Goal: Task Accomplishment & Management: Complete application form

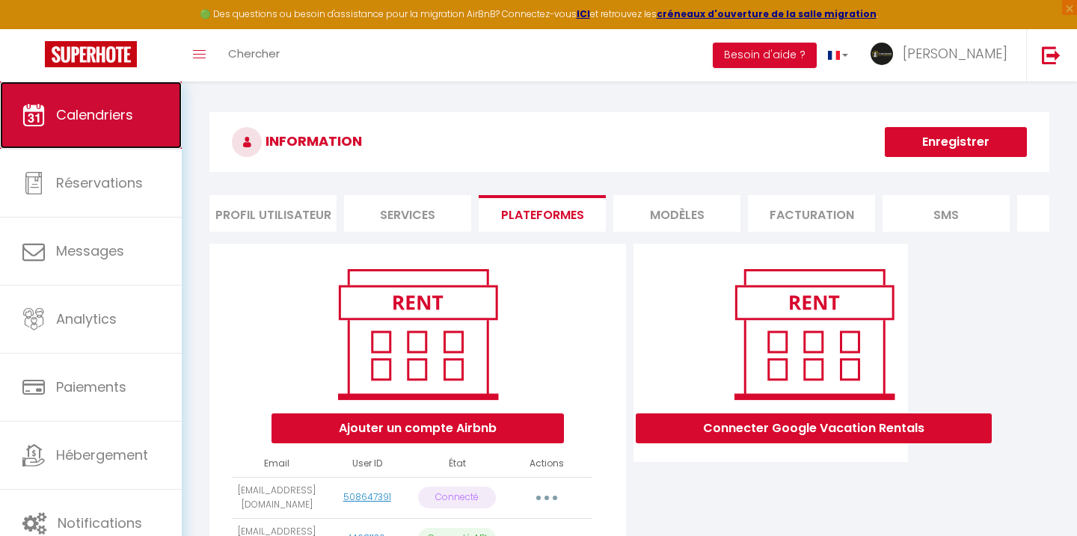
scroll to position [240, 0]
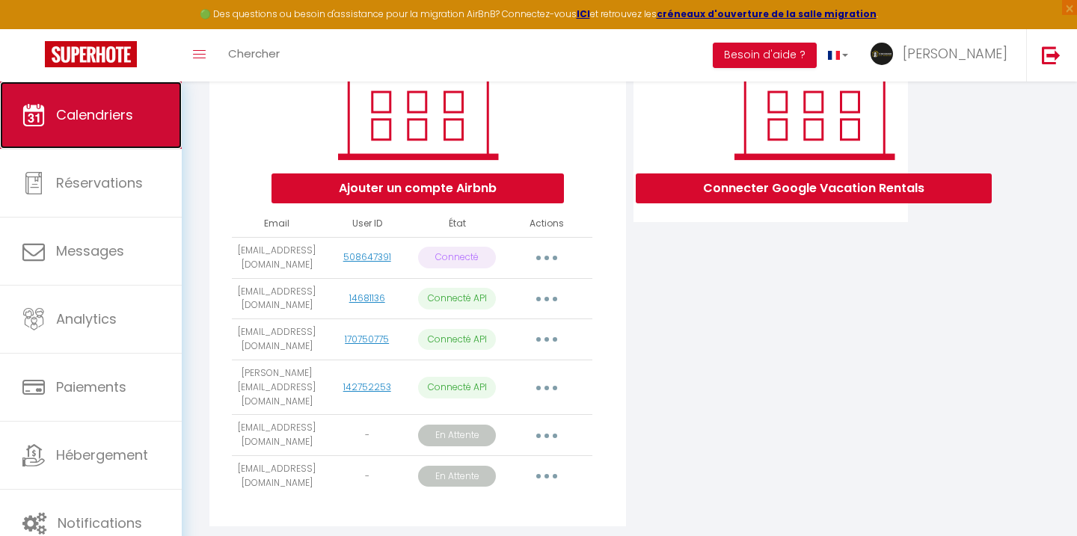
click at [76, 99] on link "Calendriers" at bounding box center [91, 114] width 182 height 67
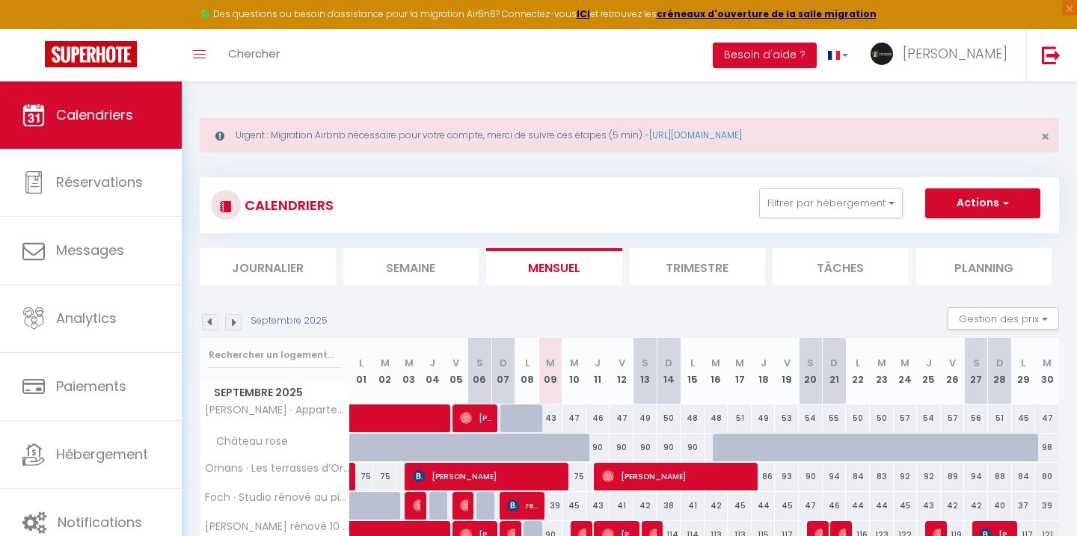
click at [360, 54] on div "Toggle menubar Chercher BUTTON Besoin d'aide ? Andrea Paramètres Équipe" at bounding box center [586, 55] width 957 height 52
click at [255, 55] on span "Chercher" at bounding box center [254, 54] width 52 height 16
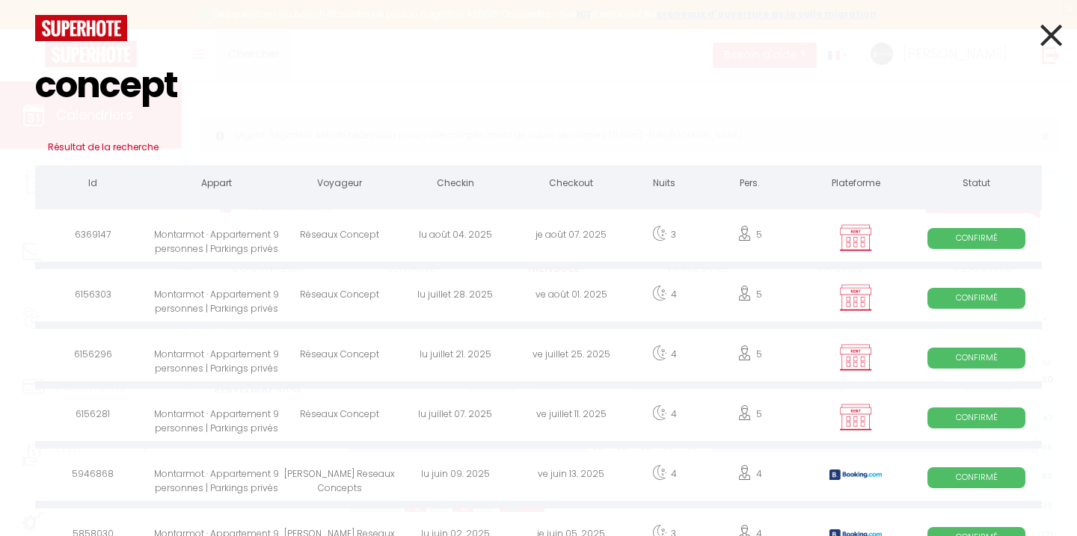
type input "concept"
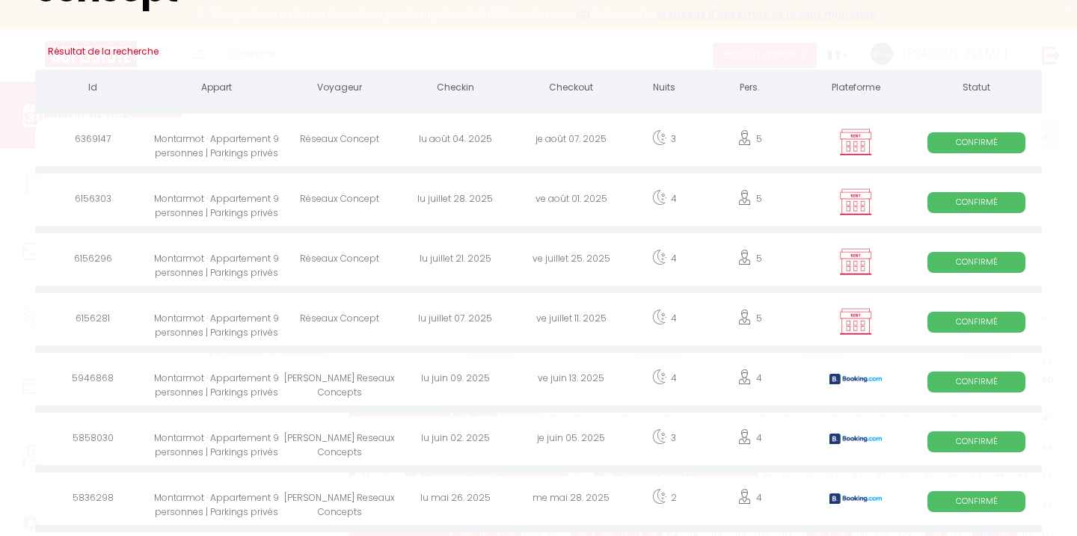
scroll to position [98, 0]
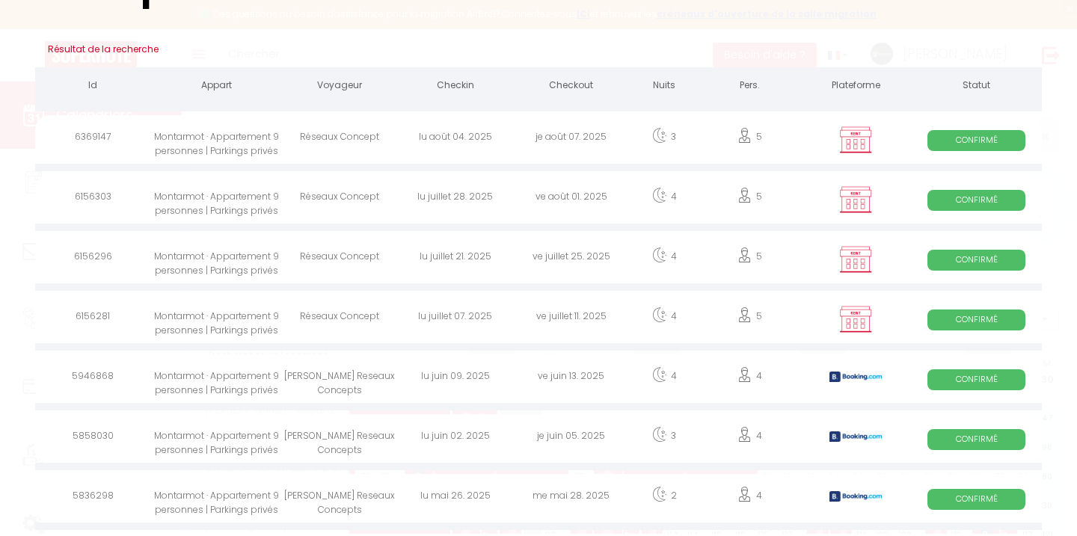
click at [384, 144] on div "Réseaux Concept" at bounding box center [340, 139] width 116 height 49
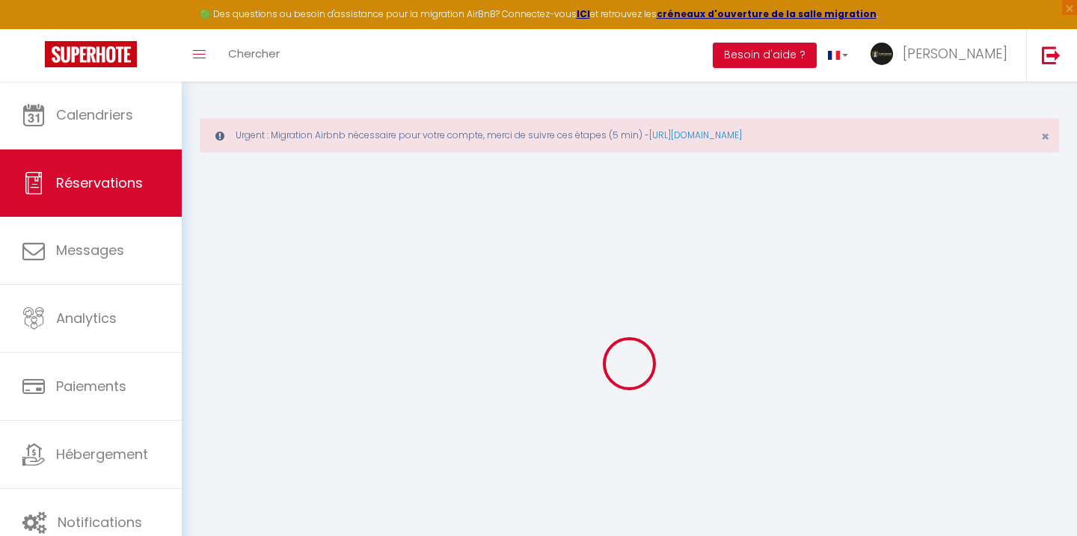
select select
checkbox input "false"
select index
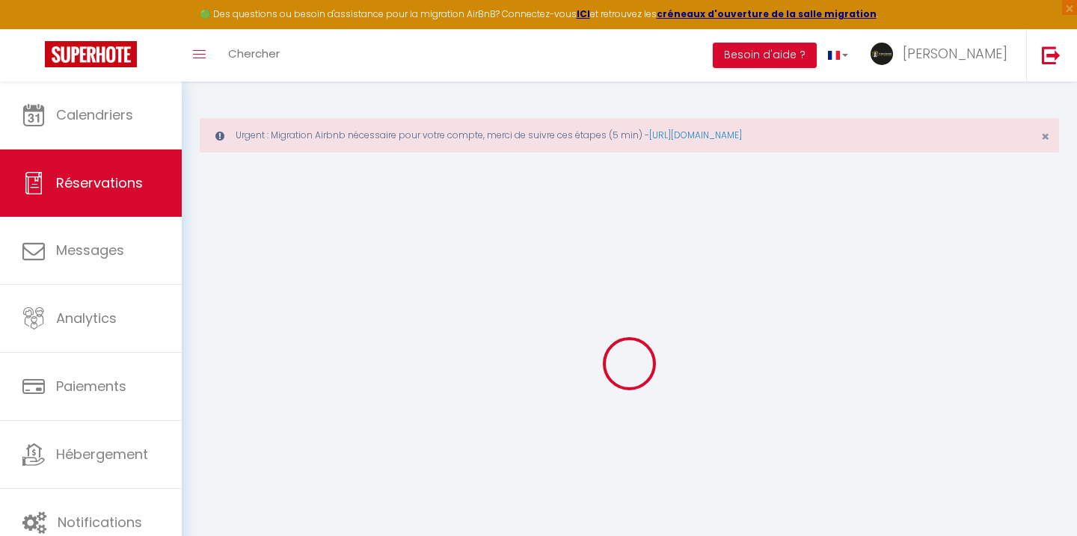
select index
select select
checkbox input "false"
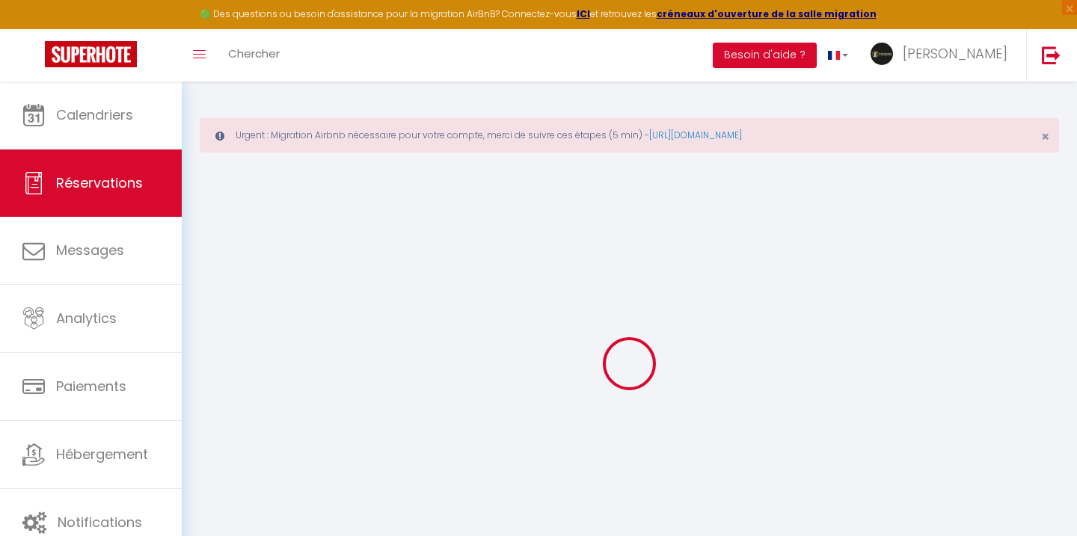
select index
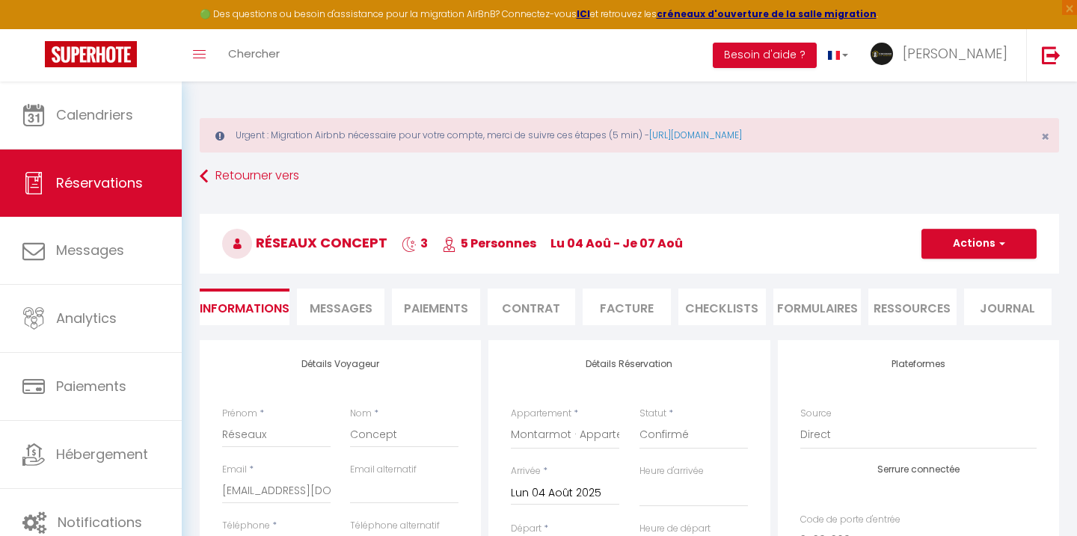
select select
type input "60"
select select
checkbox input "false"
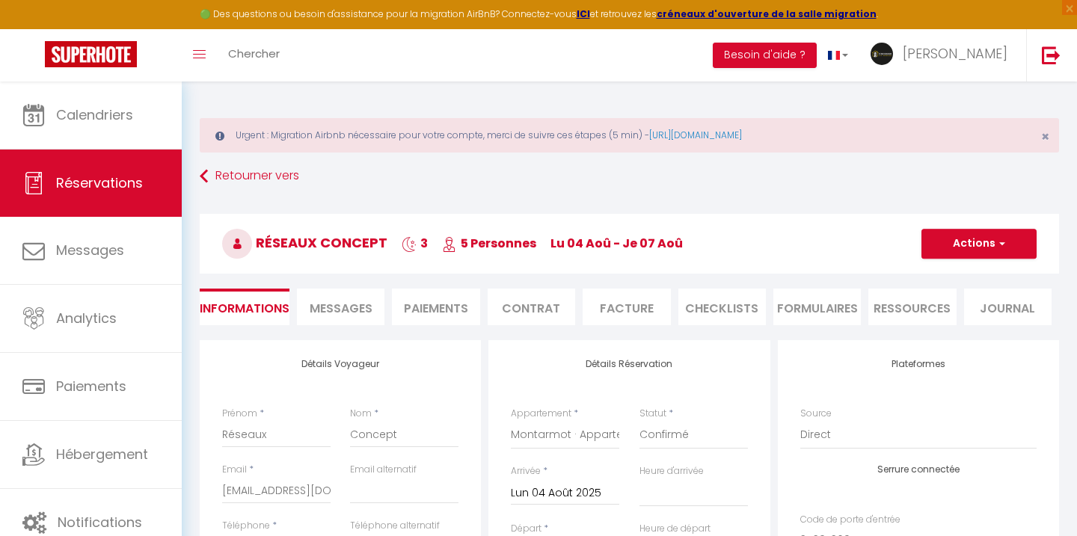
select index
select select
checkbox input "false"
select index
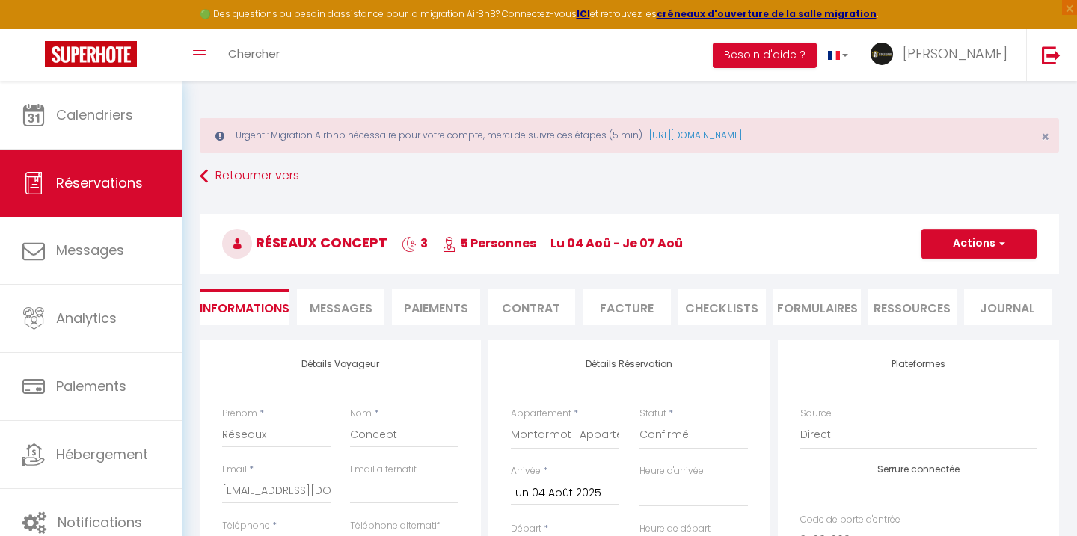
select index
select select "14:00"
select select "11:00"
click at [621, 305] on li "Facture" at bounding box center [625, 307] width 87 height 37
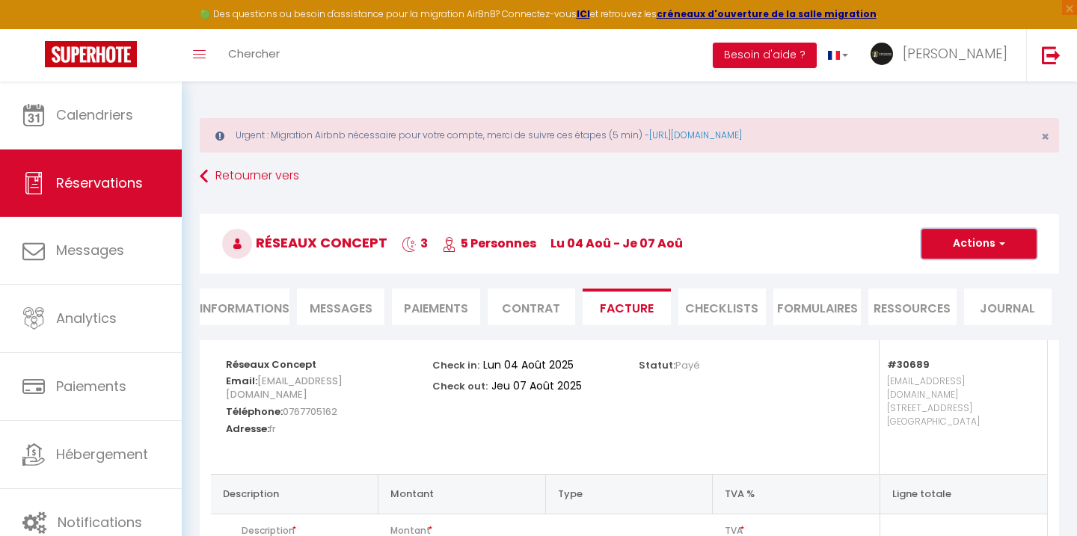
click at [958, 239] on button "Actions" at bounding box center [978, 244] width 115 height 30
click at [819, 207] on div "Réseaux Concept 3 5 Personnes lu 04 Aoû - je 07 Aoû Actions Enregistrer Dupliqu…" at bounding box center [629, 241] width 878 height 80
click at [976, 246] on button "Actions" at bounding box center [978, 244] width 115 height 30
click at [955, 312] on link "Envoyer la facture" at bounding box center [968, 315] width 126 height 19
type input "[EMAIL_ADDRESS][DOMAIN_NAME]"
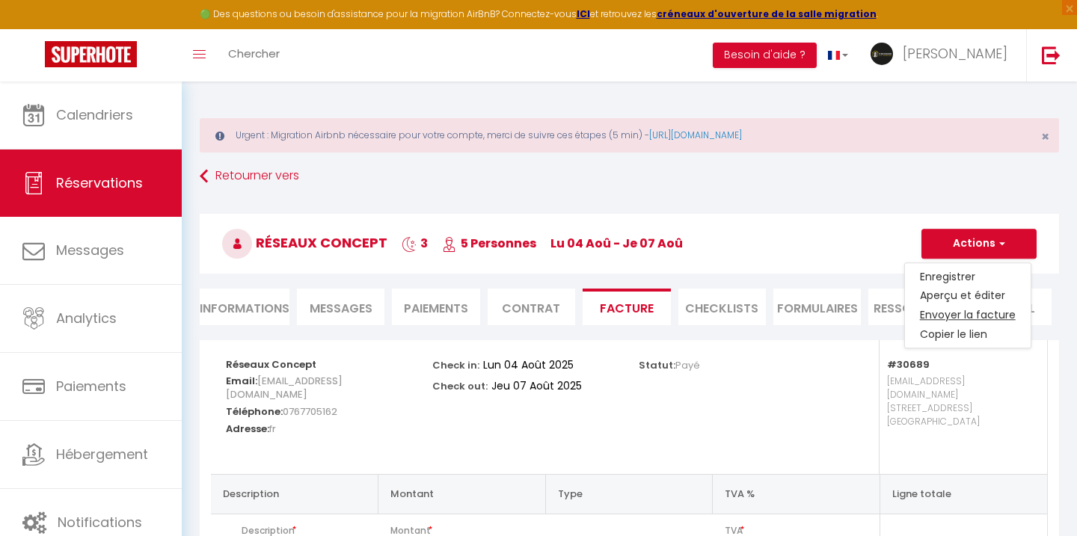
select select "fr"
type input "Votre facture 6369147 - Montarmot · Appartement 9 personnes | Parkings privés"
type textarea "Bonjour, Voici le lien pour télécharger votre facture : https://superhote.com/a…"
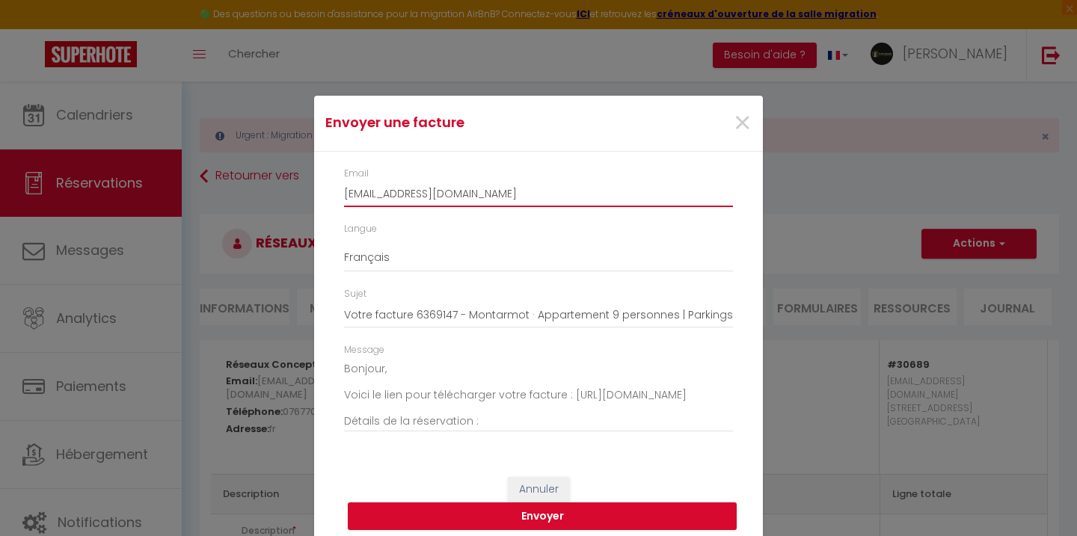
click at [503, 196] on input "[EMAIL_ADDRESS][DOMAIN_NAME]" at bounding box center [538, 193] width 389 height 27
paste input "C"
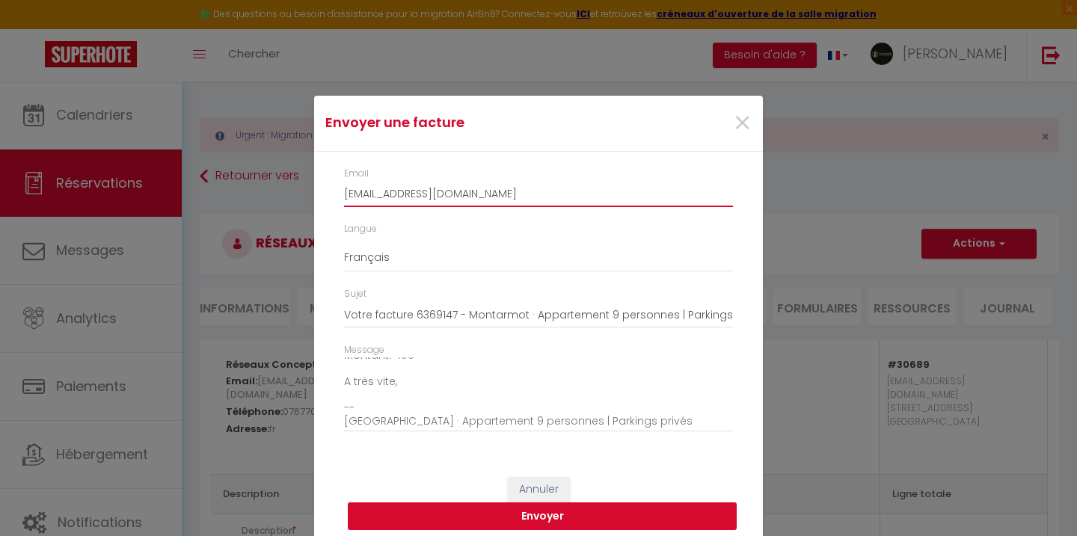
type input "Contact.reseauxconcepts@gmail.com"
click at [602, 513] on button "Envoyer" at bounding box center [542, 516] width 389 height 28
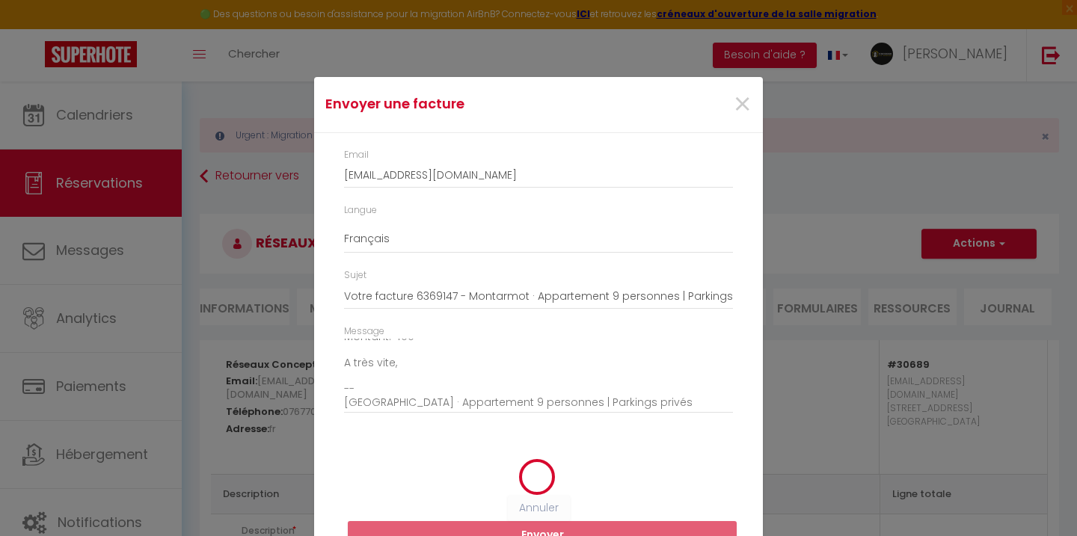
select select
select index
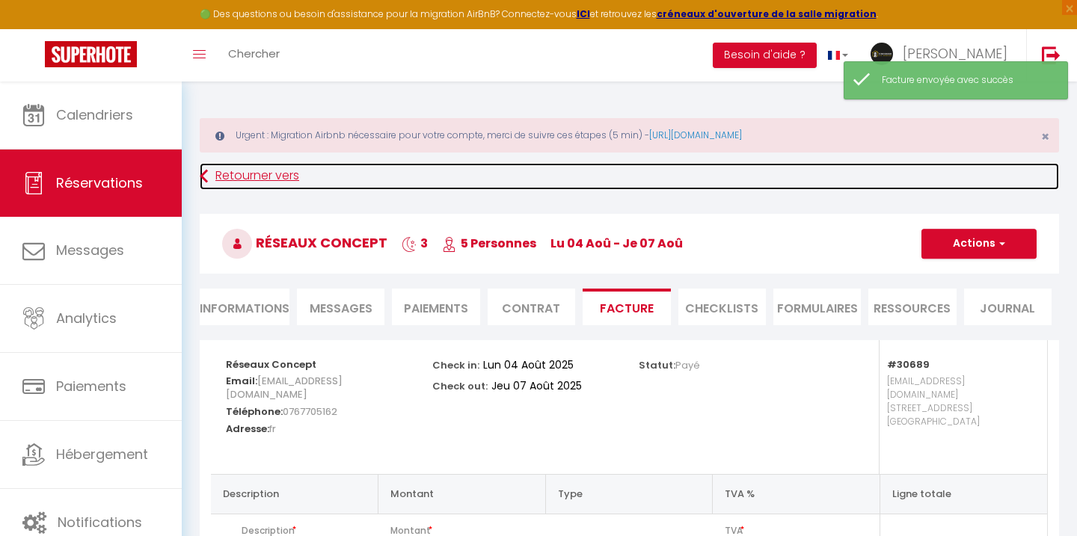
click at [256, 176] on link "Retourner vers" at bounding box center [629, 176] width 859 height 27
select select
select index
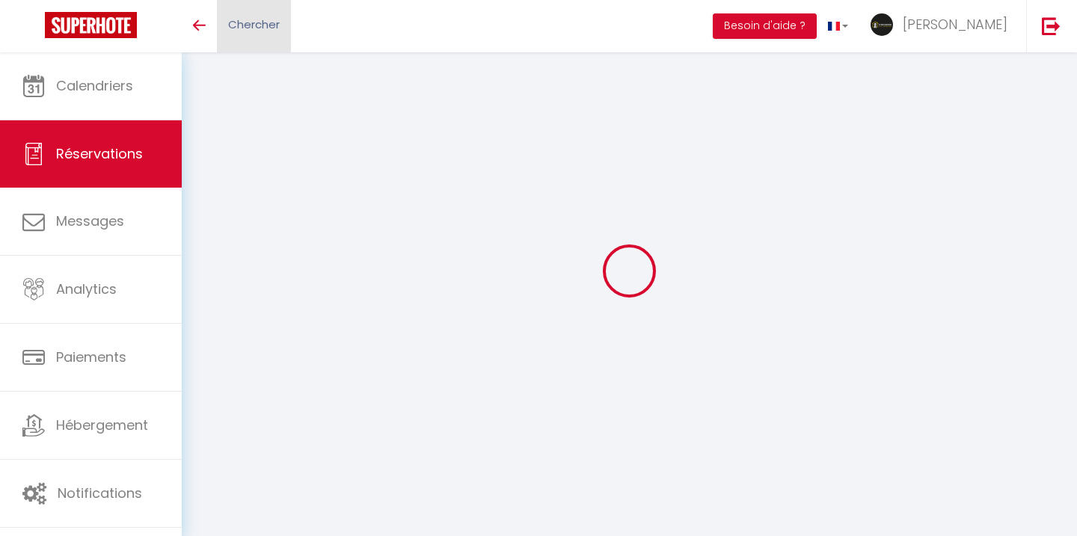
click at [261, 34] on link "Chercher" at bounding box center [254, 26] width 74 height 52
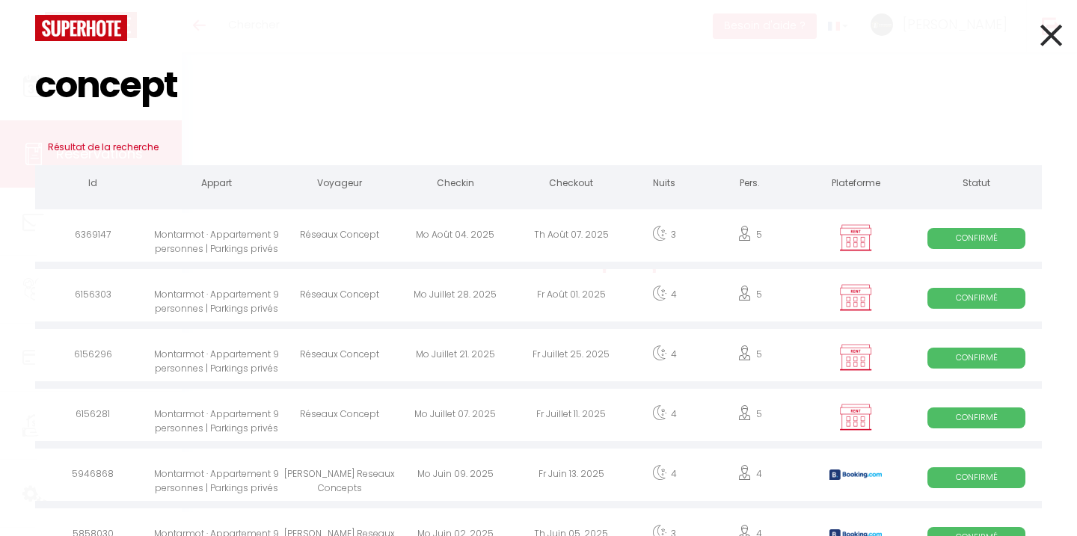
type input "concept"
click at [450, 292] on div "Mo Juillet 28. 2025" at bounding box center [456, 297] width 116 height 49
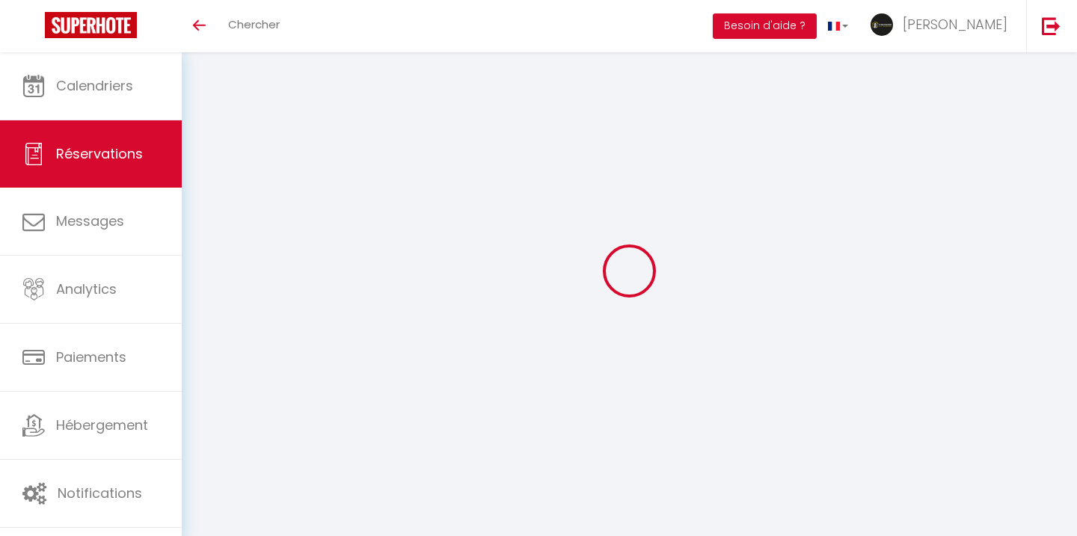
select select
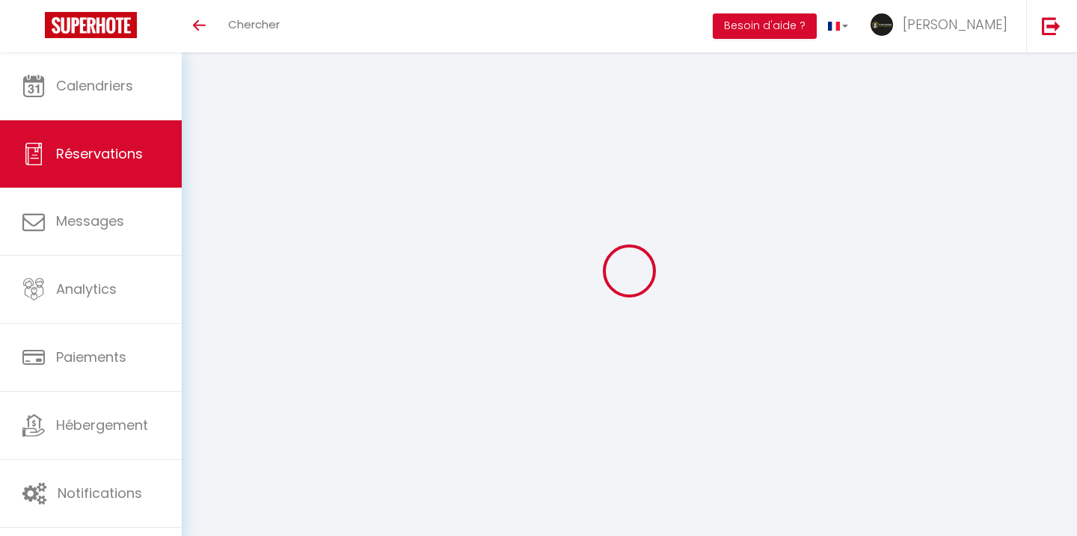
select select
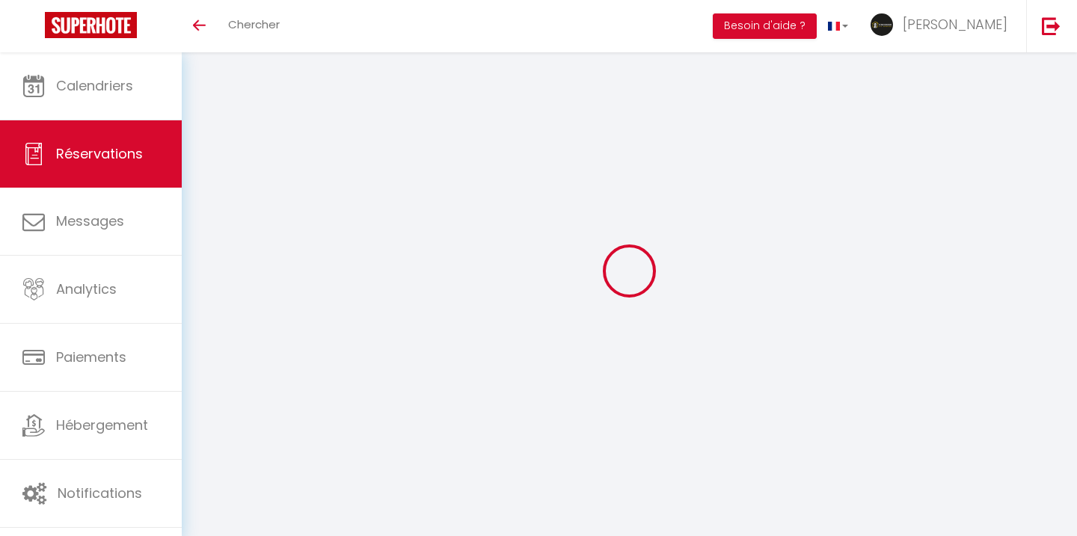
checkbox input "false"
select select
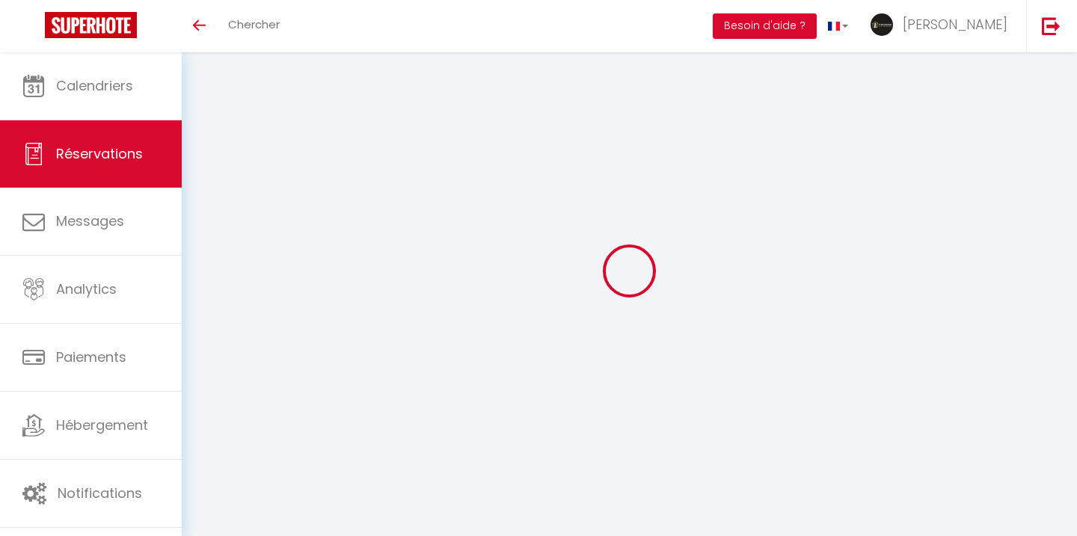
select select
checkbox input "false"
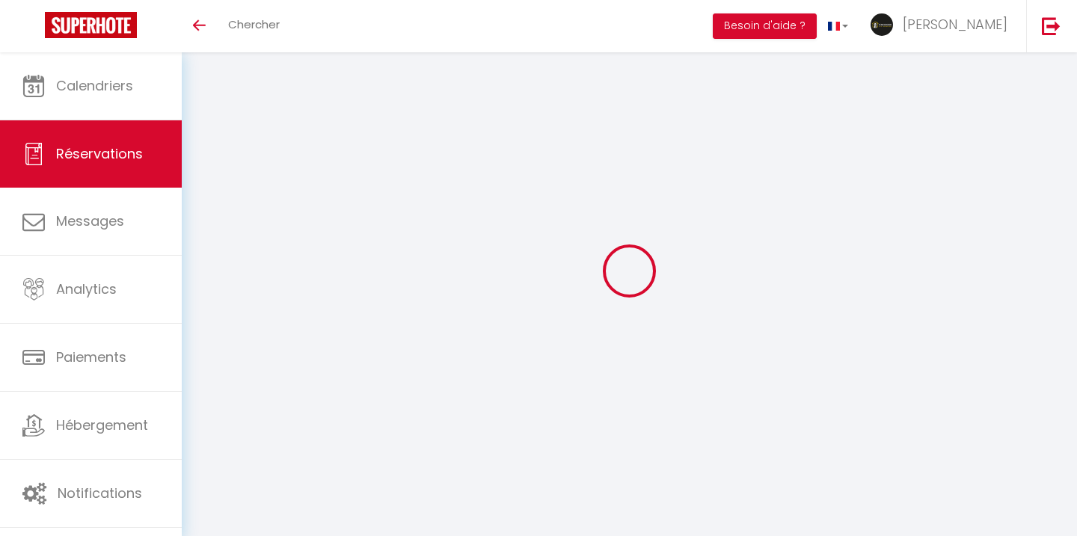
type input "Réseaux"
type input "Concept"
type input "[EMAIL_ADDRESS][DOMAIN_NAME]"
type input "0767705162"
select select "FR"
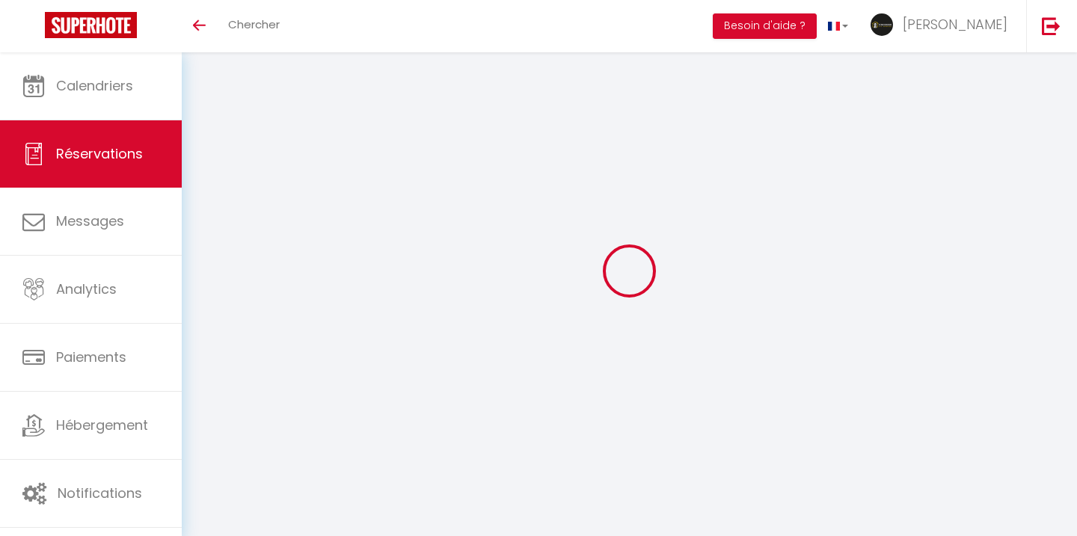
select select "30689"
select select "1"
type input "Lun 28 Juillet 2025"
select select
type input "Ven 01 Août 2025"
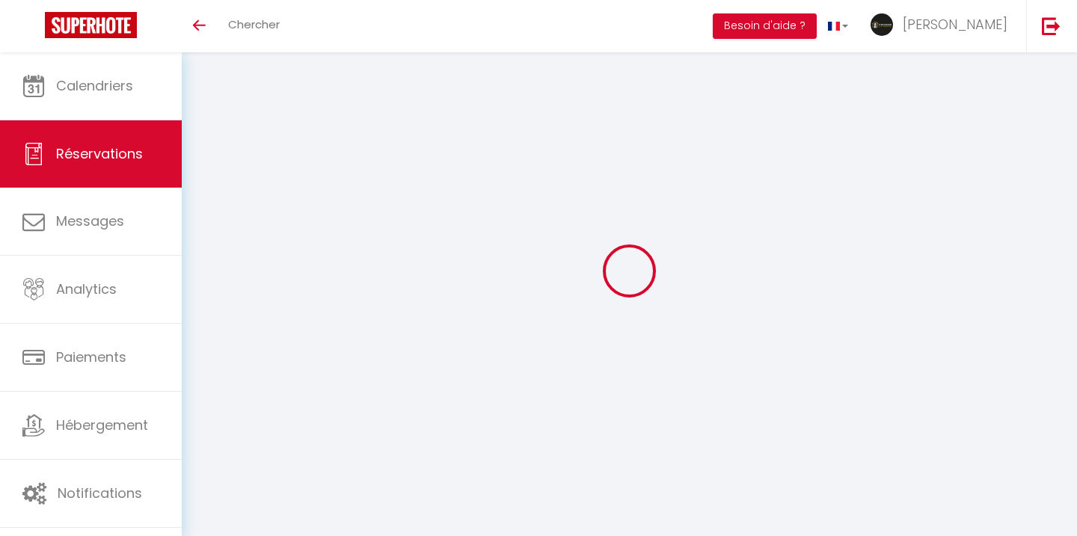
select select
type input "5"
select select "12"
select select
type input "400"
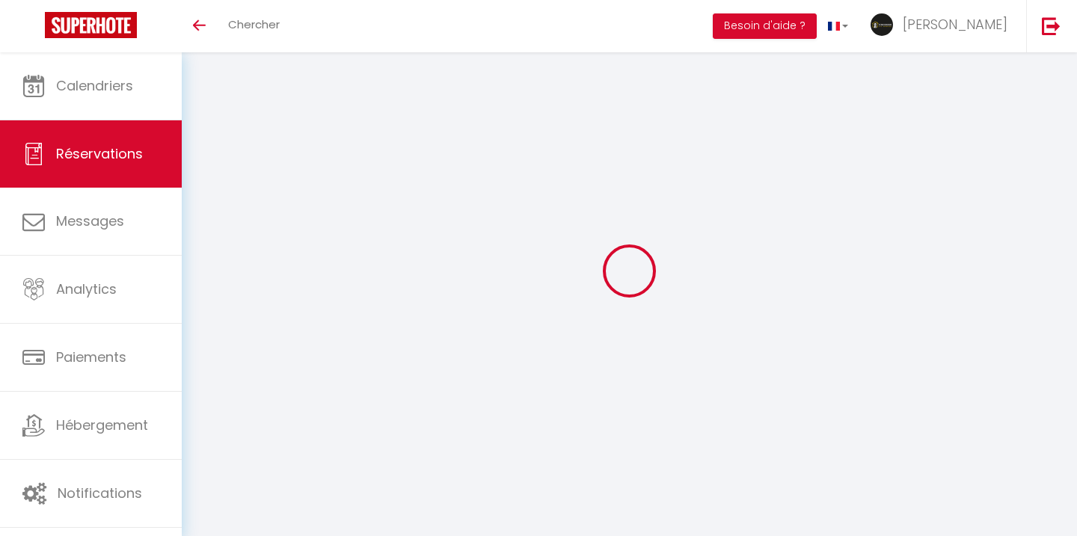
checkbox input "false"
type input "0"
type input "75"
type input "0"
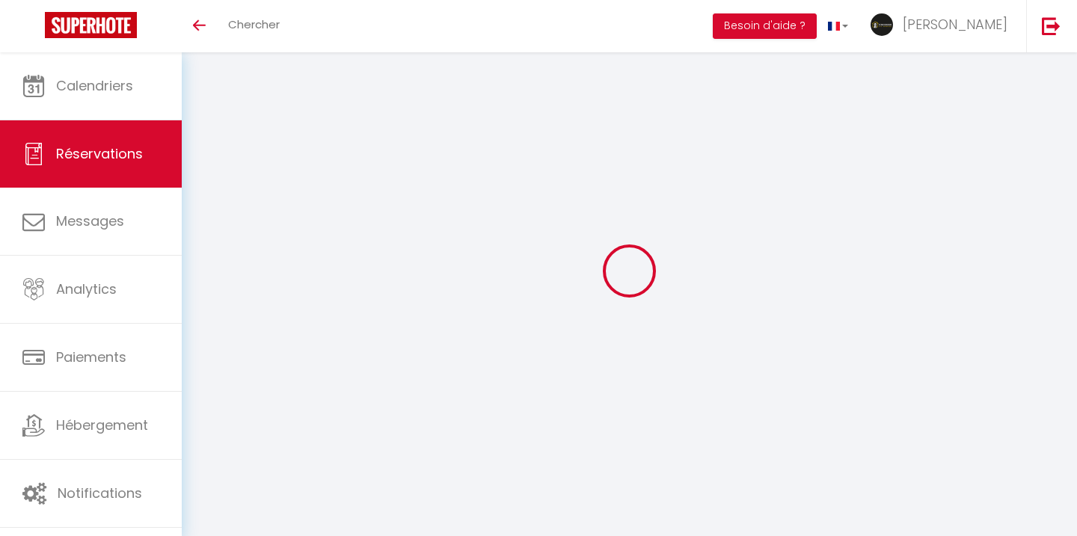
select select "cleaning"
select select
checkbox input "false"
select index
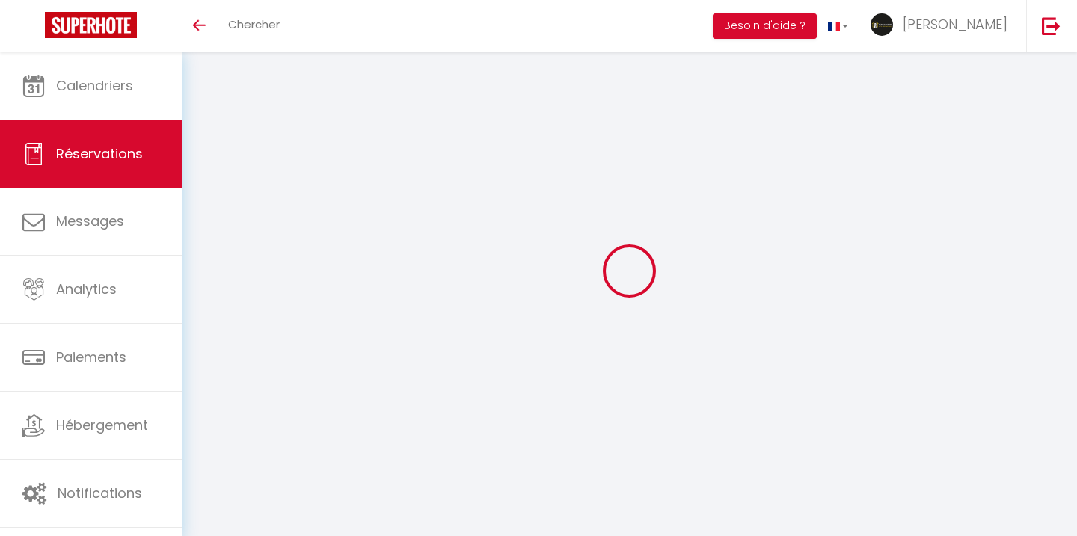
select index
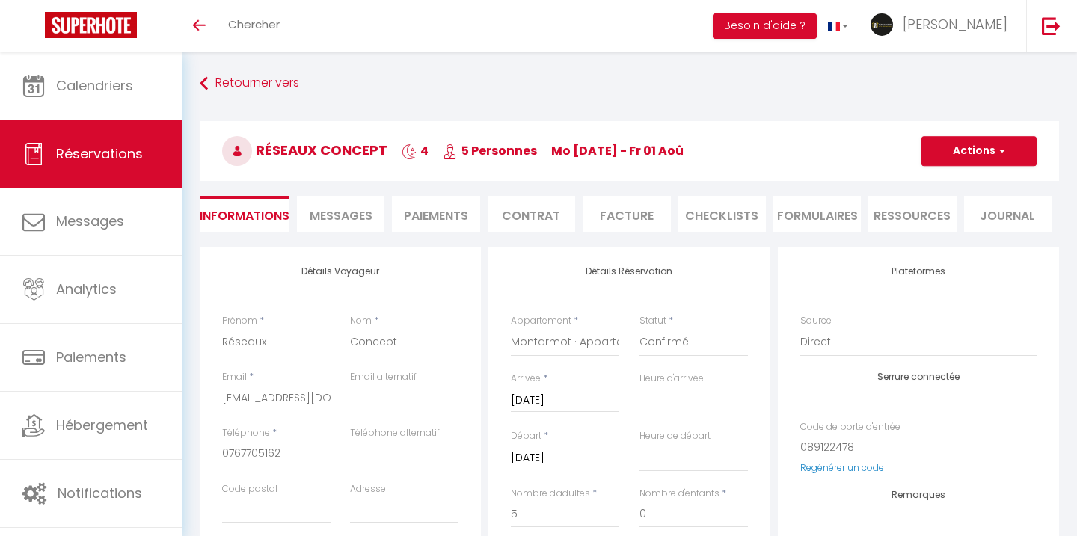
type input "70"
select select
checkbox input "false"
select index
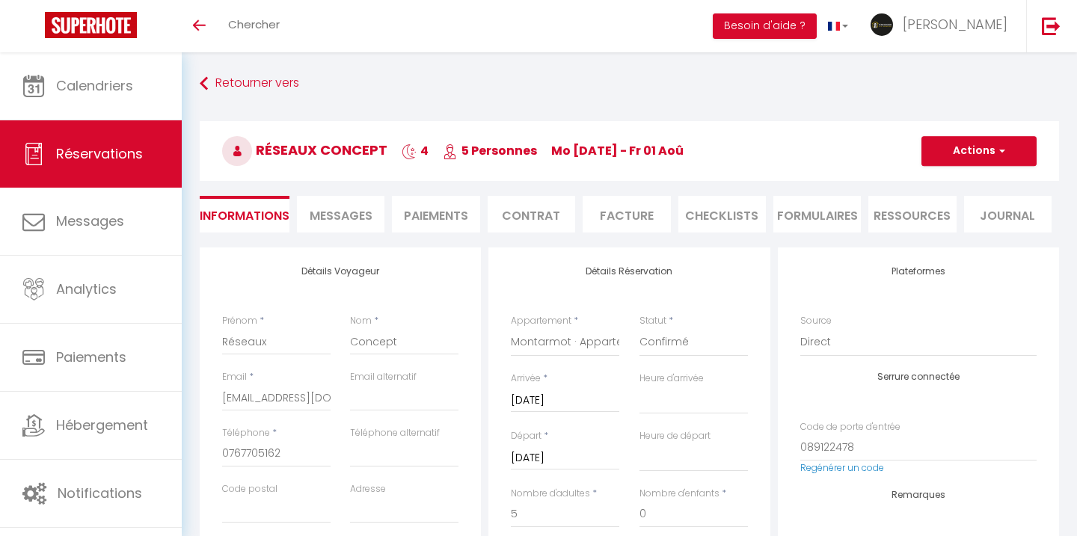
select index
checkbox input "false"
select index
select select "16:00"
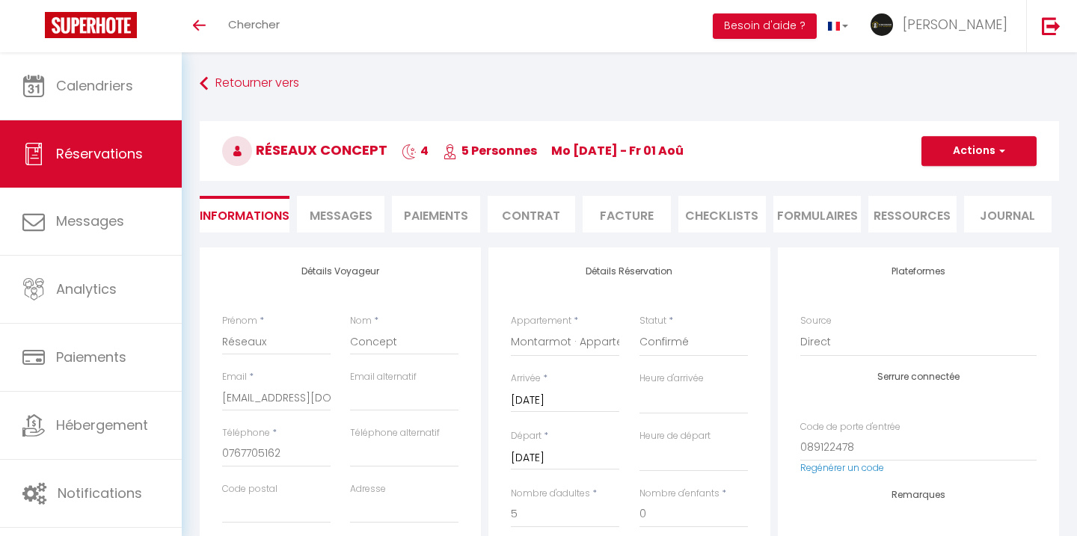
select select "10:00"
click at [621, 218] on li "Facture" at bounding box center [625, 214] width 87 height 37
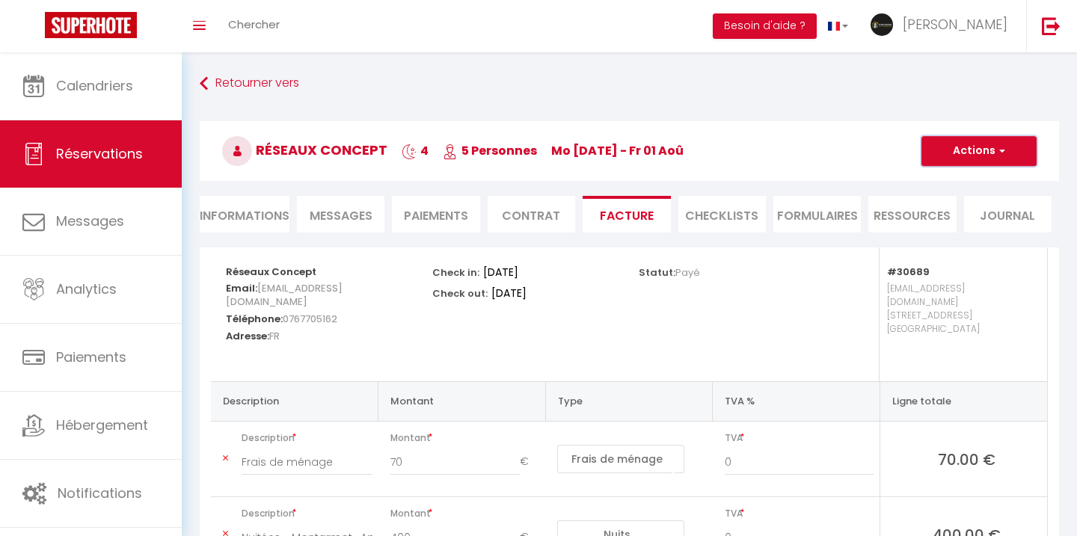
click at [996, 152] on span "button" at bounding box center [999, 150] width 9 height 13
click at [946, 224] on link "Envoyer la facture" at bounding box center [968, 222] width 126 height 19
type input "[EMAIL_ADDRESS][DOMAIN_NAME]"
select select "fr"
type input "Votre facture 6156303 - Montarmot · Appartement 9 personnes | Parkings privés"
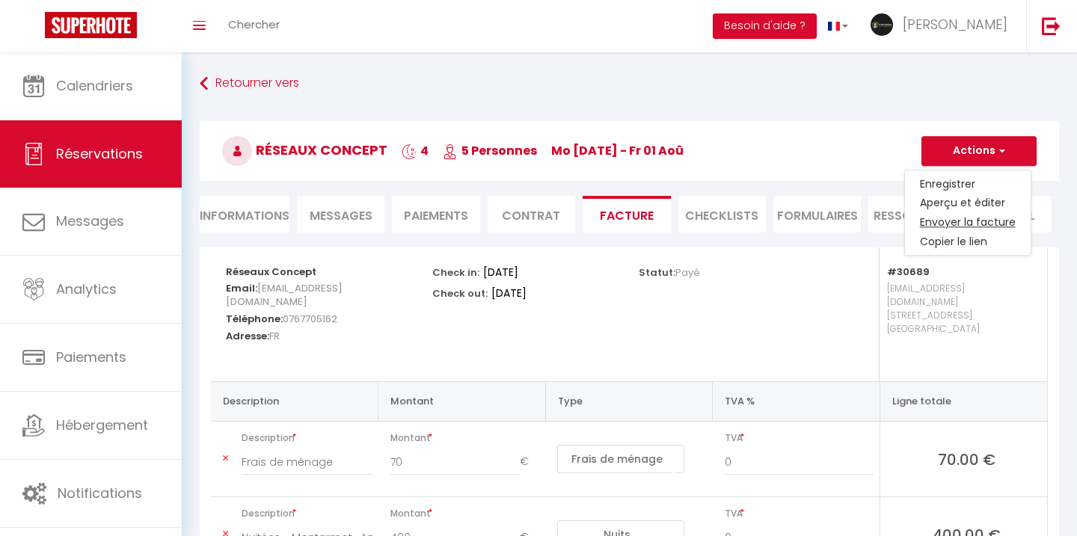
type textarea "Bonjour, Voici le lien pour télécharger votre facture : https://superhote.com/a…"
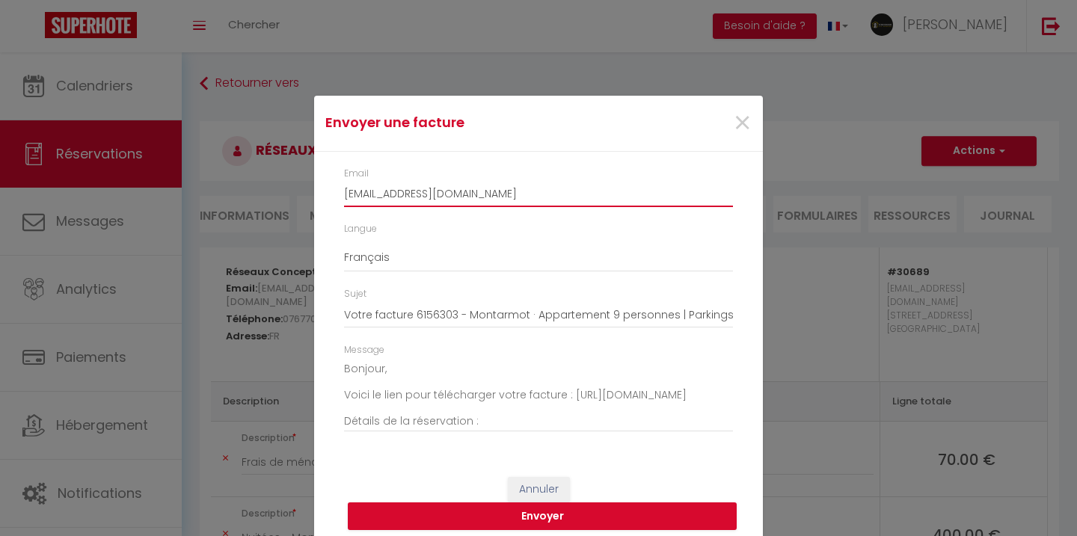
click at [468, 194] on input "[EMAIL_ADDRESS][DOMAIN_NAME]" at bounding box center [538, 193] width 389 height 27
click at [540, 518] on button "Envoyer" at bounding box center [542, 516] width 389 height 28
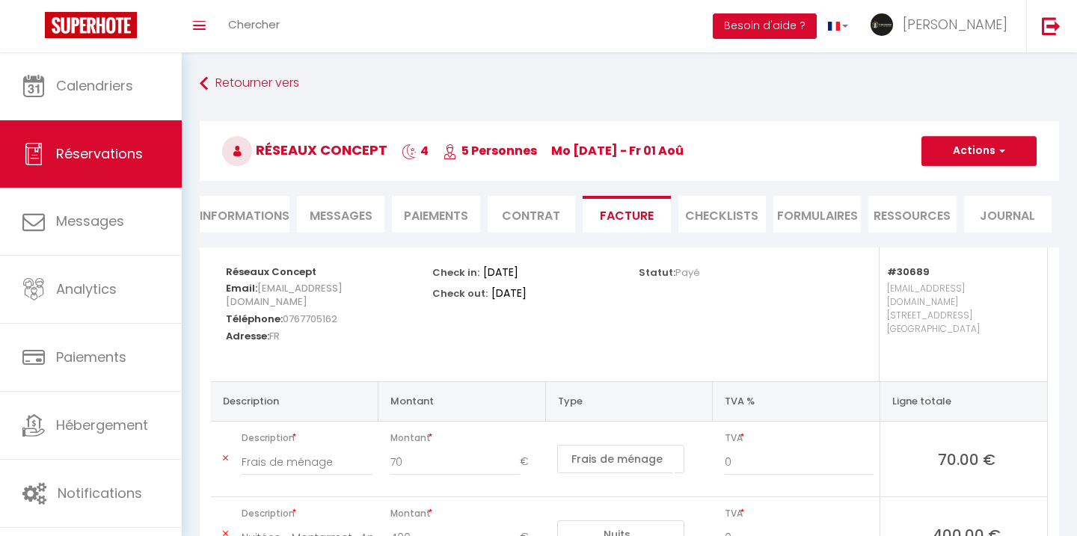
click at [294, 17] on div "Toggle menubar Chercher BUTTON Besoin d'aide ? Andrea Paramètres Équipe" at bounding box center [586, 26] width 957 height 52
click at [256, 30] on span "Chercher" at bounding box center [254, 24] width 52 height 16
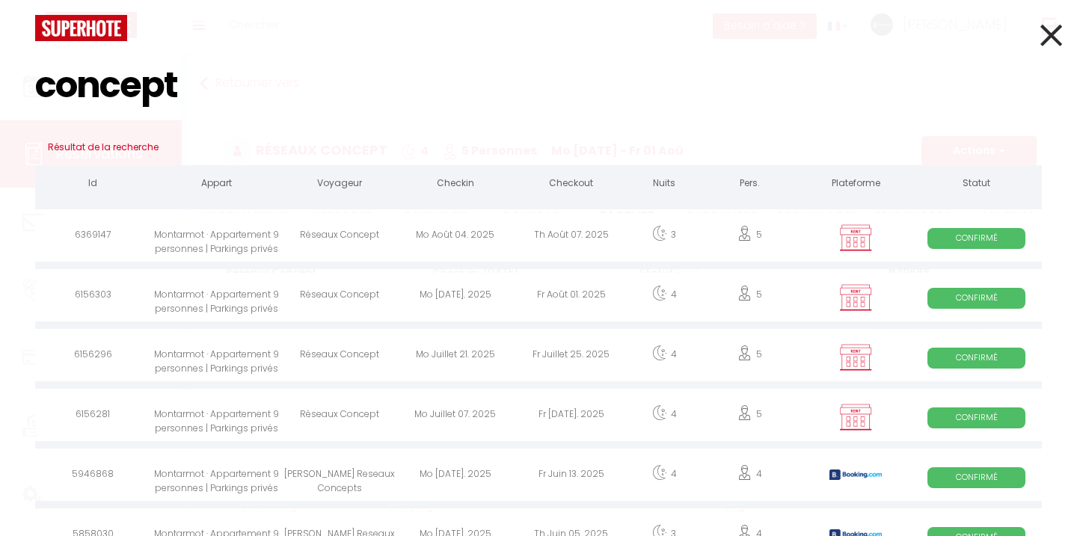
type input "concept"
click at [442, 361] on div "Mo Juillet 21. 2025" at bounding box center [456, 357] width 116 height 49
select index
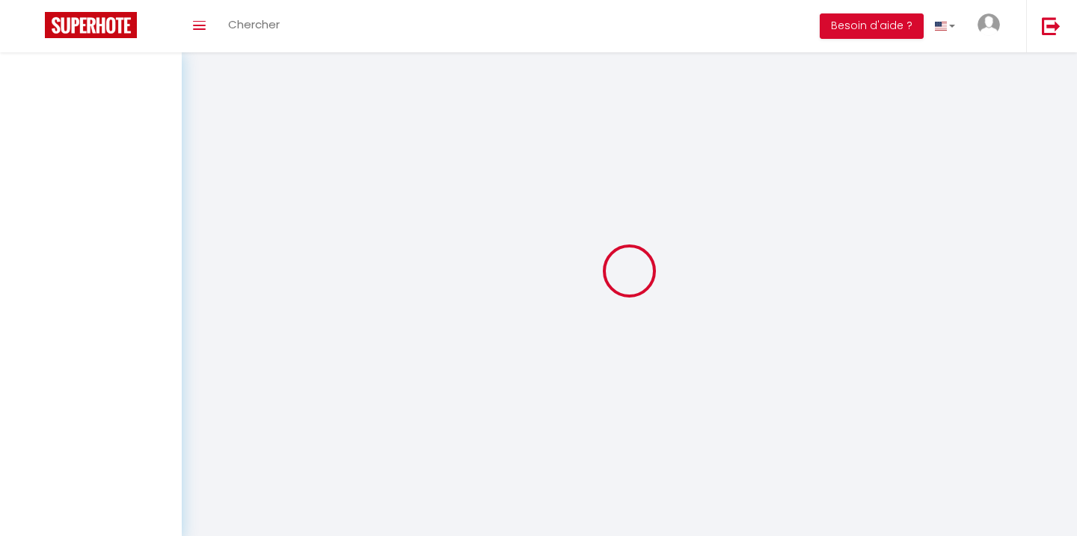
select select
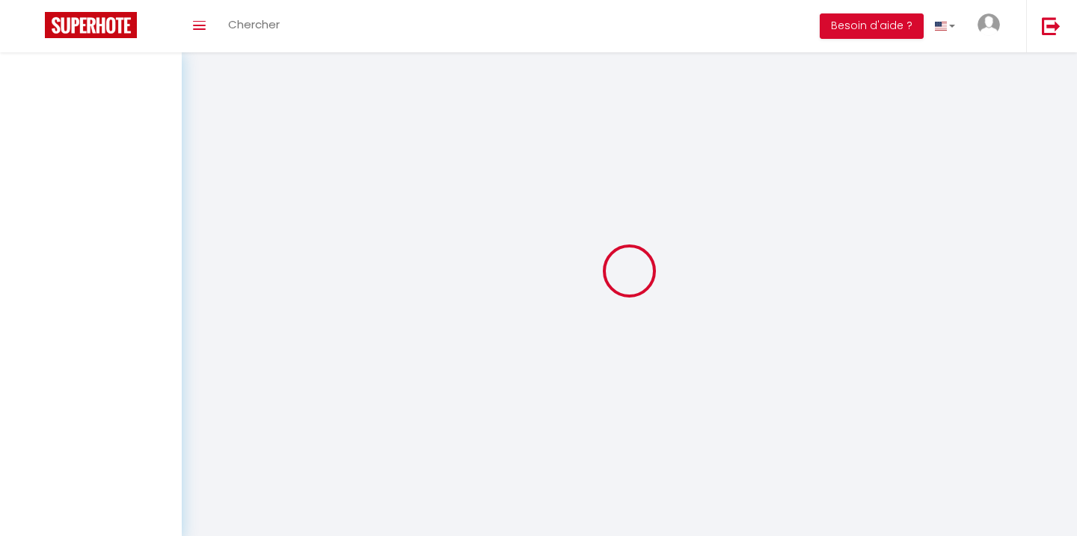
select select
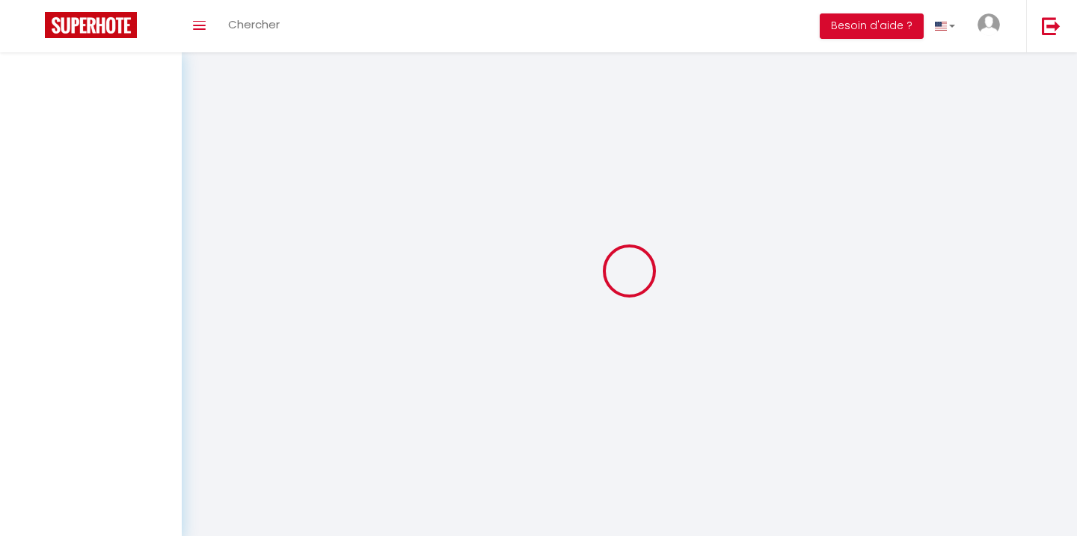
select select
checkbox input "false"
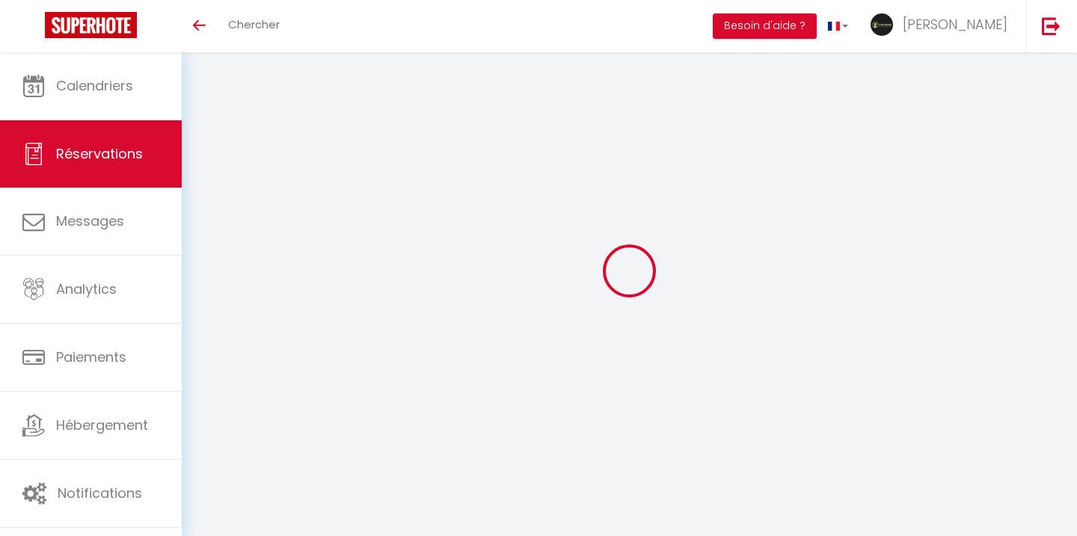
select select
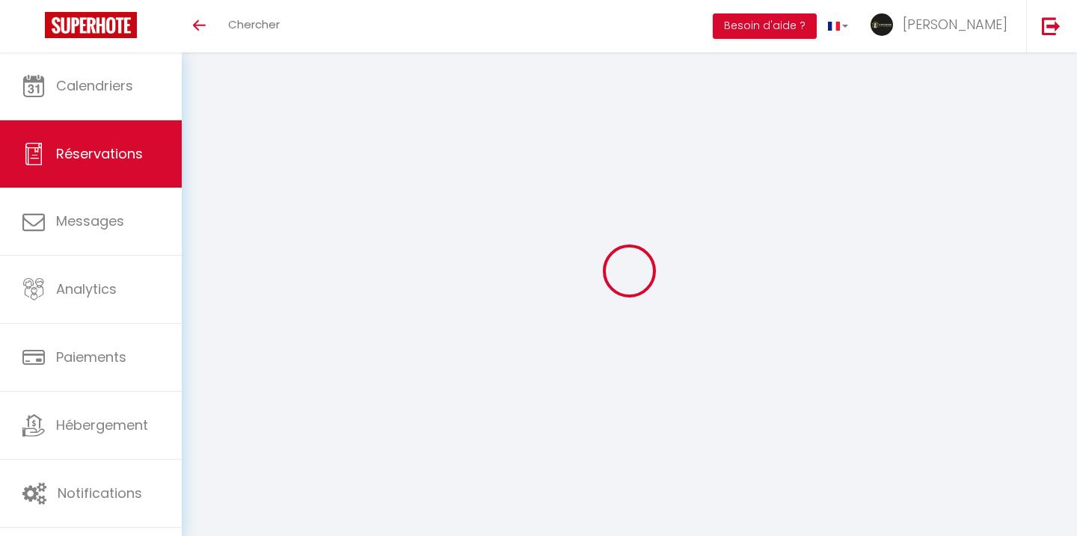
select select
checkbox input "false"
select select
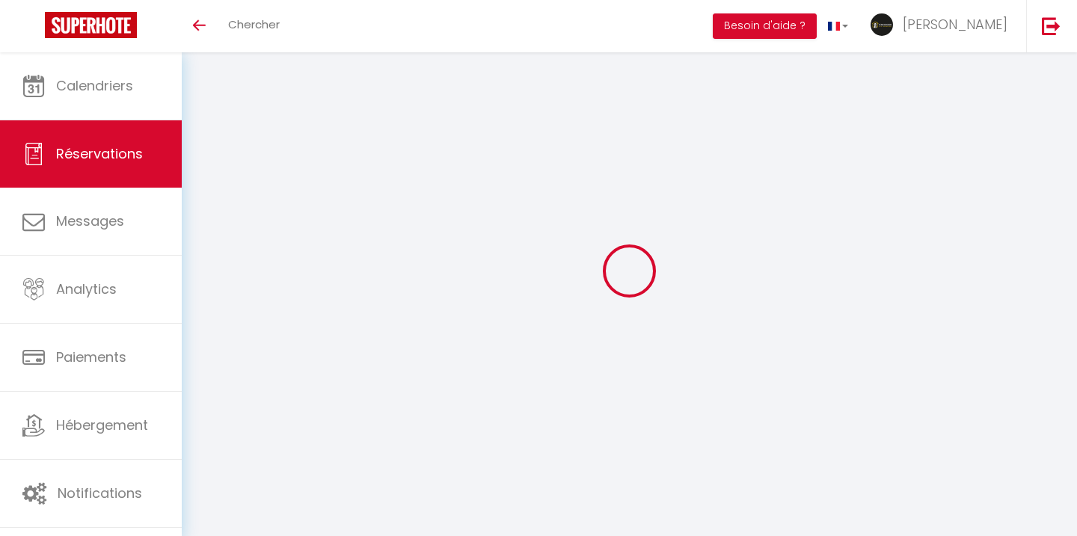
select select
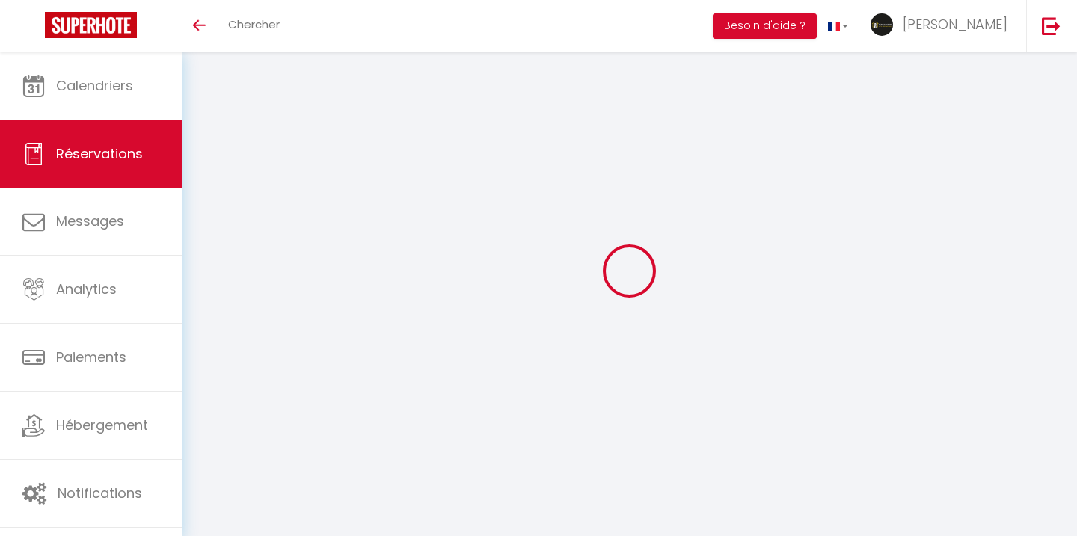
checkbox input "false"
type input "Réseaux"
type input "Concept"
type input "[EMAIL_ADDRESS][DOMAIN_NAME]"
type input "0767705162"
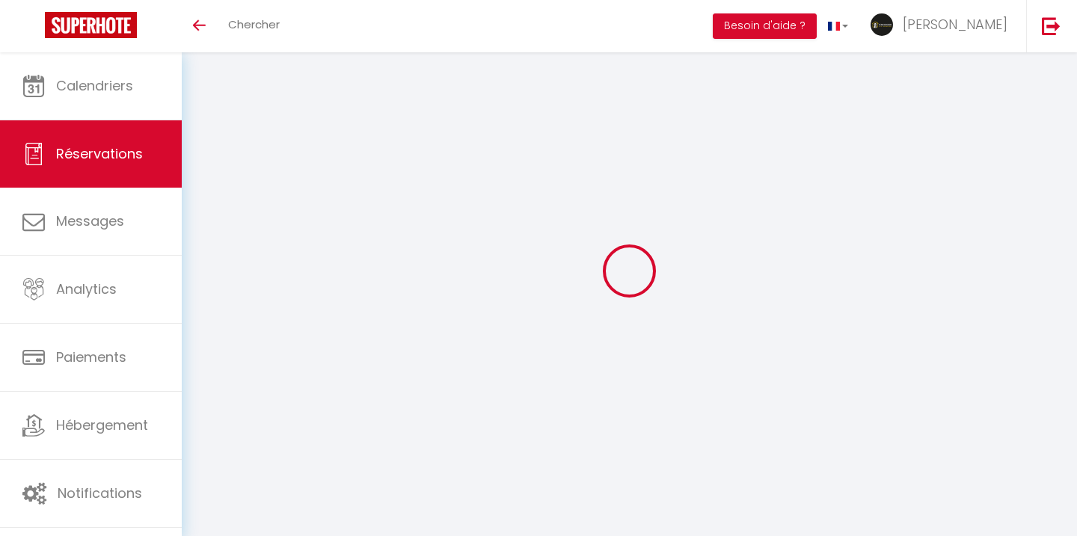
select select "FR"
select select "30689"
select select "1"
type input "Lun 21 Juillet 2025"
select select
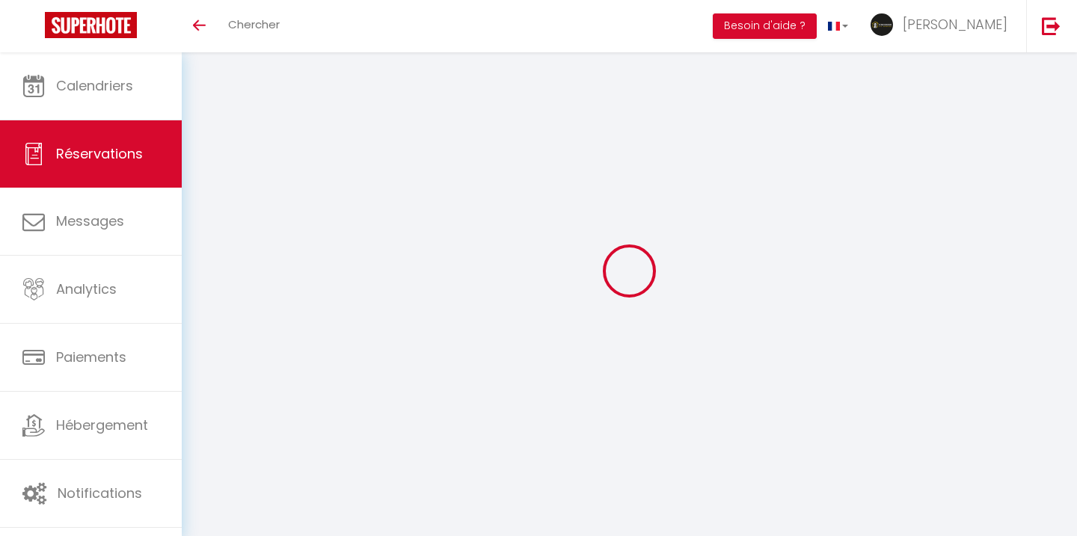
type input "Ven 25 Juillet 2025"
select select
type input "5"
select select "12"
select select
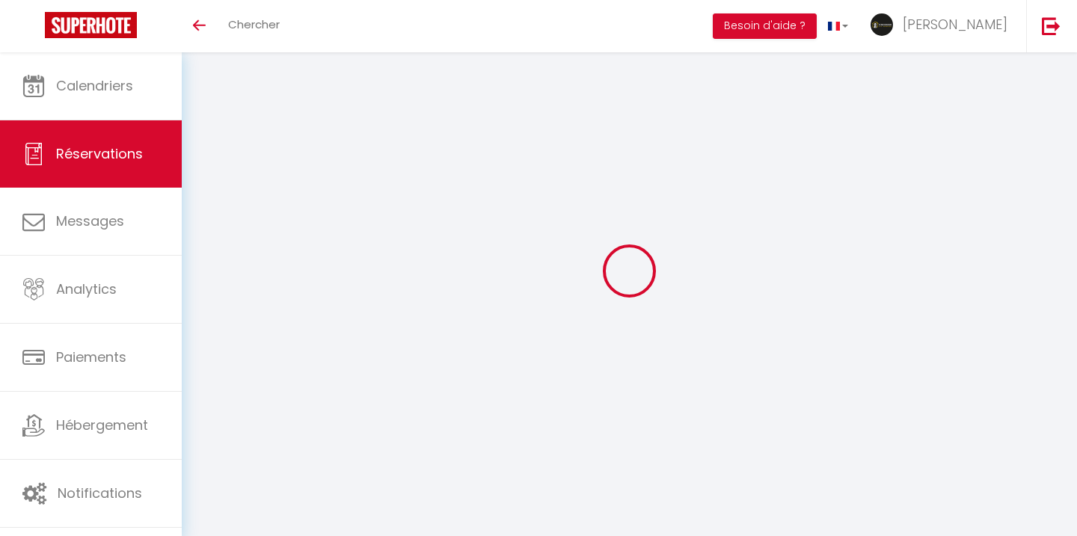
type input "390"
checkbox input "false"
type input "0"
type input "75"
type input "0"
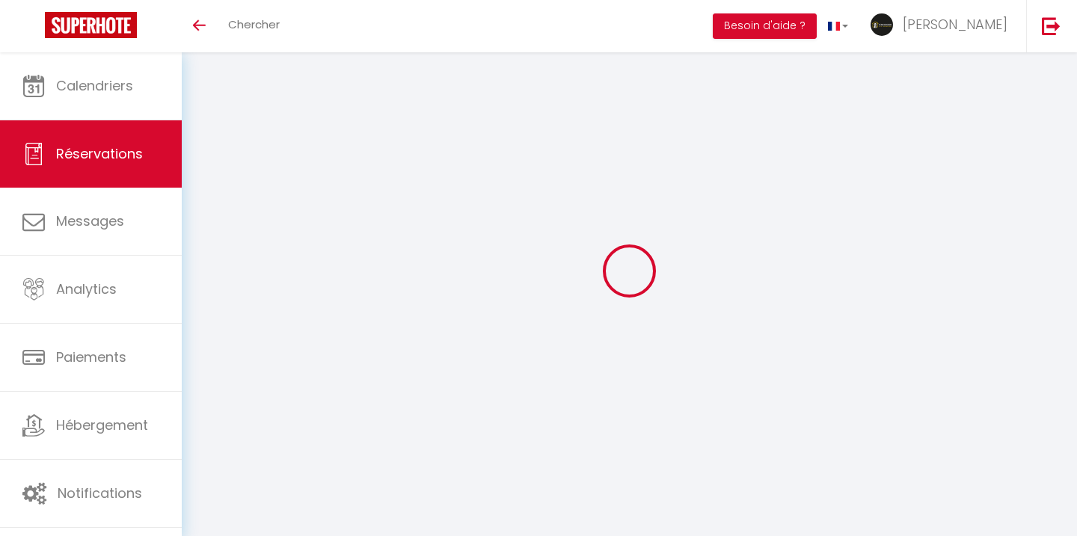
type input "0"
select select
select select "14"
checkbox input "false"
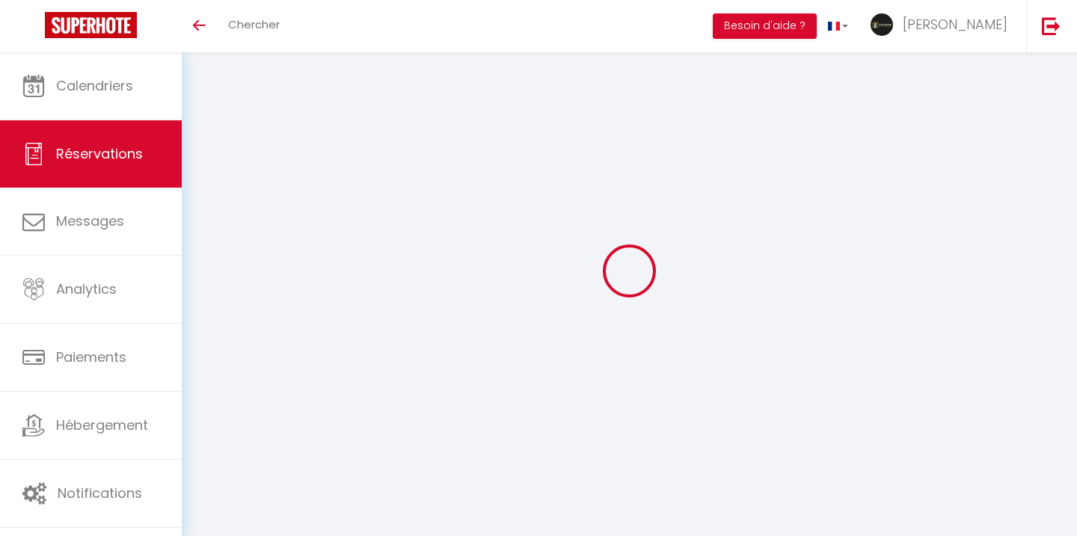
select select
checkbox input "false"
select index
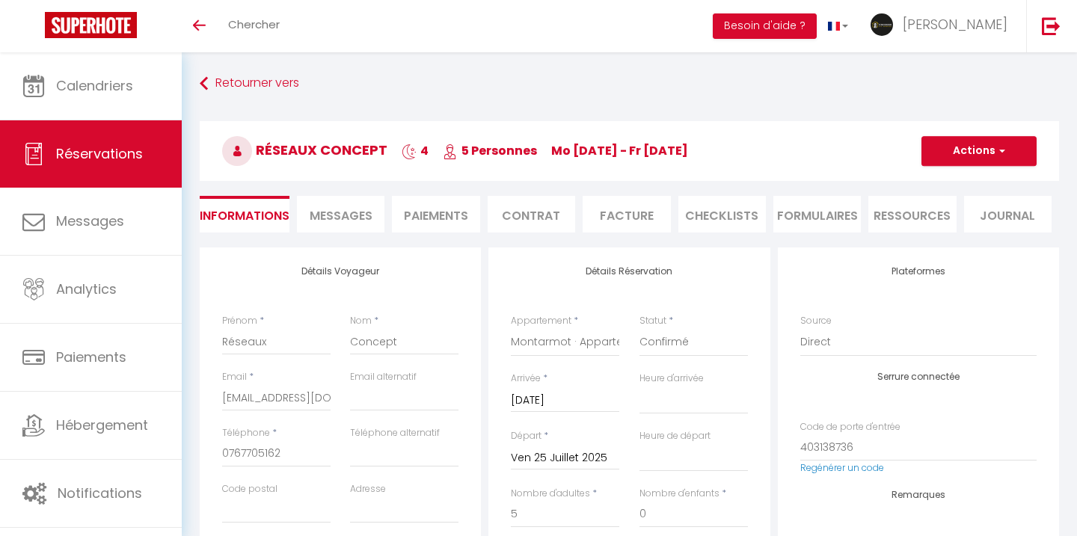
select select
checkbox input "false"
select index
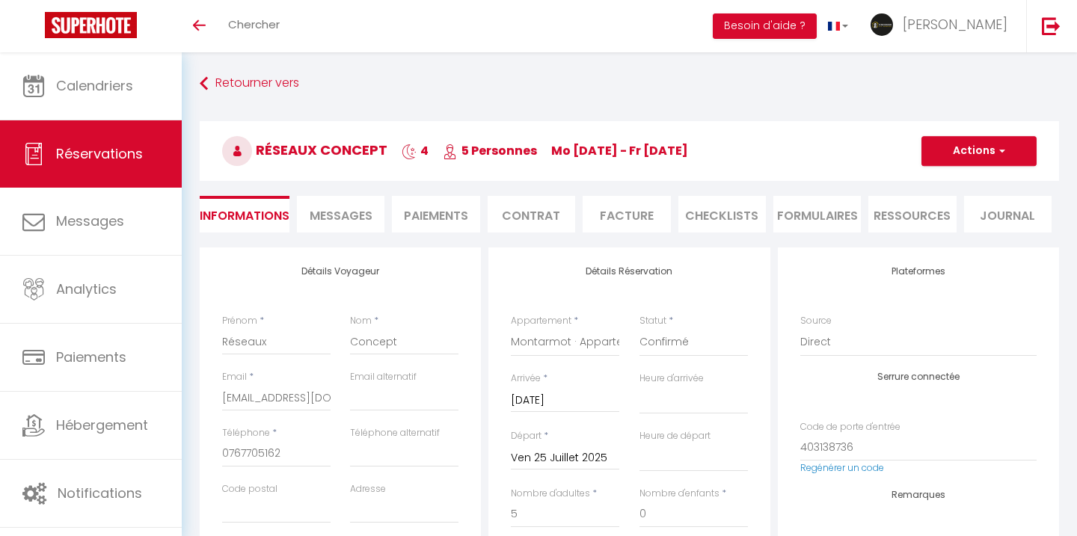
checkbox input "false"
select index
select select "16:00"
select select "10:00"
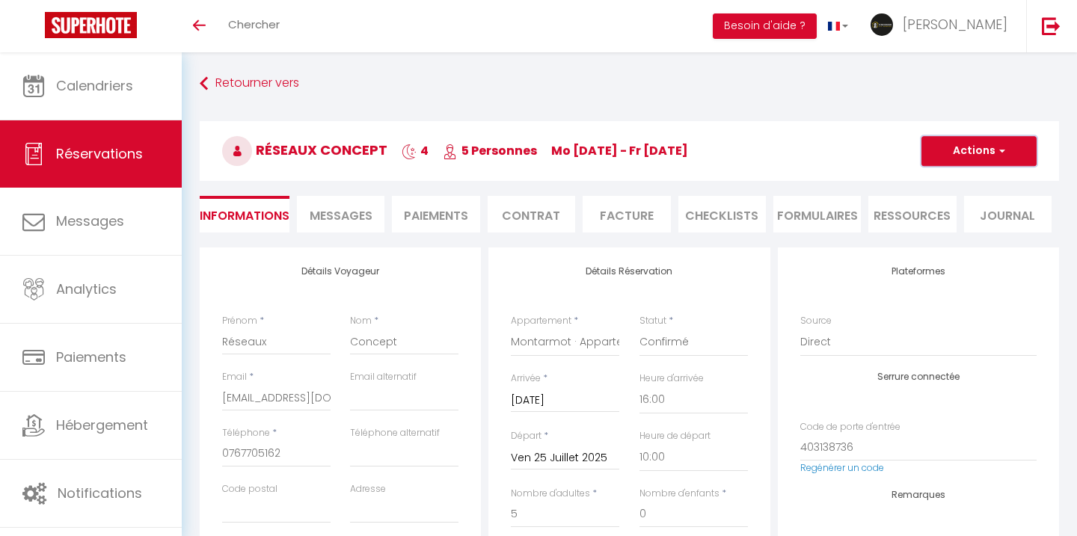
click at [939, 153] on button "Actions" at bounding box center [978, 151] width 115 height 30
click at [878, 143] on h3 "Réseaux Concept 4 5 Personnes Mo 21 Juil - Fr 25 Juil" at bounding box center [629, 151] width 859 height 60
click at [659, 212] on li "Facture" at bounding box center [625, 214] width 87 height 37
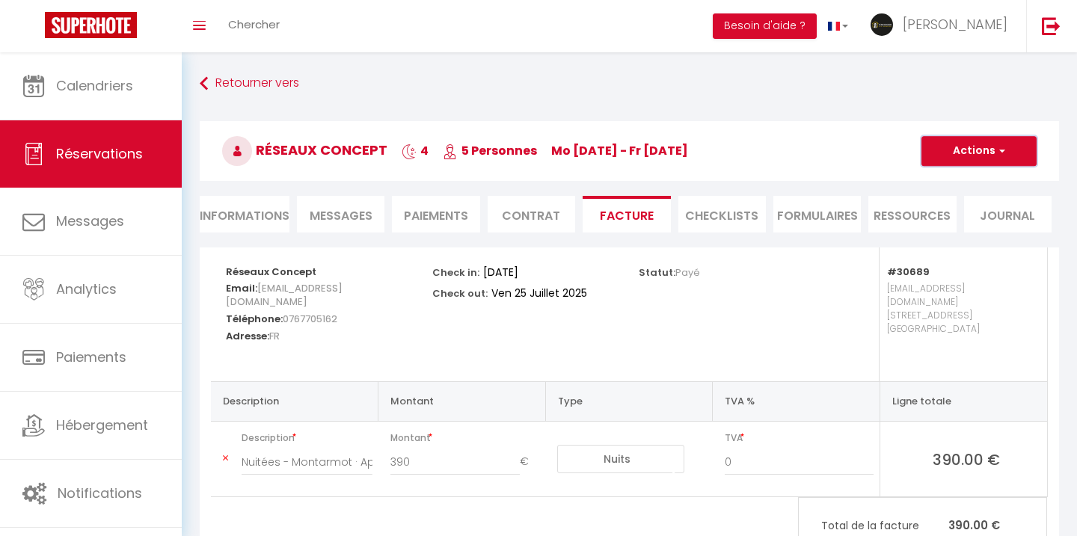
click at [997, 152] on span "button" at bounding box center [999, 150] width 9 height 13
click at [961, 218] on link "Envoyer la facture" at bounding box center [968, 222] width 126 height 19
type input "[EMAIL_ADDRESS][DOMAIN_NAME]"
select select "fr"
type input "Votre facture 6156296 - Montarmot · Appartement 9 personnes | Parkings privés"
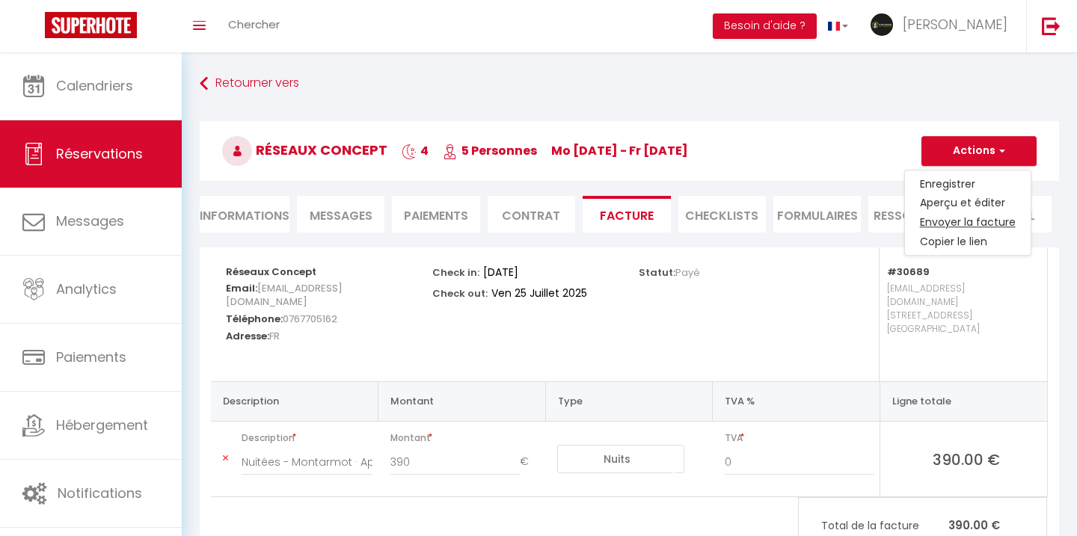
type textarea "Bonjour, Voici le lien pour télécharger votre facture : https://superhote.com/a…"
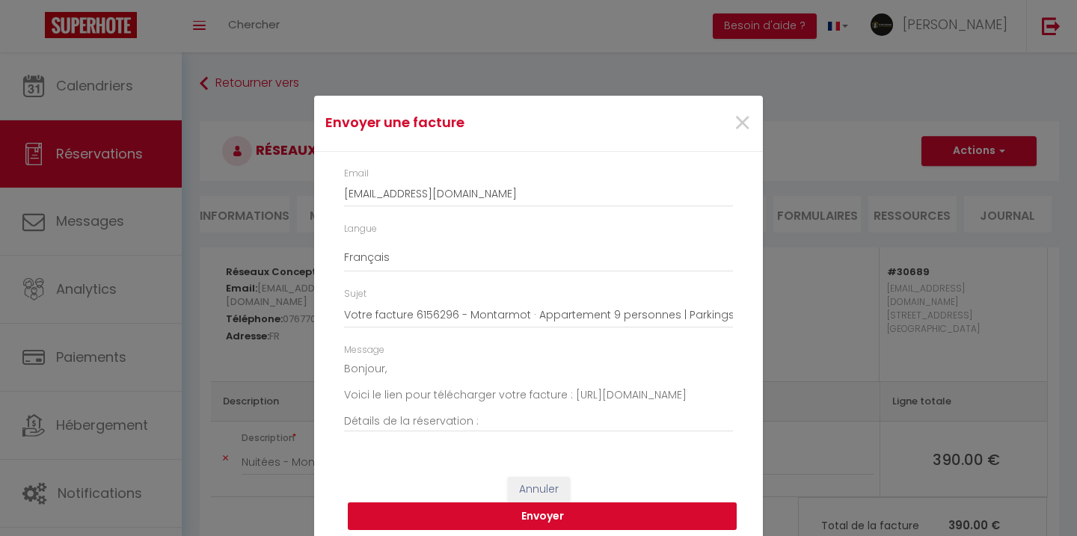
click at [565, 515] on button "Envoyer" at bounding box center [542, 516] width 389 height 28
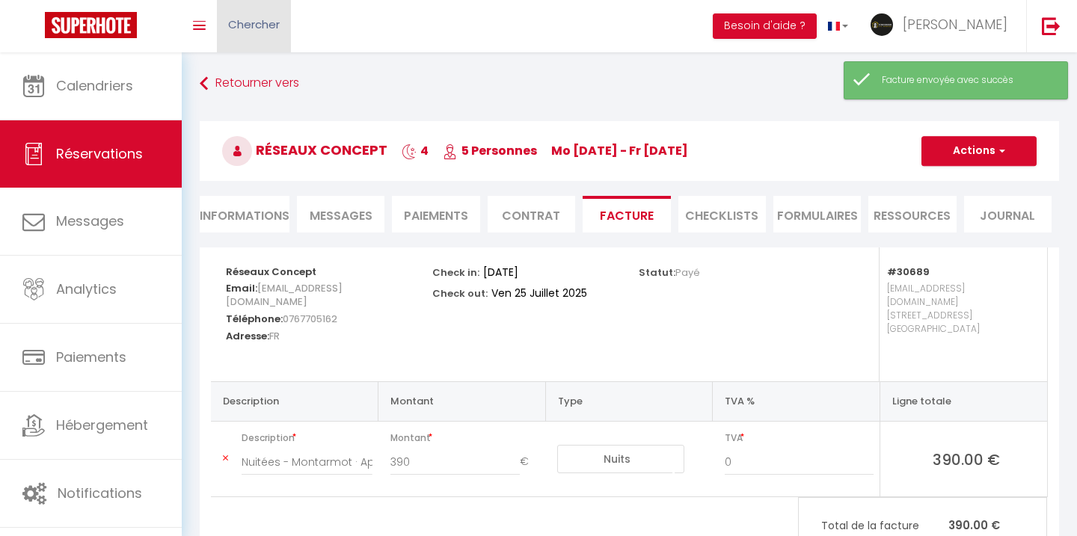
click at [265, 28] on span "Chercher" at bounding box center [254, 24] width 52 height 16
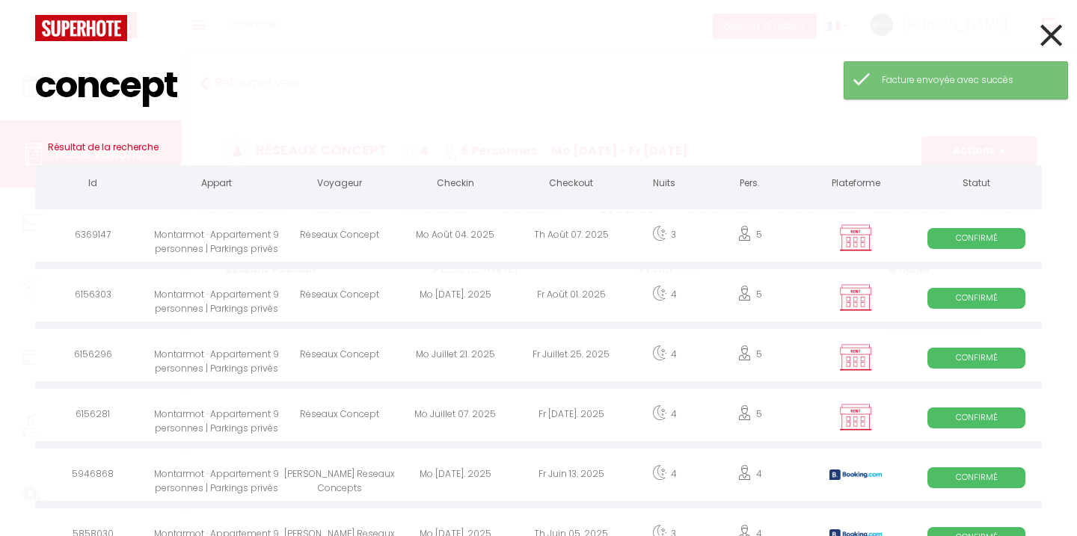
type input "concept"
click at [448, 405] on div "Mo Juillet 07. 2025" at bounding box center [456, 416] width 116 height 49
select index
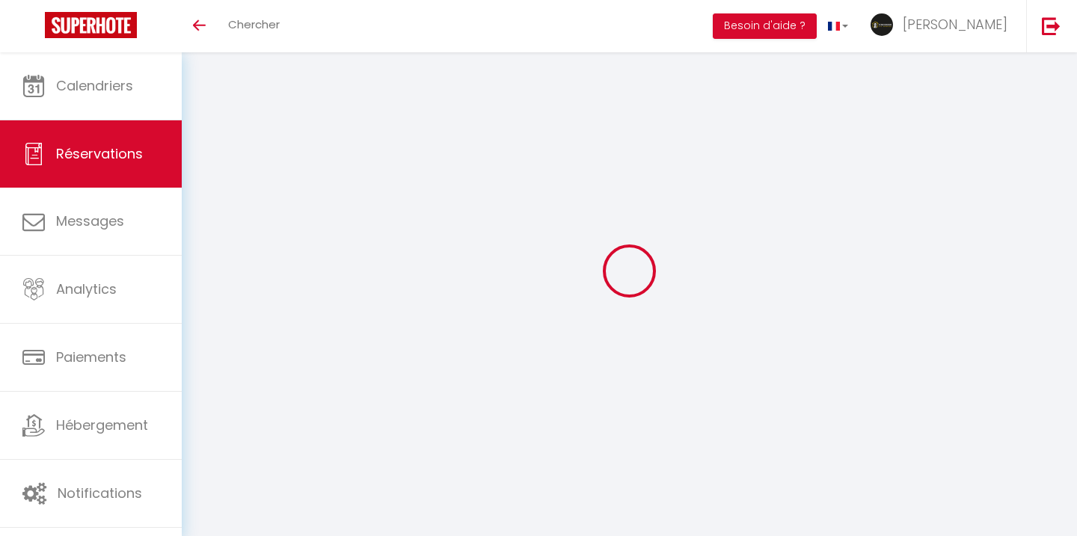
select select
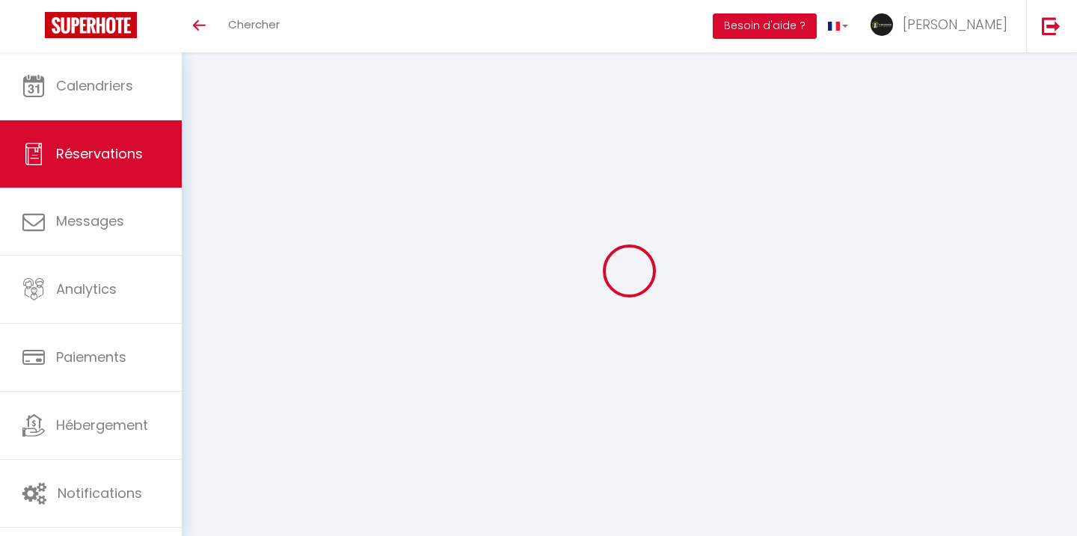
select select
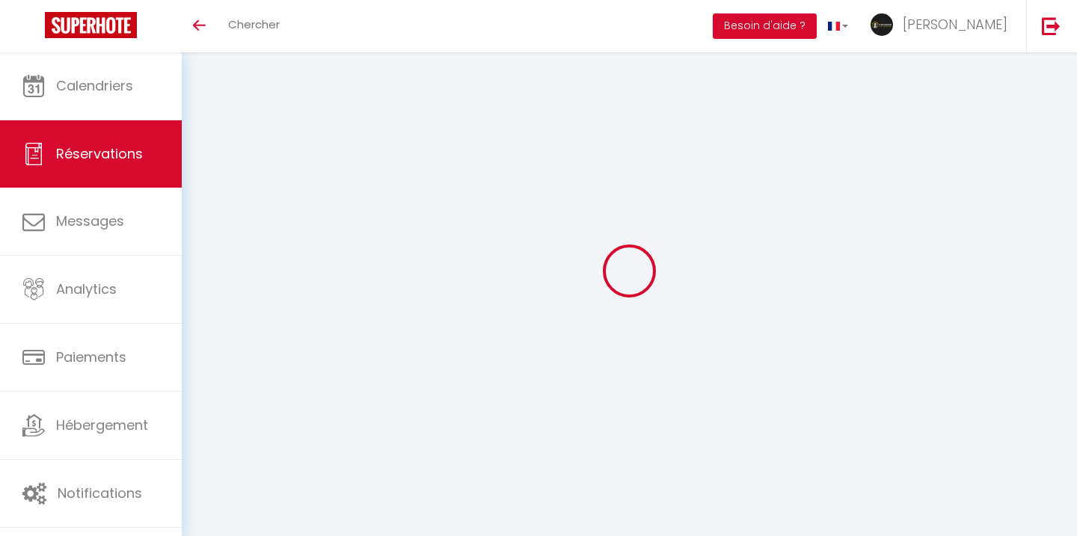
checkbox input "false"
select select
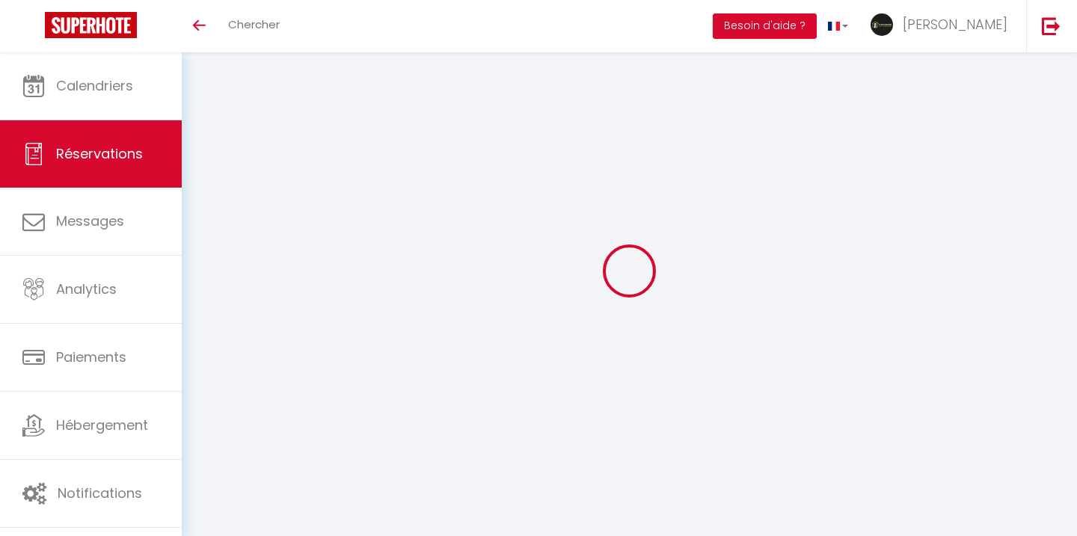
select select
checkbox input "false"
select select
type input "Réseaux"
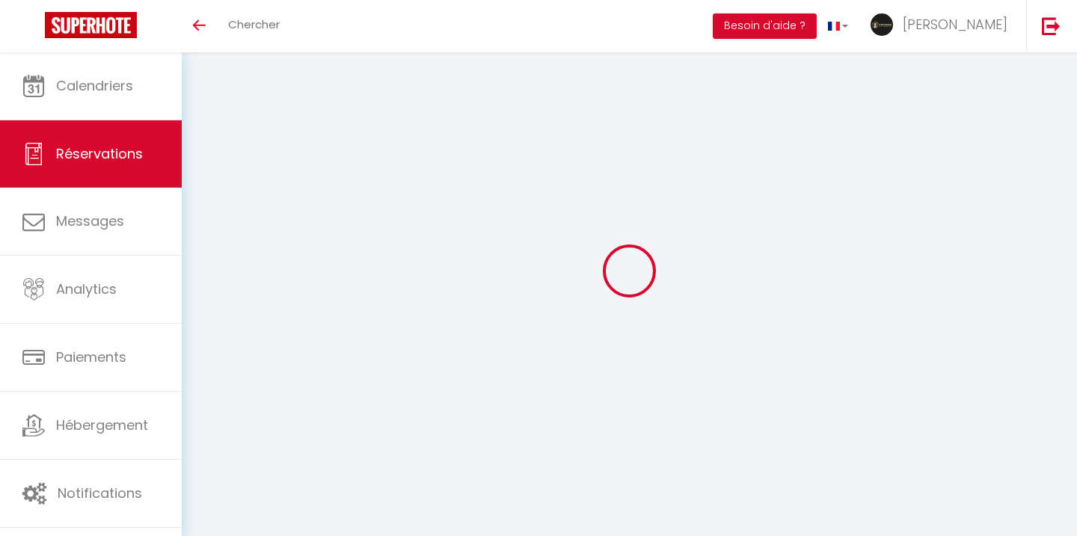
type input "Concept"
type input "[EMAIL_ADDRESS][DOMAIN_NAME]"
type input "0767705162"
select select "FR"
select select "30689"
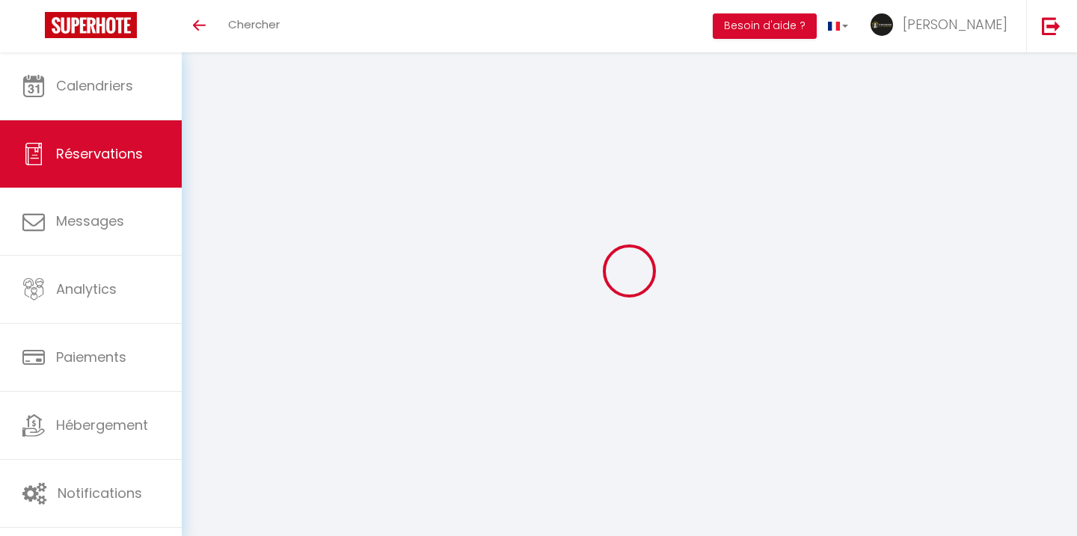
select select "1"
type input "[DATE]"
select select
type input "[DATE]"
select select
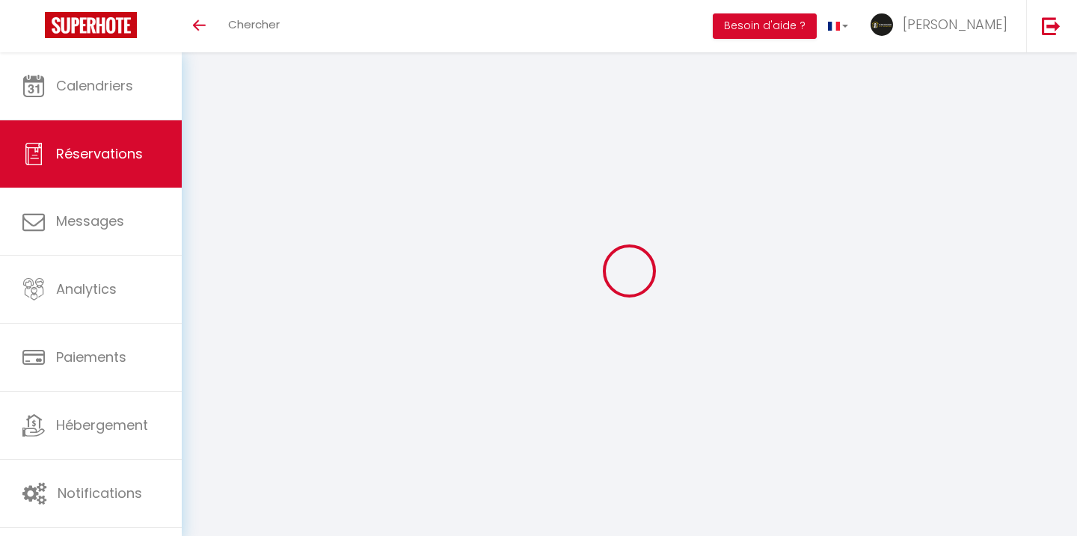
type input "5"
select select "12"
select select
type input "121"
checkbox input "false"
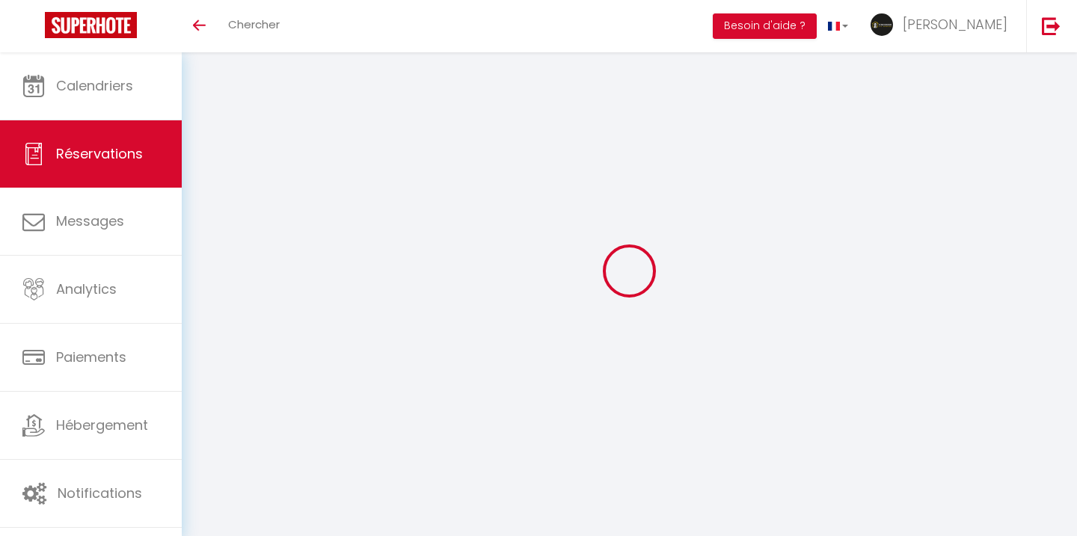
type input "75"
type input "0"
select select
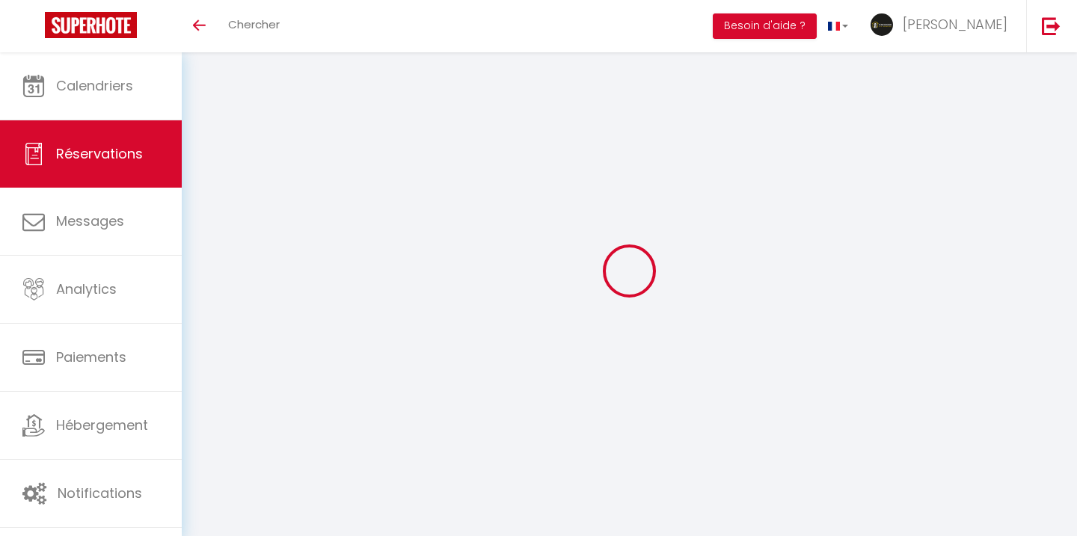
select select
checkbox input "false"
select index
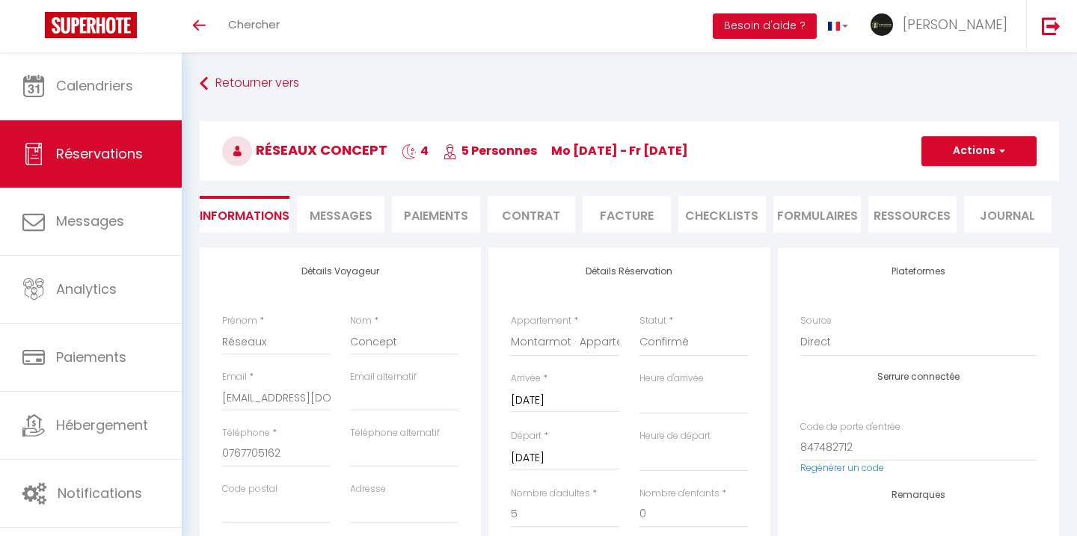
type input "75"
select select
checkbox input "false"
select index
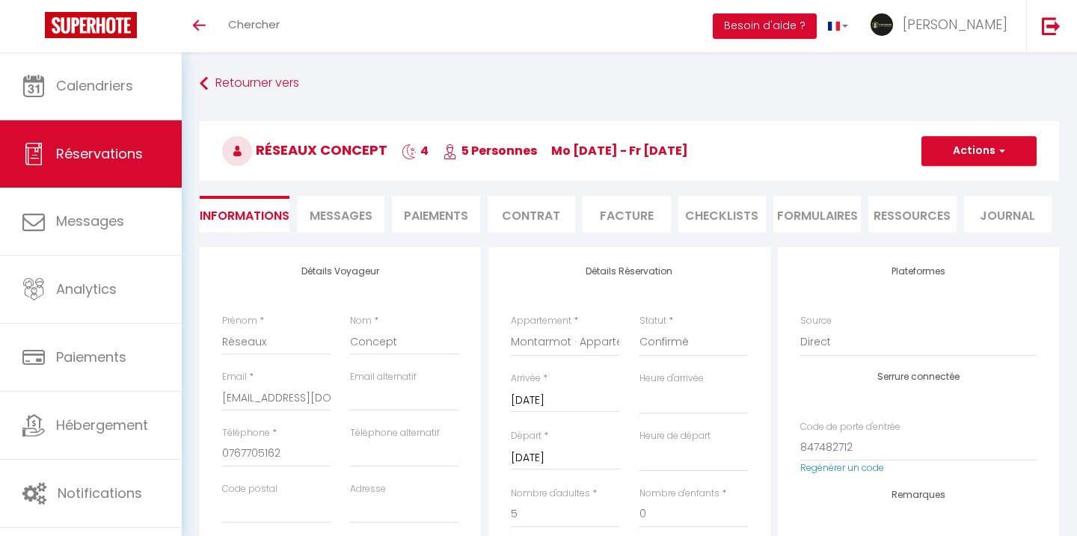
select index
checkbox input "false"
select index
select select "16:00"
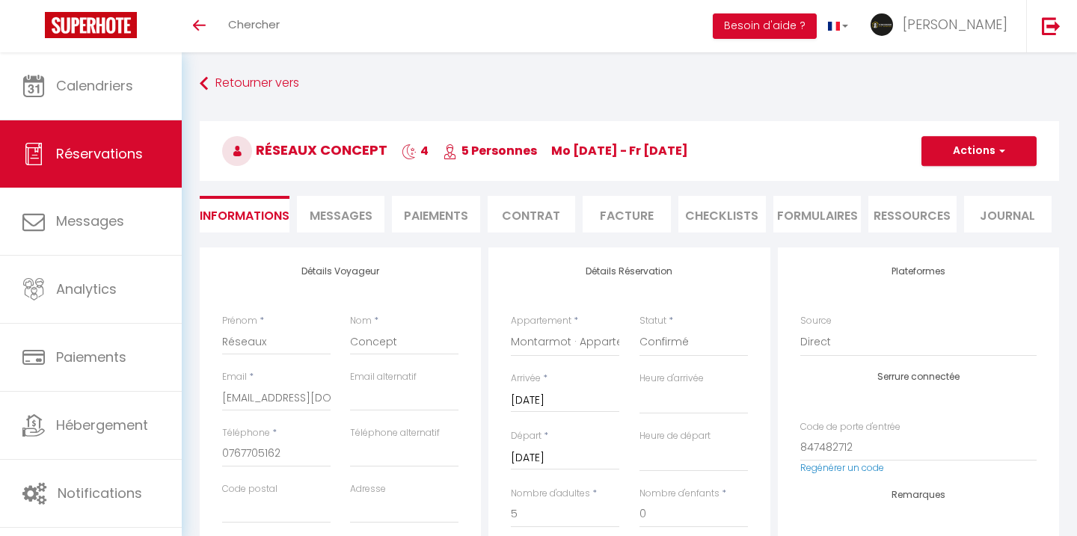
select select "10:00"
click at [963, 156] on button "Actions" at bounding box center [978, 151] width 115 height 30
click at [852, 132] on h3 "Réseaux Concept 4 5 Personnes Mo [DATE] - Fr [DATE]" at bounding box center [629, 151] width 859 height 60
click at [627, 211] on li "Facture" at bounding box center [625, 214] width 87 height 37
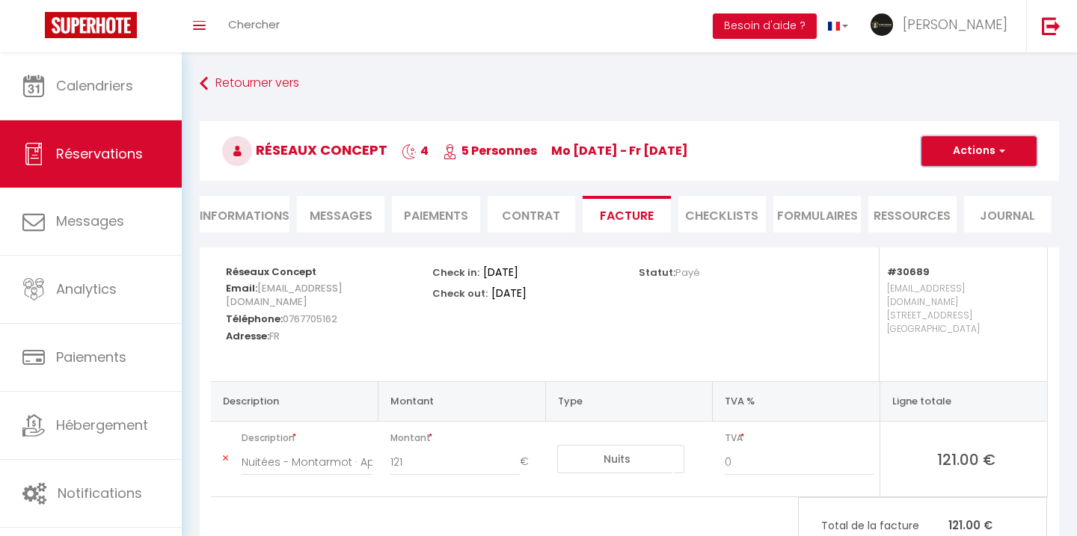
click at [978, 147] on button "Actions" at bounding box center [978, 151] width 115 height 30
click at [942, 220] on link "Envoyer la facture" at bounding box center [968, 222] width 126 height 19
type input "[EMAIL_ADDRESS][DOMAIN_NAME]"
select select "fr"
type input "Votre facture 6156281 - Montarmot · Appartement 9 personnes | Parkings privés"
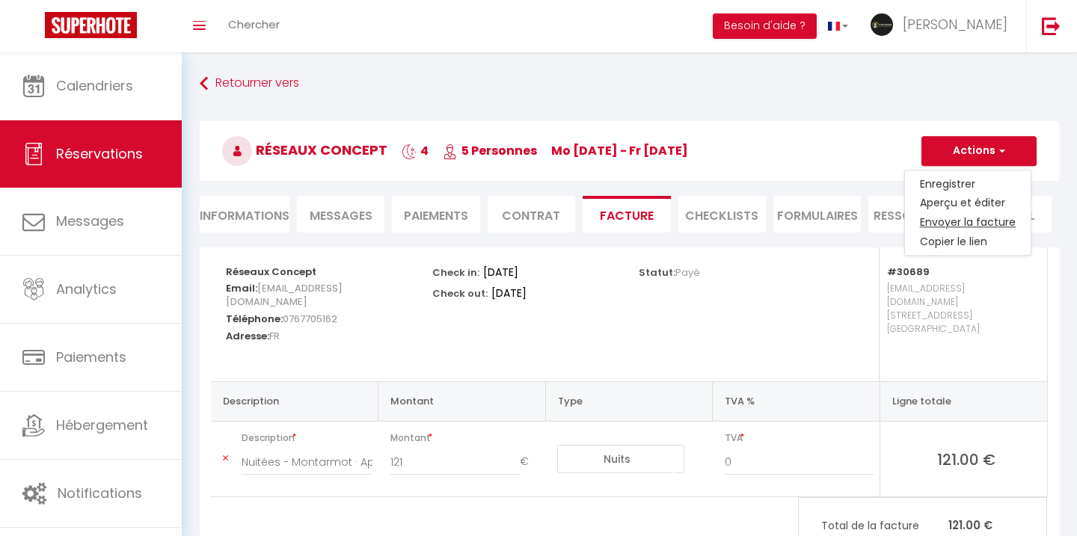
type textarea "Bonjour, Voici le lien pour télécharger votre facture : [URL][DOMAIN_NAME] Déta…"
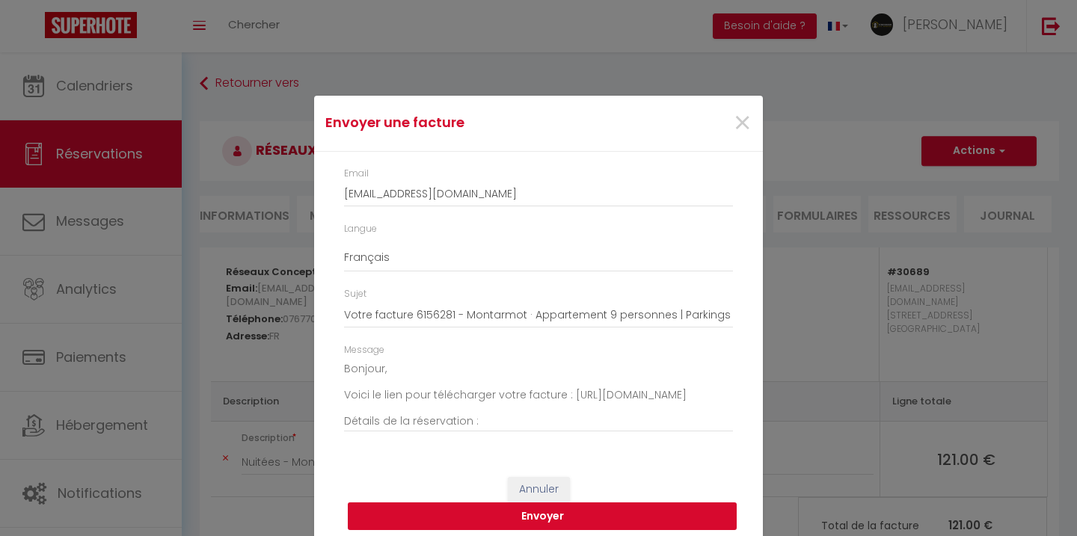
click at [658, 520] on button "Envoyer" at bounding box center [542, 516] width 389 height 28
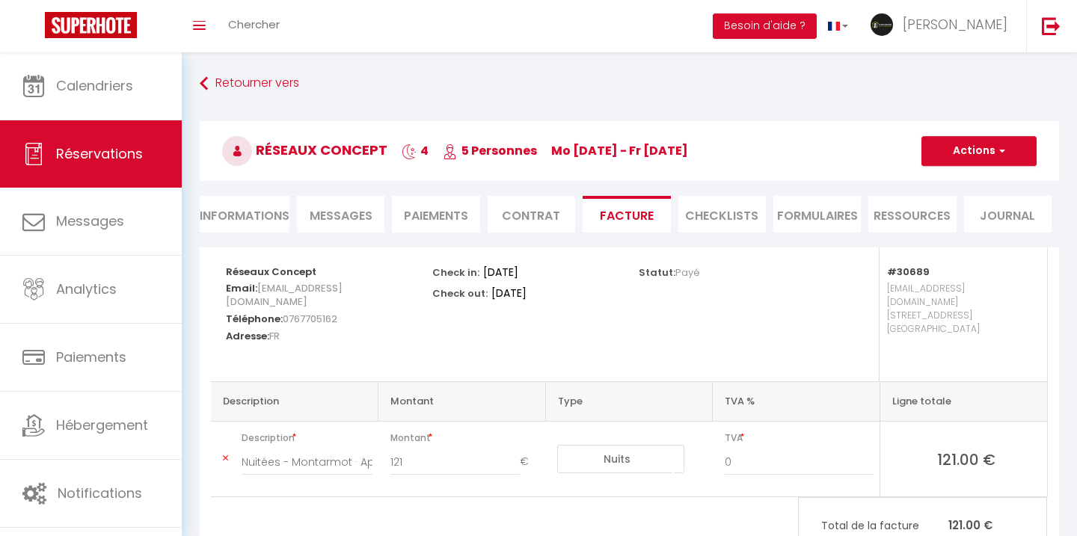
scroll to position [52, 0]
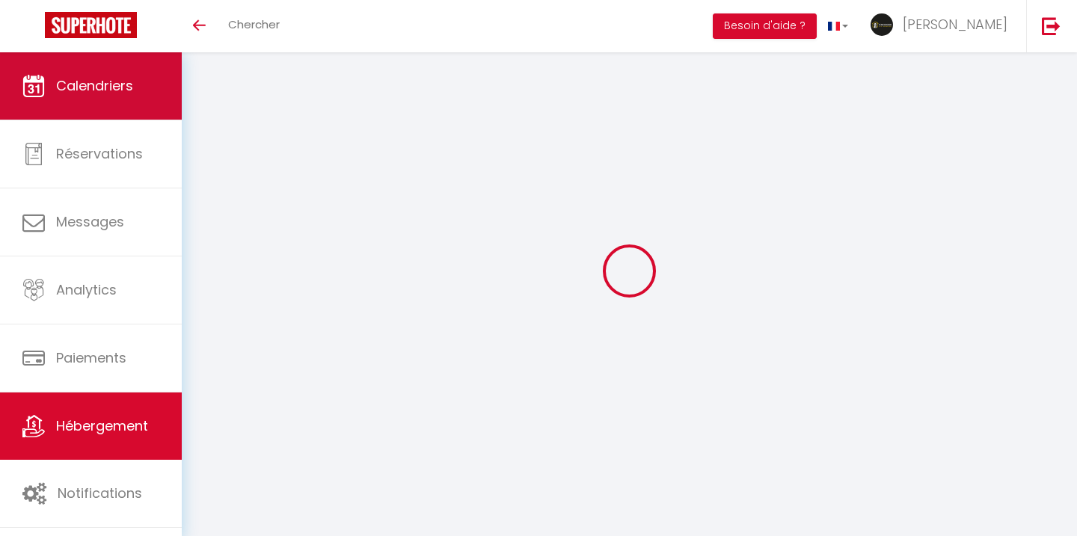
click at [129, 99] on link "Calendriers" at bounding box center [91, 85] width 182 height 67
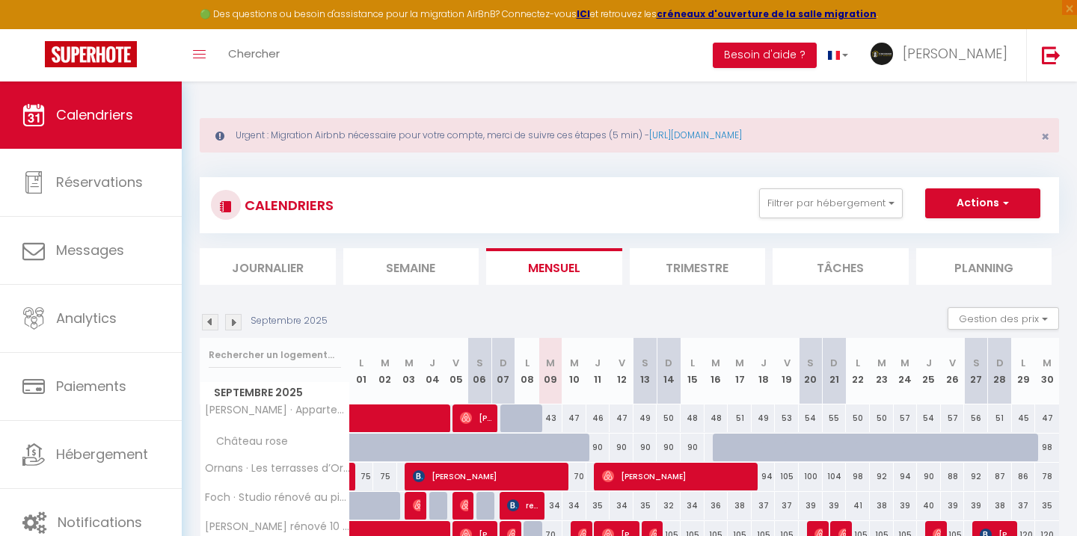
click at [814, 221] on div "CALENDRIERS Filtrer par hébergement [GEOGRAPHIC_DATA] COMPLET · Appartements [G…" at bounding box center [629, 205] width 837 height 34
click at [814, 208] on button "Filtrer par hébergement" at bounding box center [831, 203] width 144 height 30
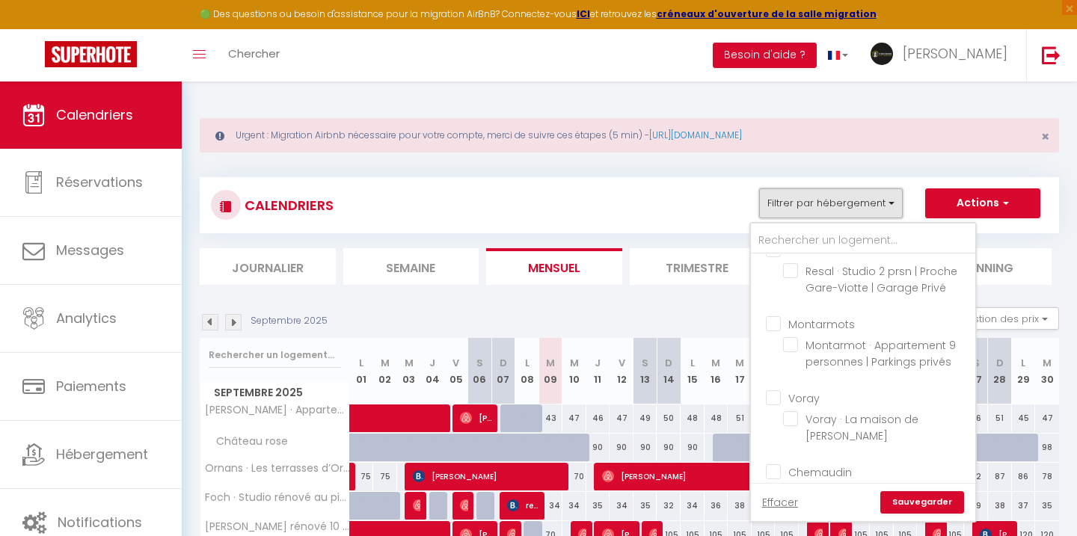
scroll to position [1183, 0]
click at [792, 336] on input "Montarmot · Appartement 9 personnes | Parkings privés" at bounding box center [876, 343] width 187 height 15
checkbox input "true"
checkbox input "false"
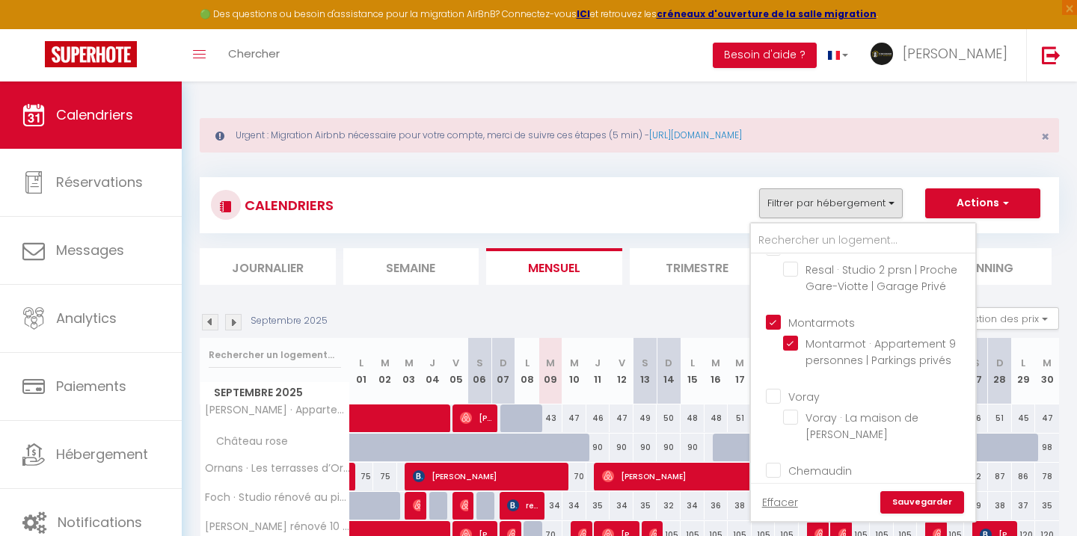
checkbox input "false"
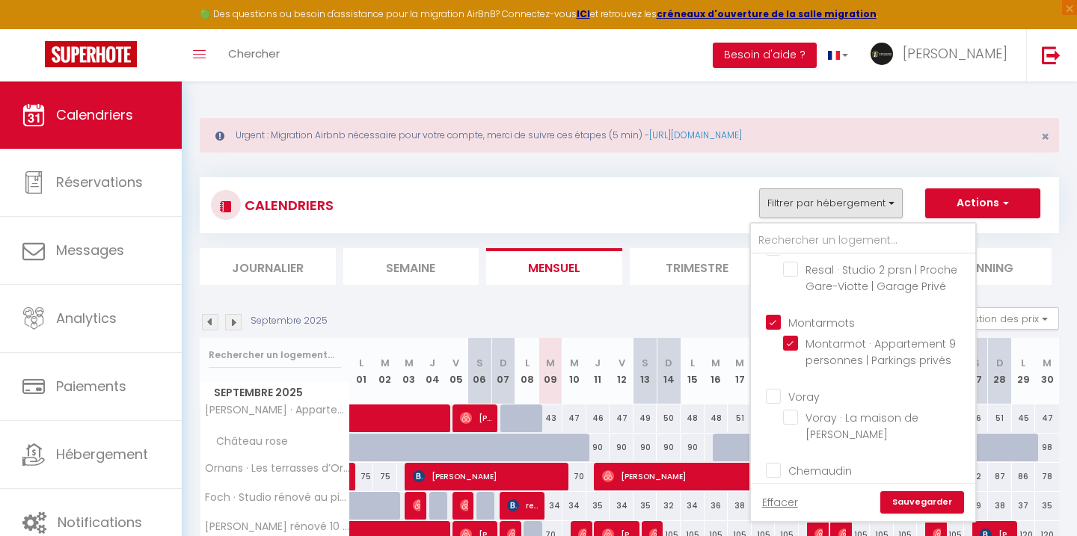
checkbox input "false"
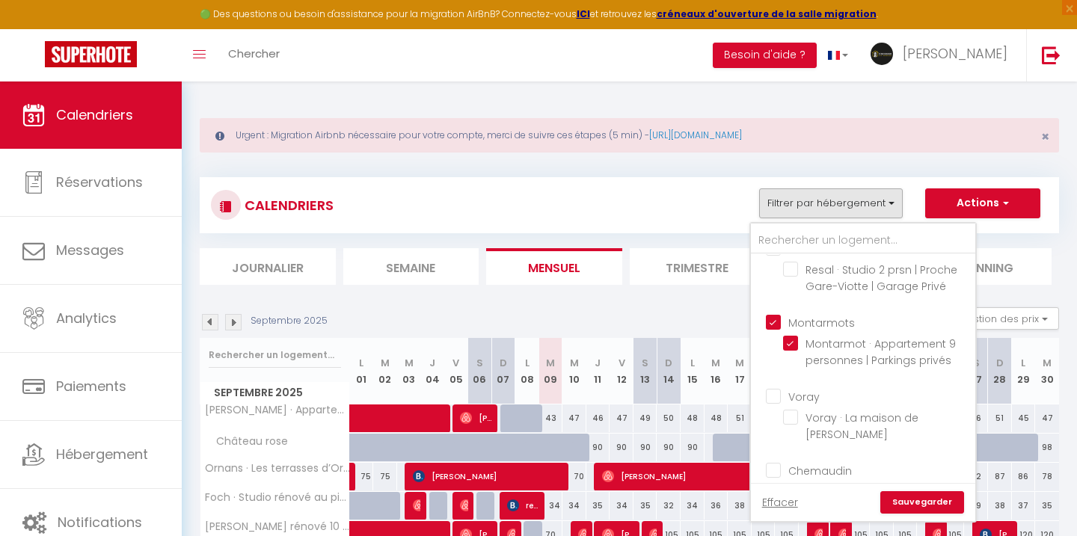
checkbox input "false"
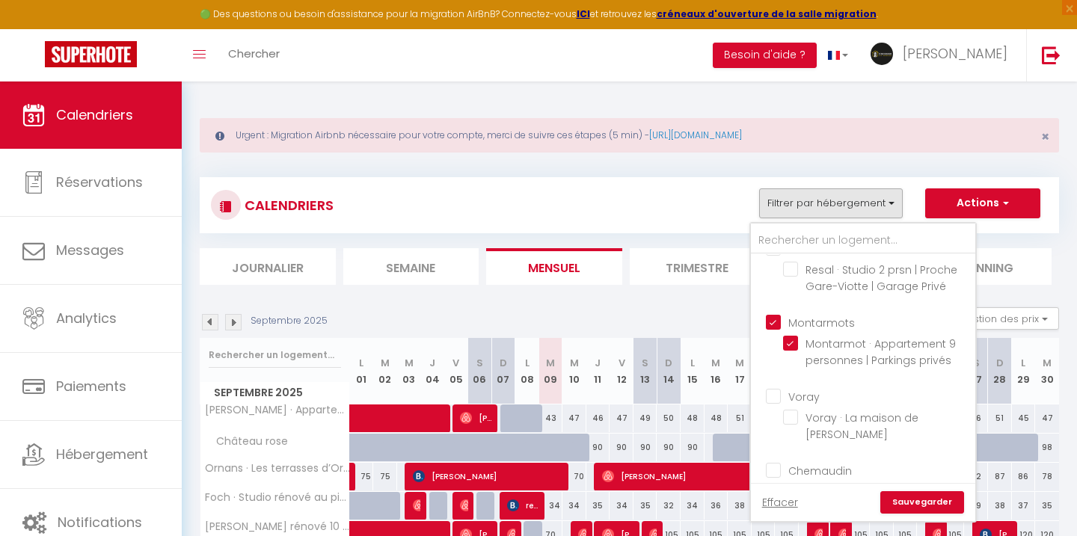
checkbox input "false"
checkbox input "true"
checkbox input "false"
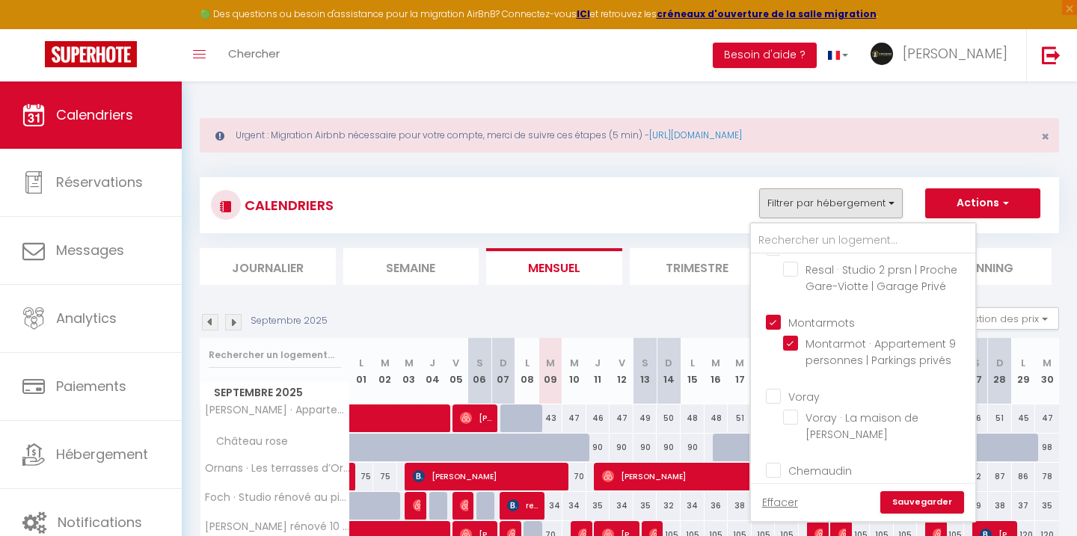
checkbox input "false"
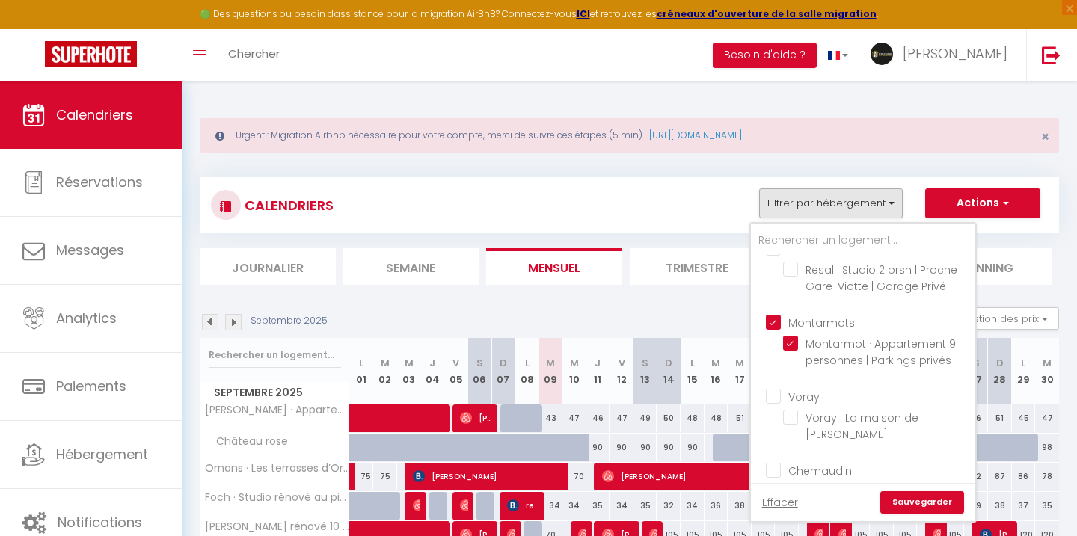
checkbox input "false"
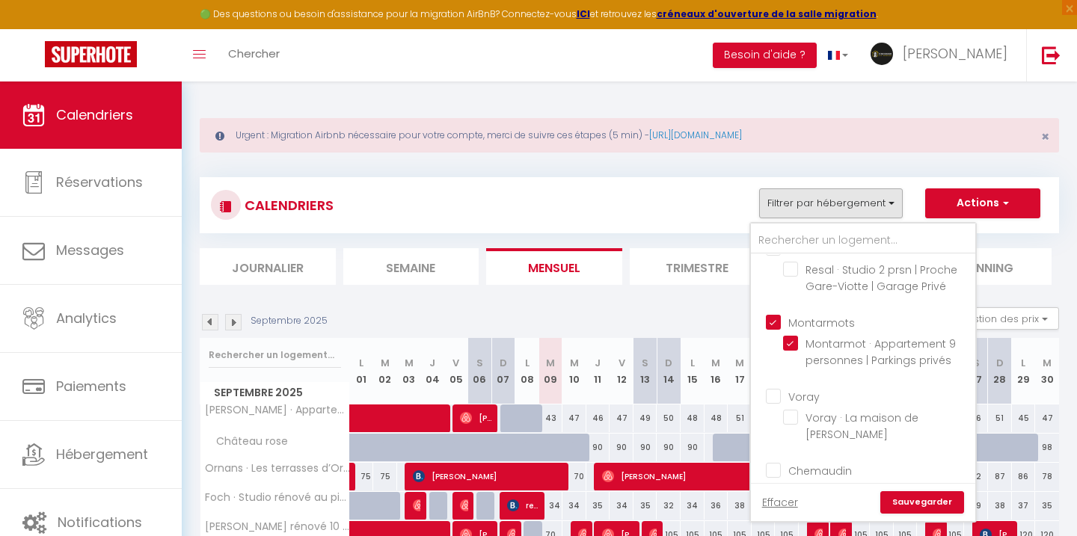
checkbox input "false"
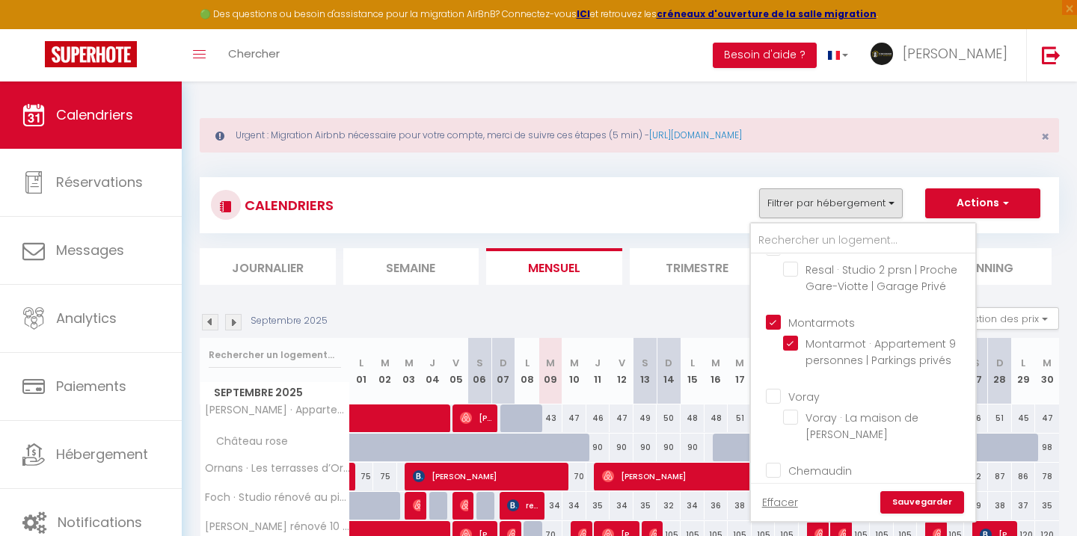
checkbox input "false"
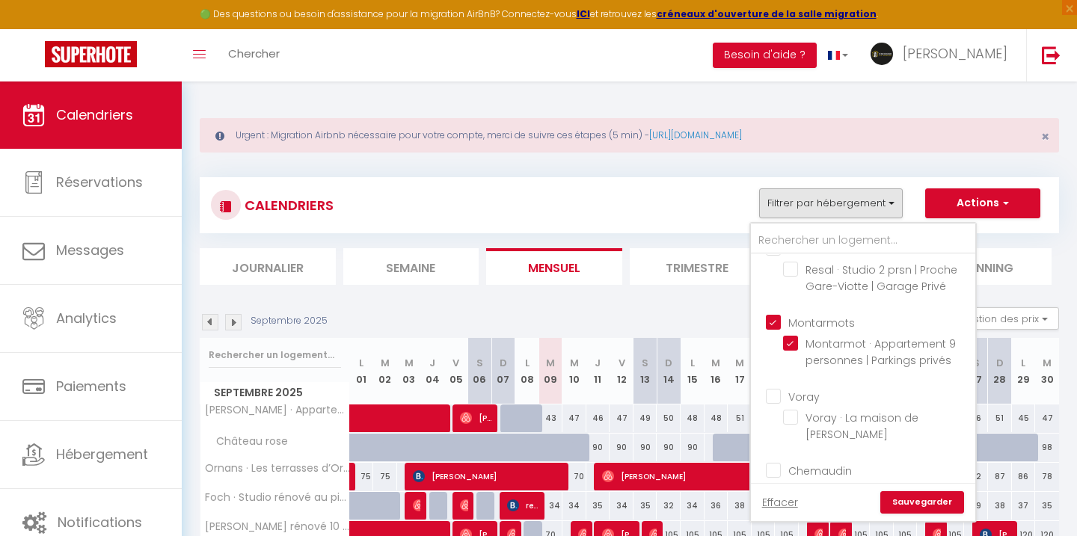
checkbox input "false"
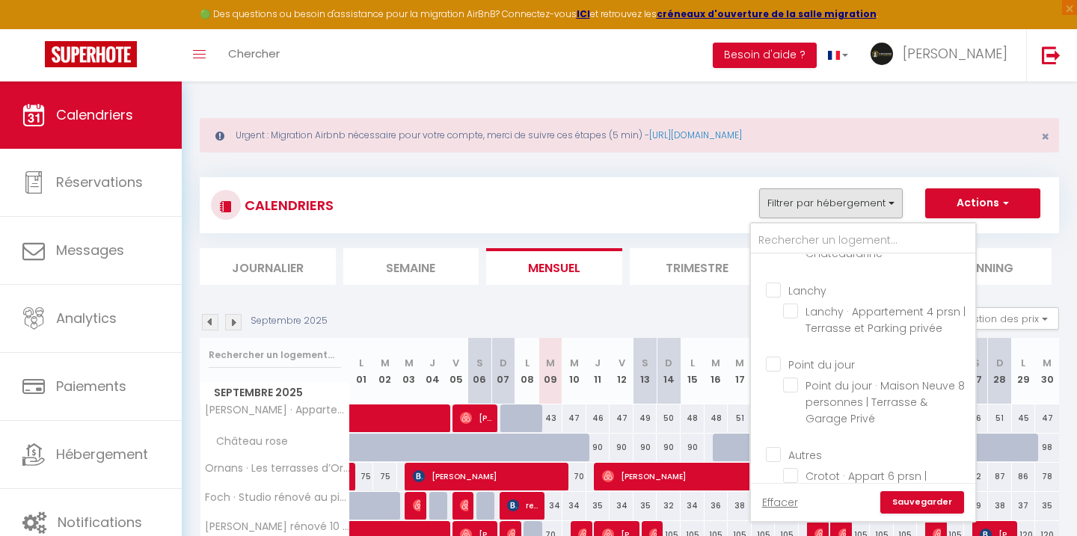
scroll to position [1456, 0]
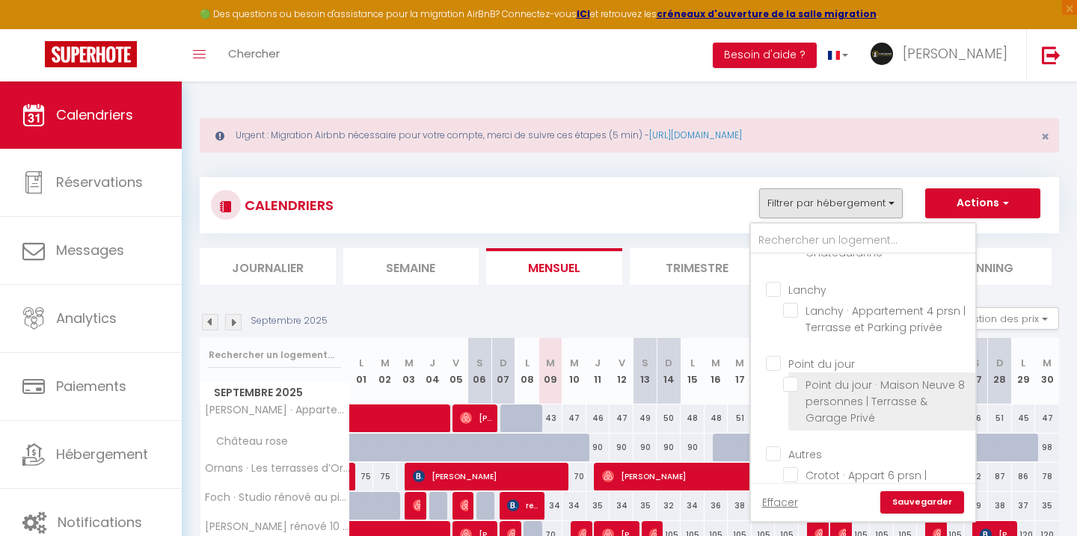
click at [795, 377] on input "Point du jour · Maison Neuve 8 personnes | Terrasse & Garage Privé" at bounding box center [876, 384] width 187 height 15
checkbox input "true"
checkbox input "false"
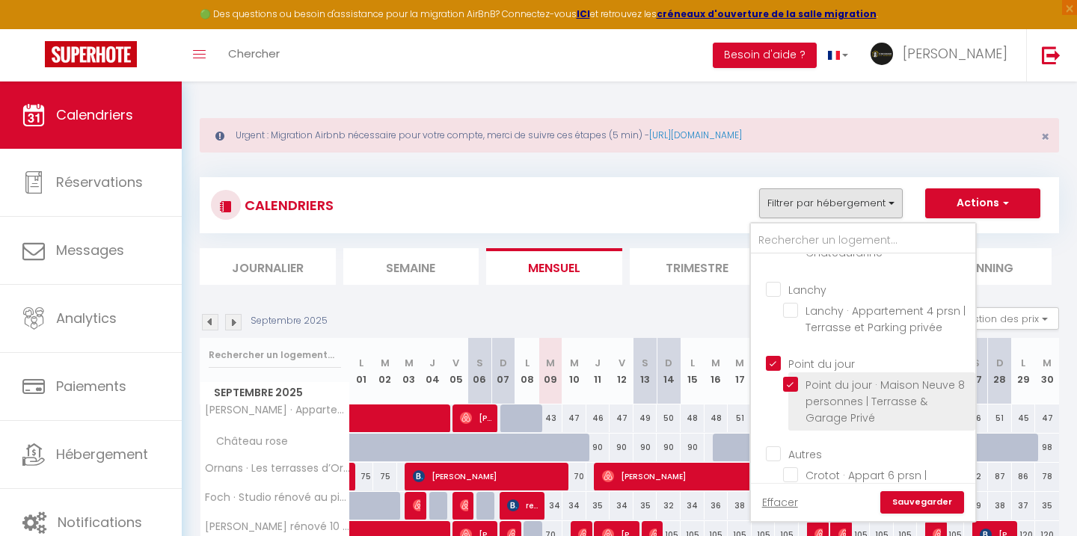
checkbox input "false"
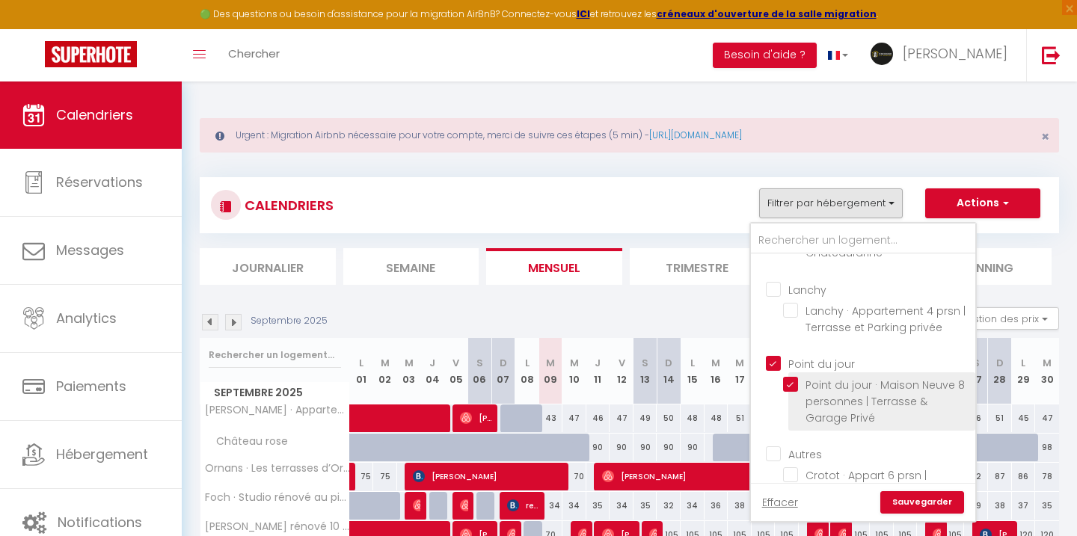
checkbox input "false"
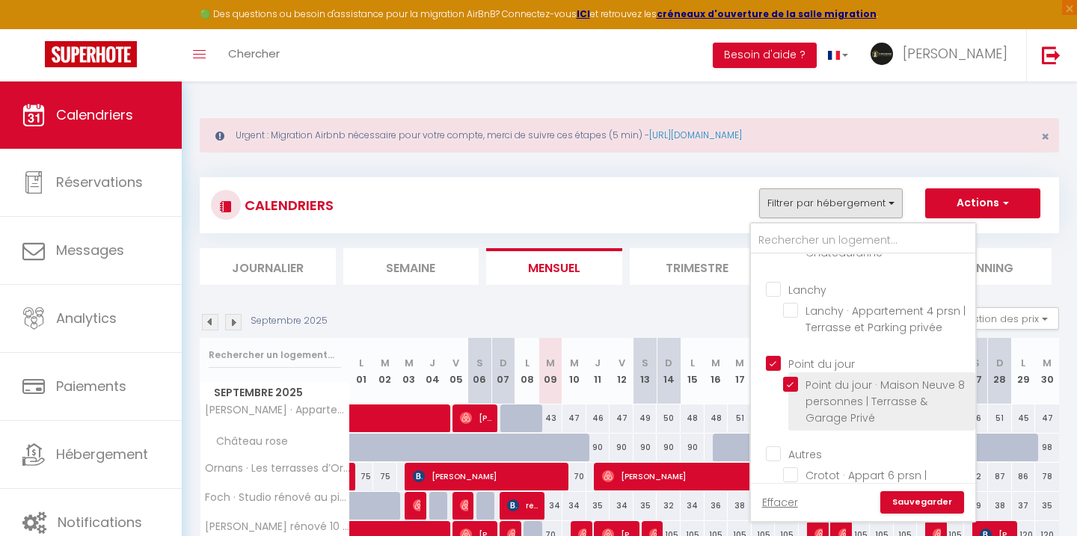
checkbox input "false"
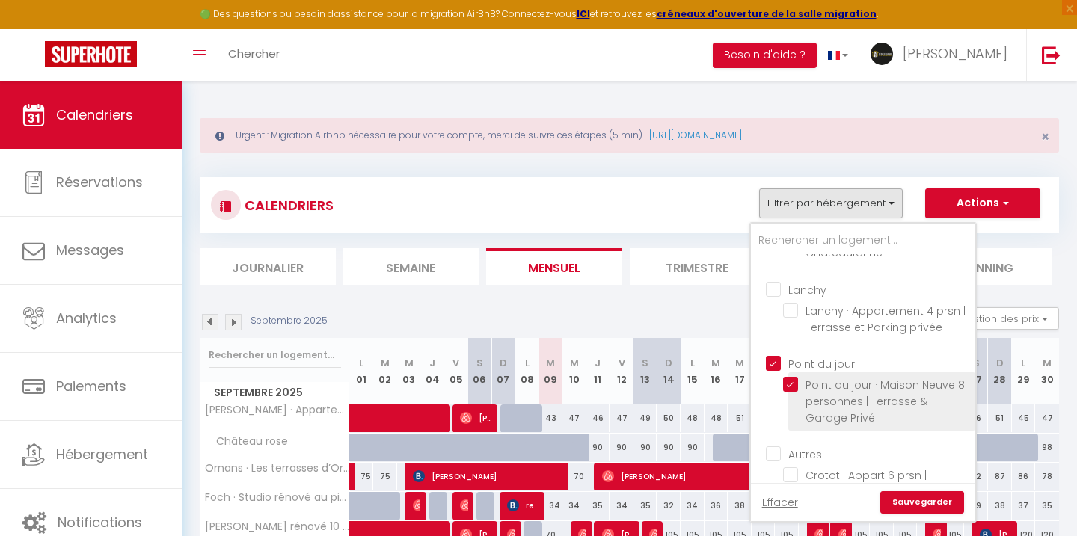
checkbox input "false"
checkbox input "true"
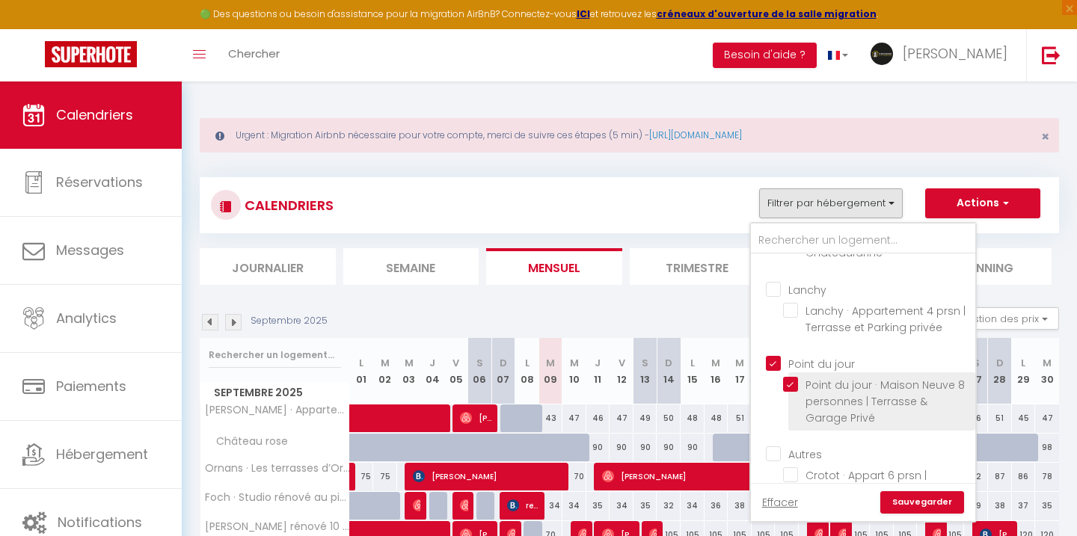
checkbox input "false"
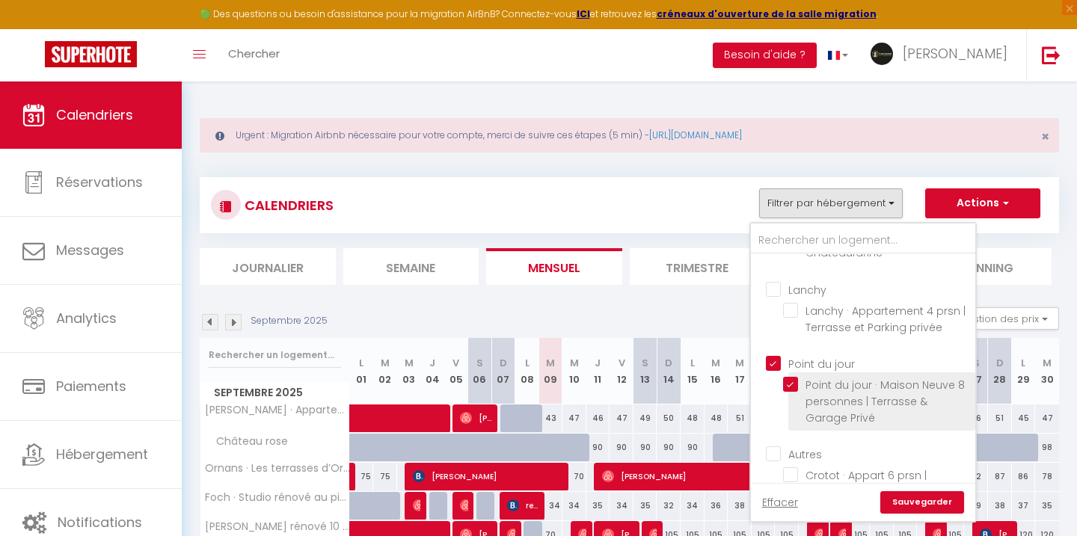
checkbox input "false"
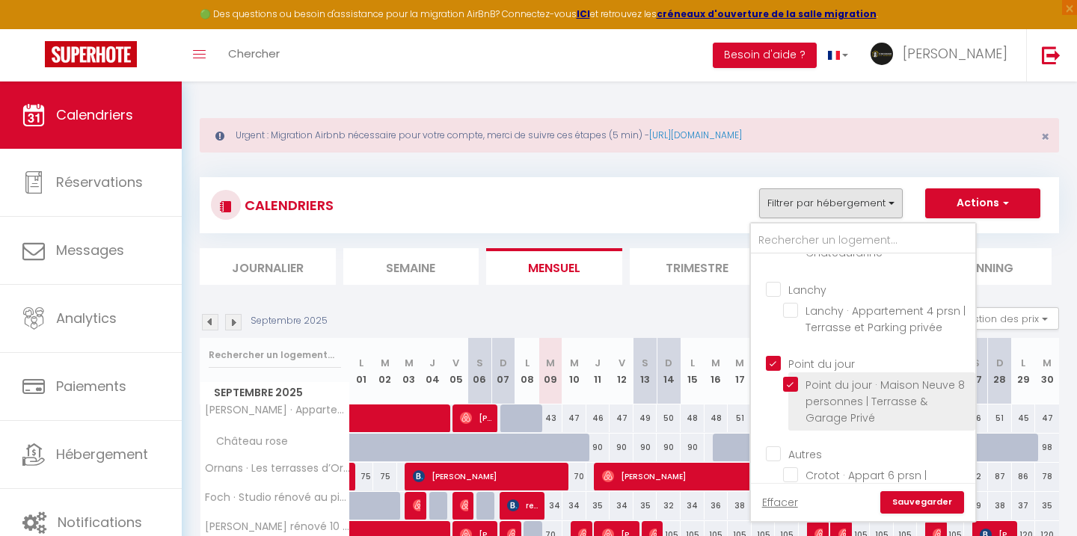
checkbox input "false"
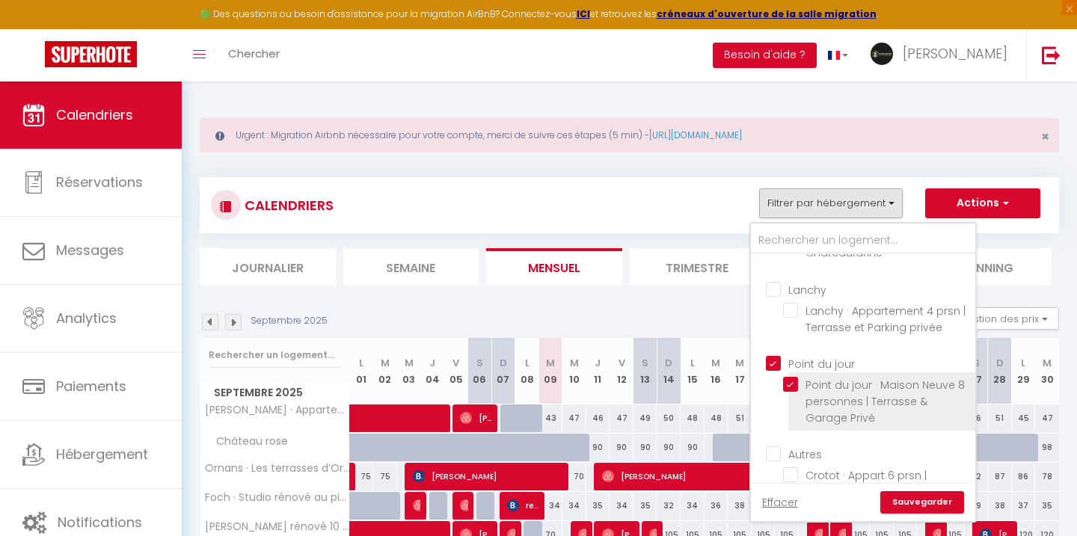
checkbox input "false"
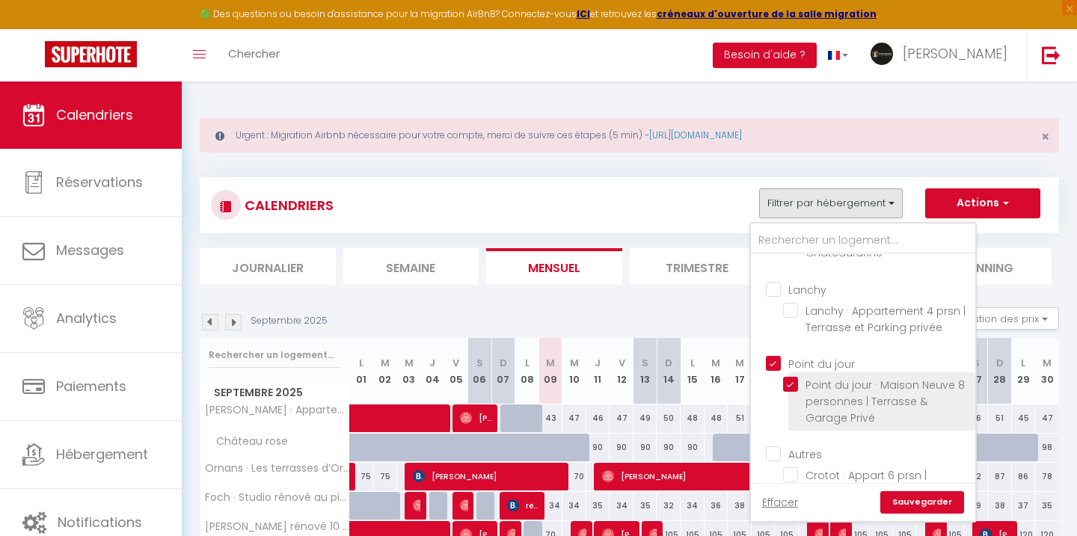
checkbox input "false"
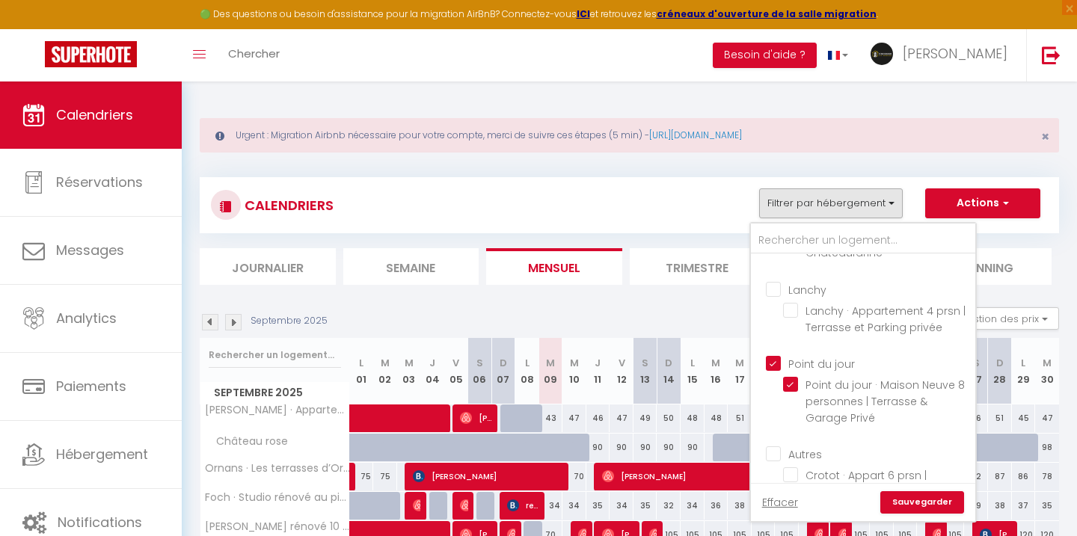
click at [918, 501] on link "Sauvegarder" at bounding box center [922, 502] width 84 height 22
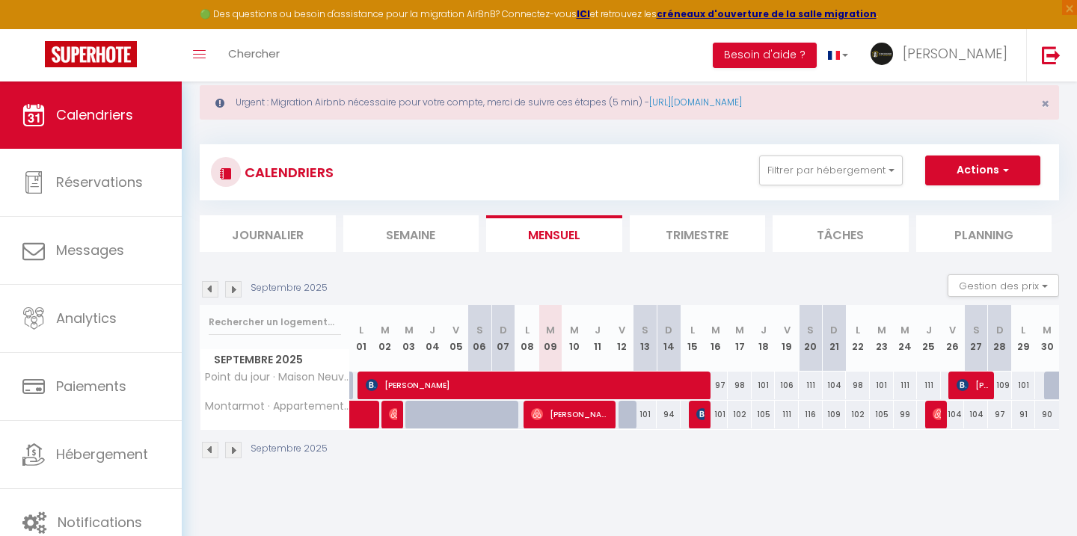
scroll to position [35, 0]
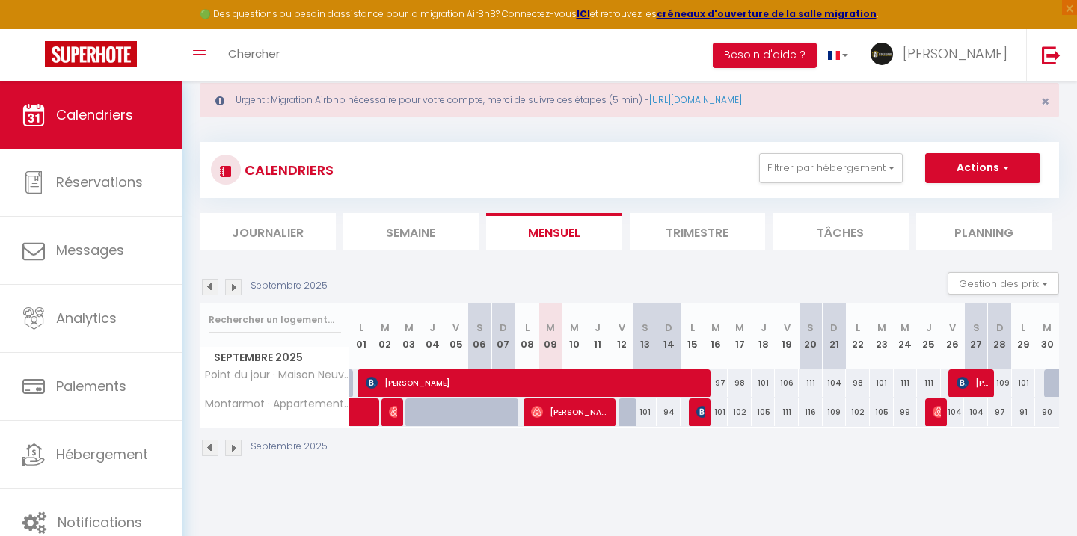
click at [221, 443] on div "Septembre 2025" at bounding box center [266, 448] width 132 height 16
click at [214, 443] on img at bounding box center [210, 448] width 16 height 16
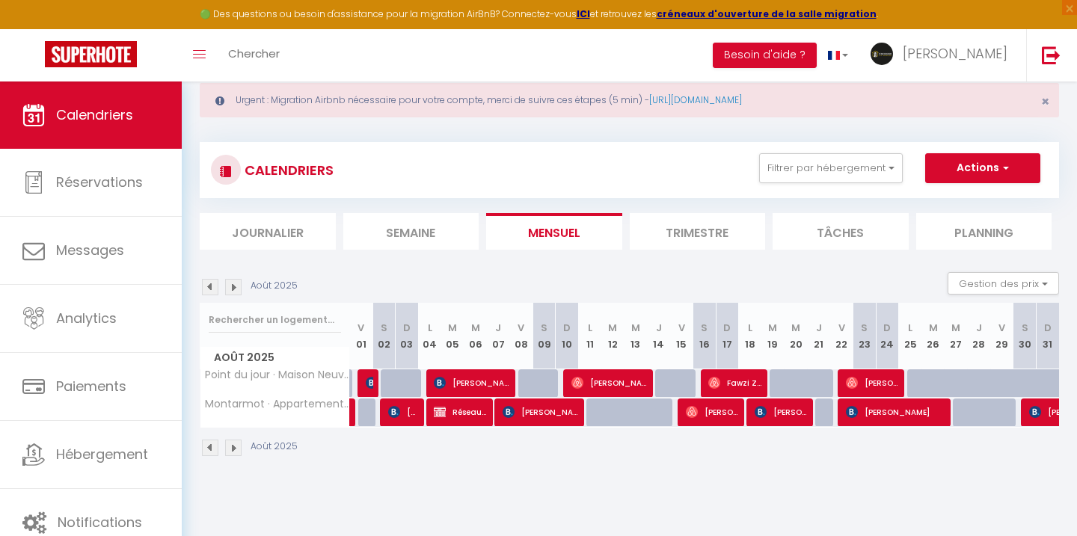
click at [213, 443] on img at bounding box center [210, 448] width 16 height 16
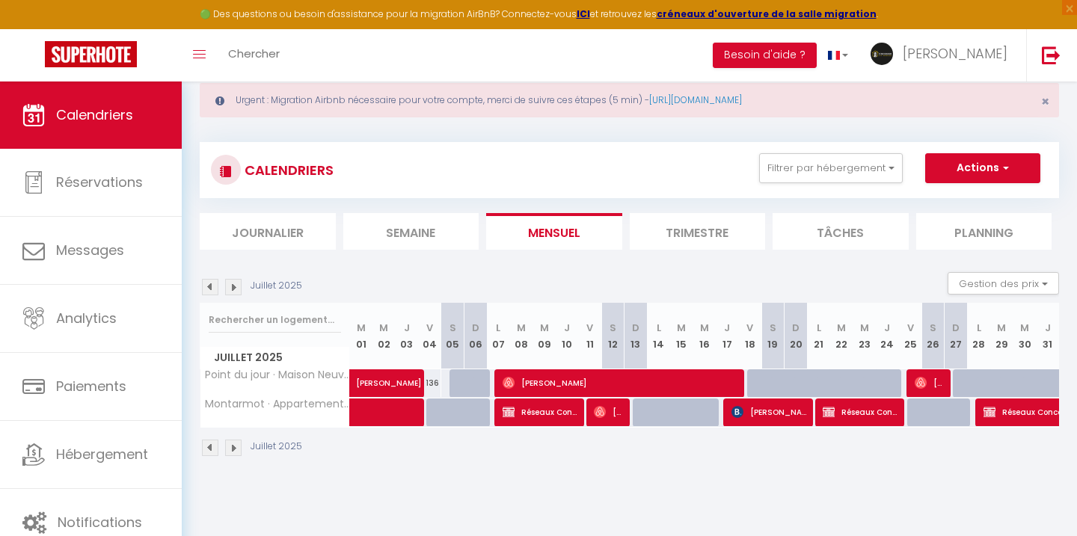
click at [230, 449] on img at bounding box center [233, 448] width 16 height 16
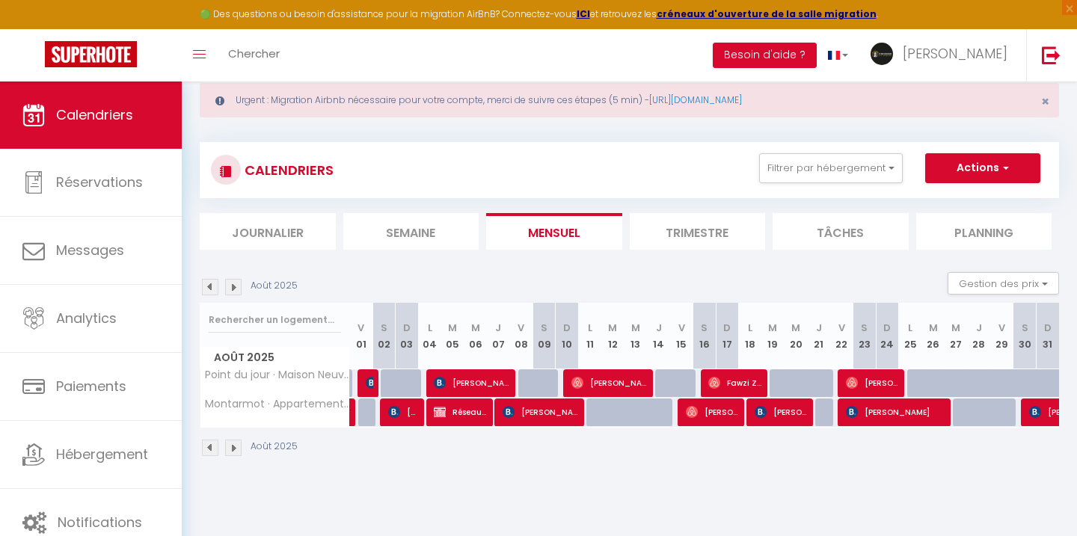
click at [917, 385] on div at bounding box center [918, 383] width 23 height 28
type input "99"
type input "Lun 25 Août 2025"
type input "[DATE] Août 2025"
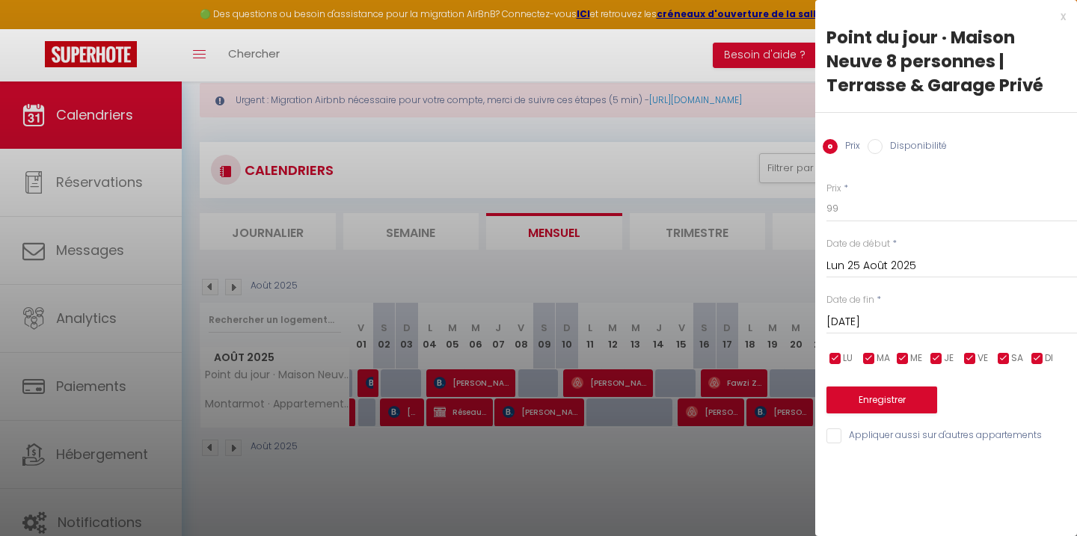
click at [733, 274] on div at bounding box center [538, 268] width 1077 height 536
select select
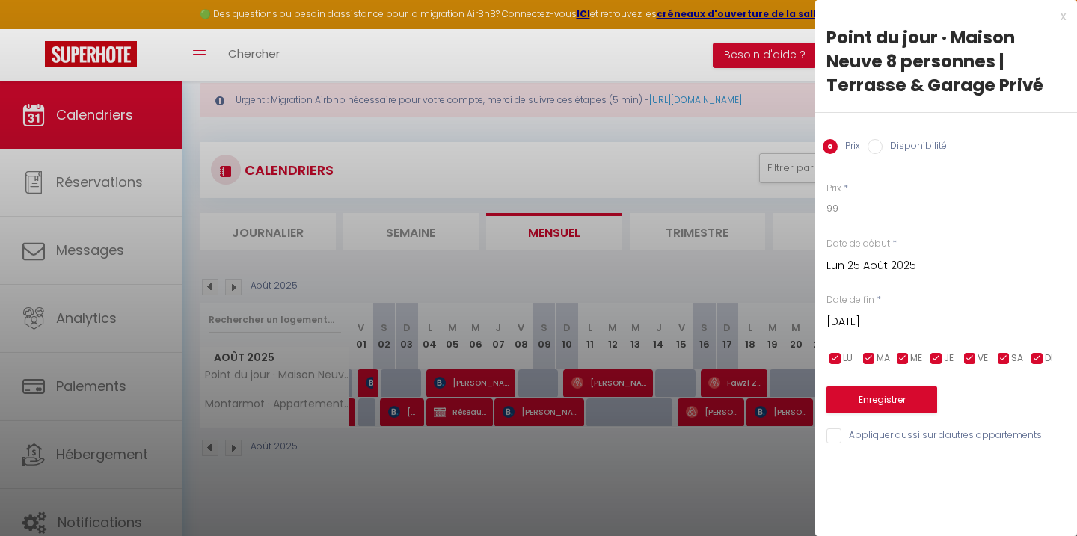
select select
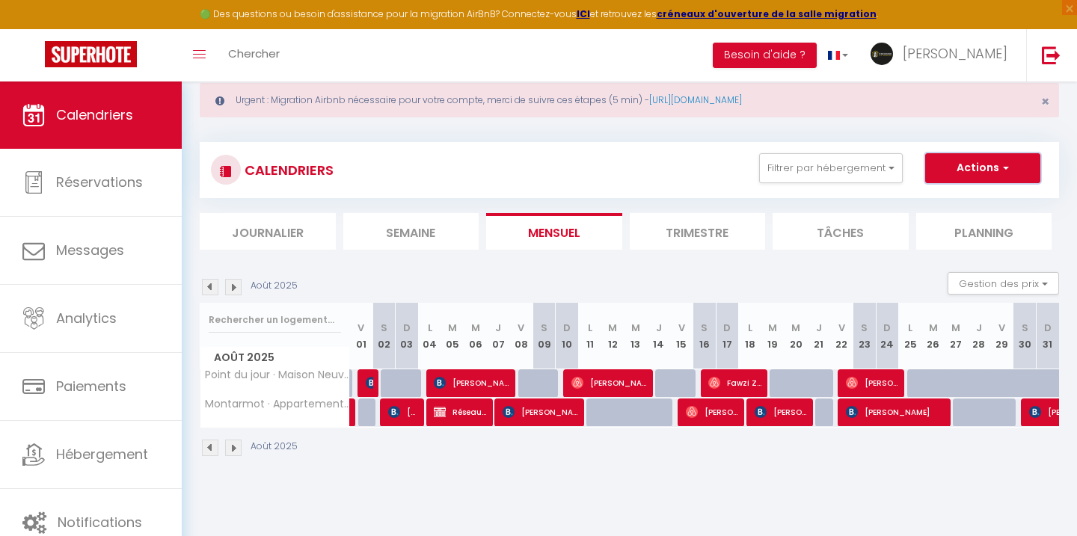
click at [947, 170] on button "Actions" at bounding box center [982, 168] width 115 height 30
click at [440, 421] on span "Réseaux Concept" at bounding box center [461, 412] width 54 height 28
select select "OK"
select select "KO"
select select "0"
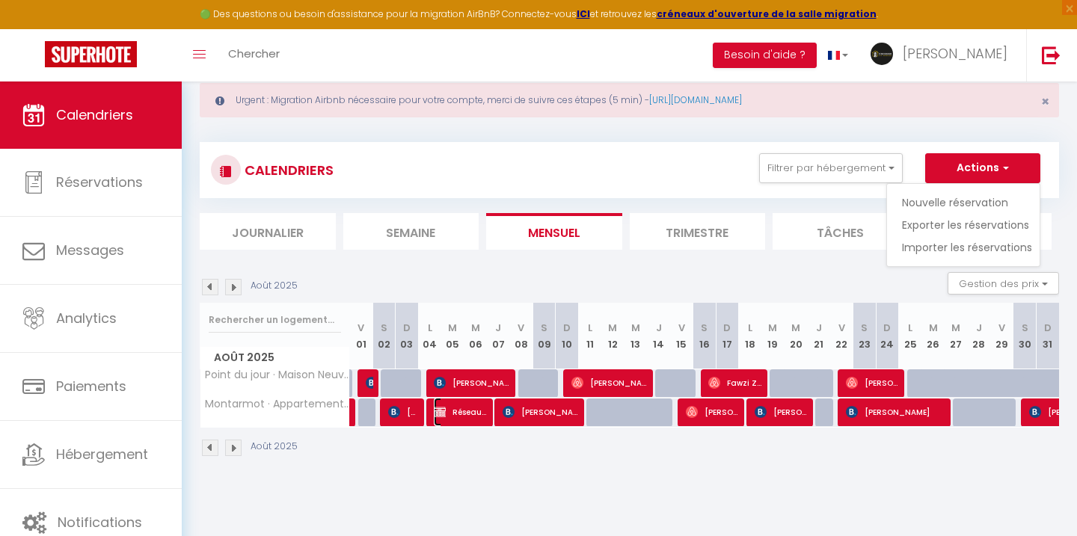
select select "0"
select select "1"
select select
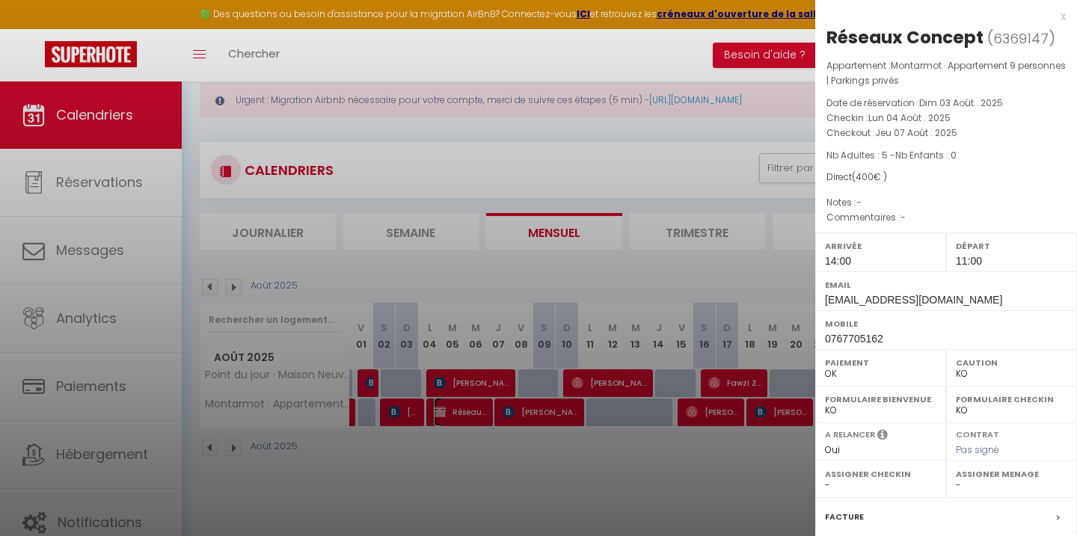
select select "19200"
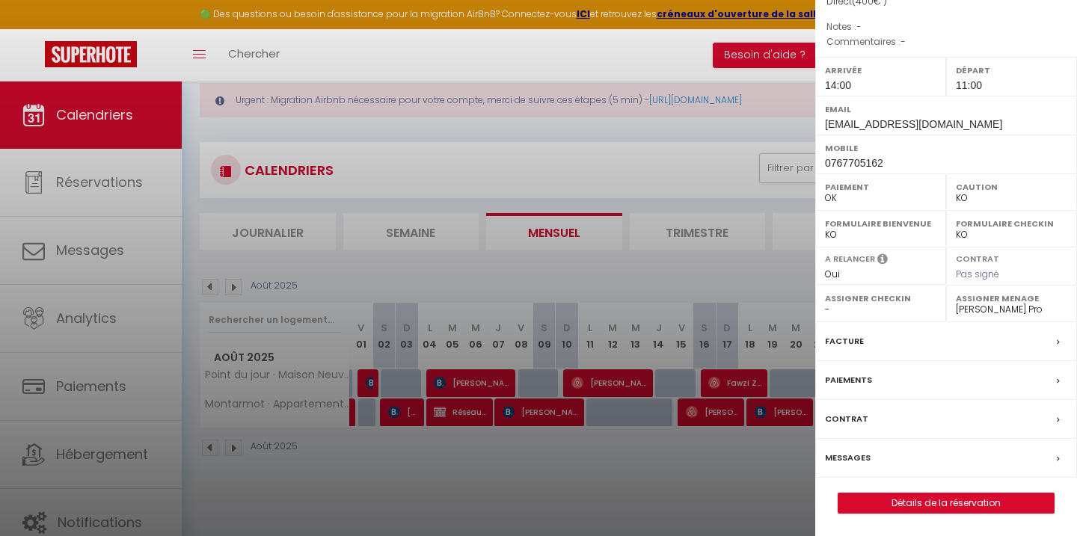
click at [860, 339] on label "Facture" at bounding box center [844, 341] width 39 height 16
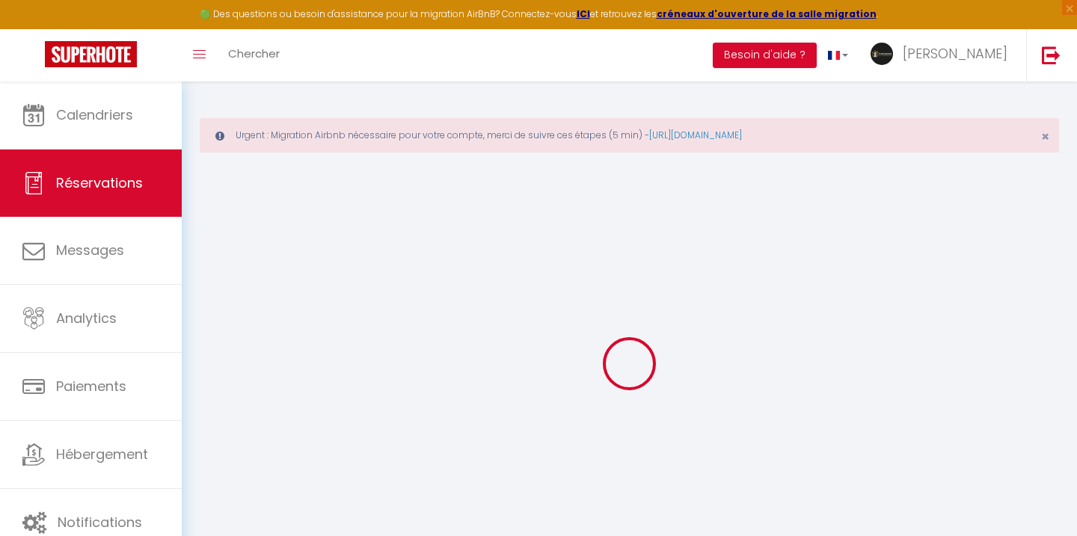
select select
checkbox input "false"
select index
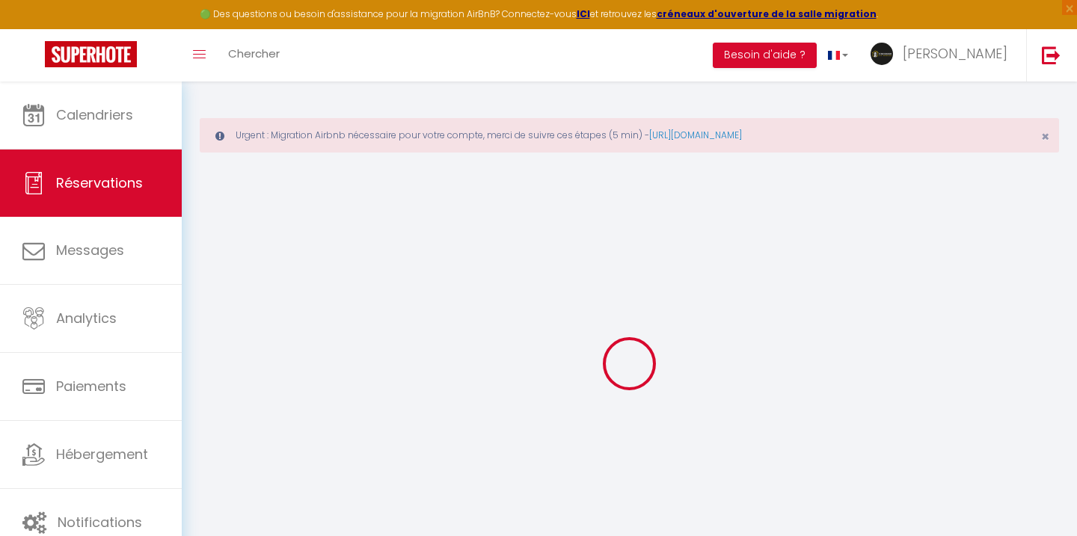
select index
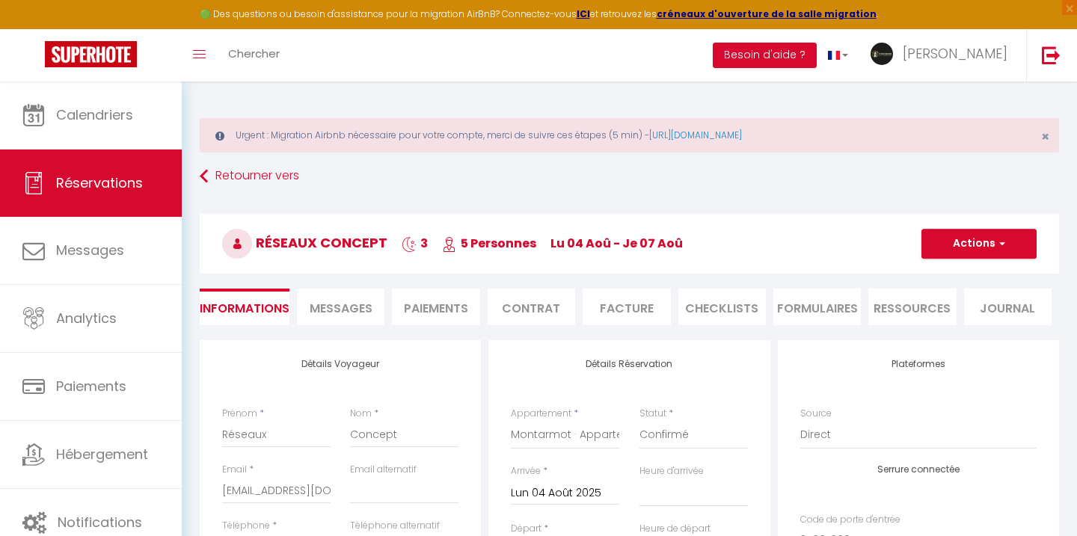
select select
checkbox input "false"
select index
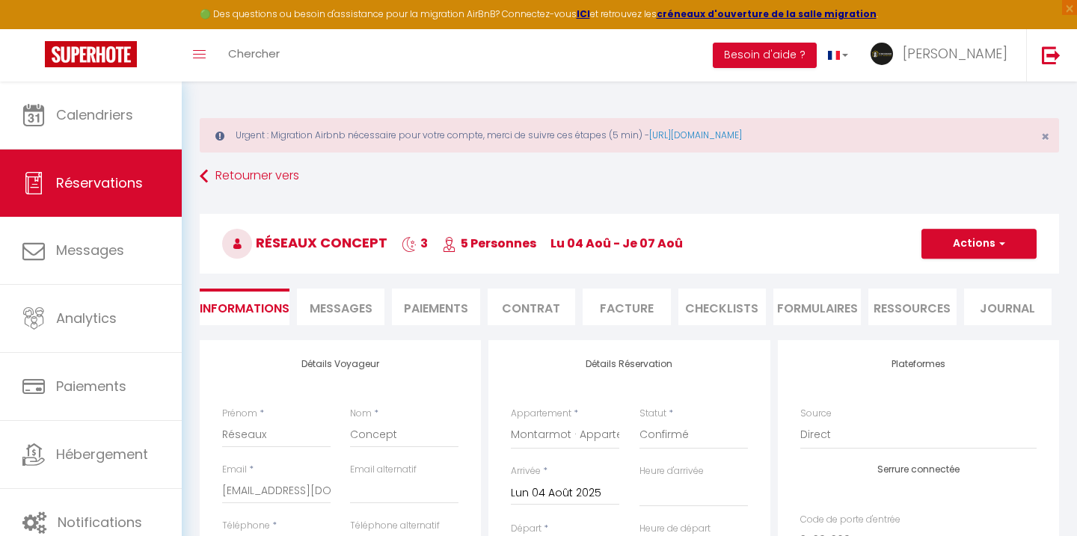
select index
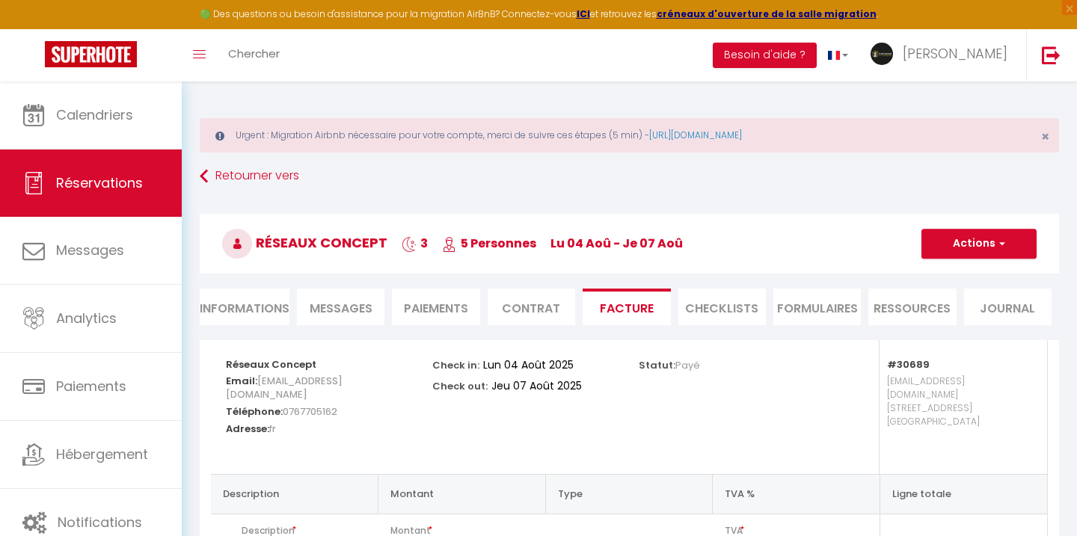
click at [227, 296] on li "Informations" at bounding box center [245, 307] width 90 height 37
select select
select index
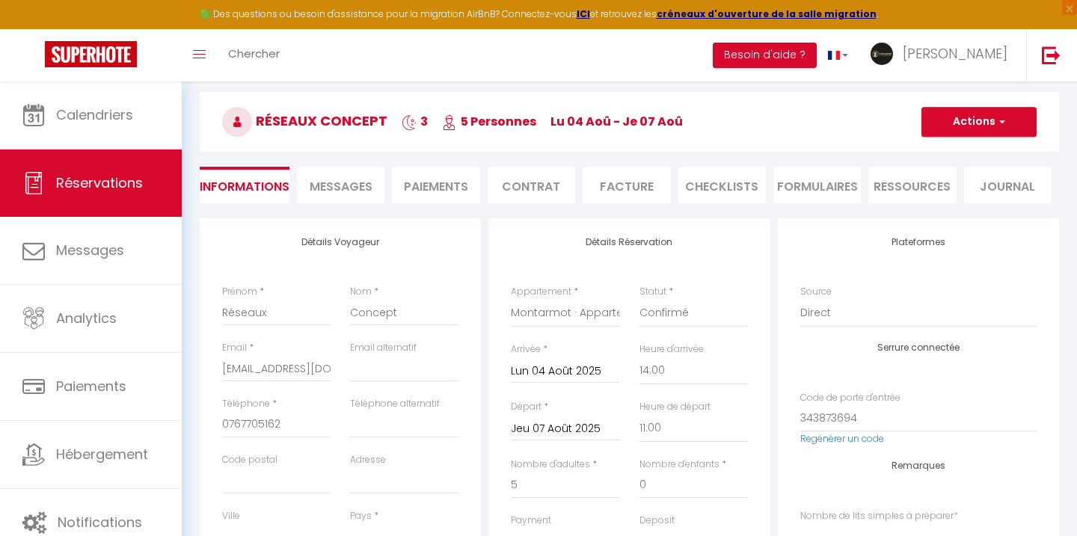
scroll to position [126, 0]
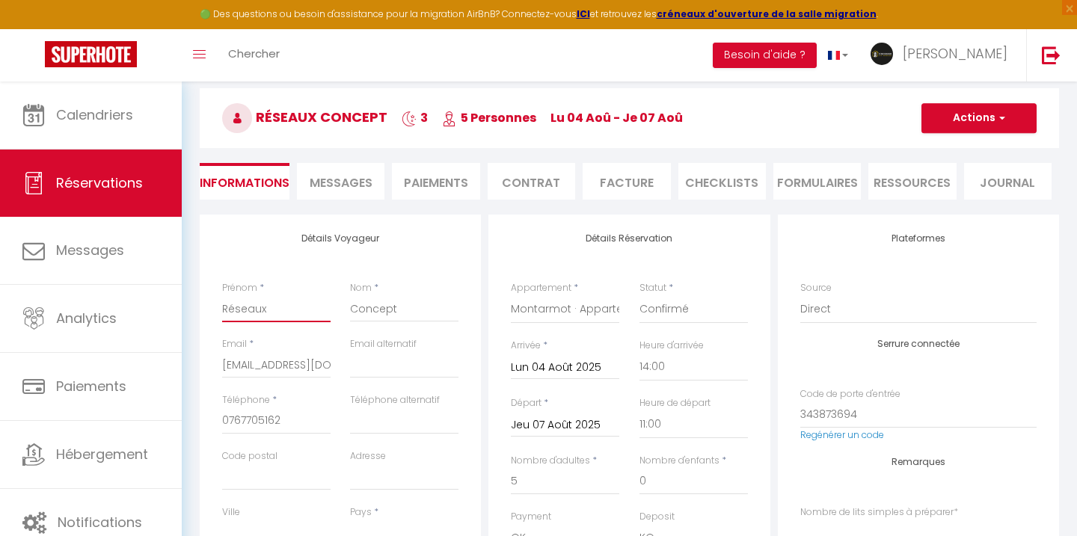
click at [254, 309] on input "Réseaux" at bounding box center [276, 308] width 108 height 27
click at [393, 310] on input "Concept" at bounding box center [404, 308] width 108 height 27
click at [392, 310] on input "Concept" at bounding box center [404, 308] width 108 height 27
click at [257, 372] on input "[EMAIL_ADDRESS][DOMAIN_NAME]" at bounding box center [276, 364] width 108 height 27
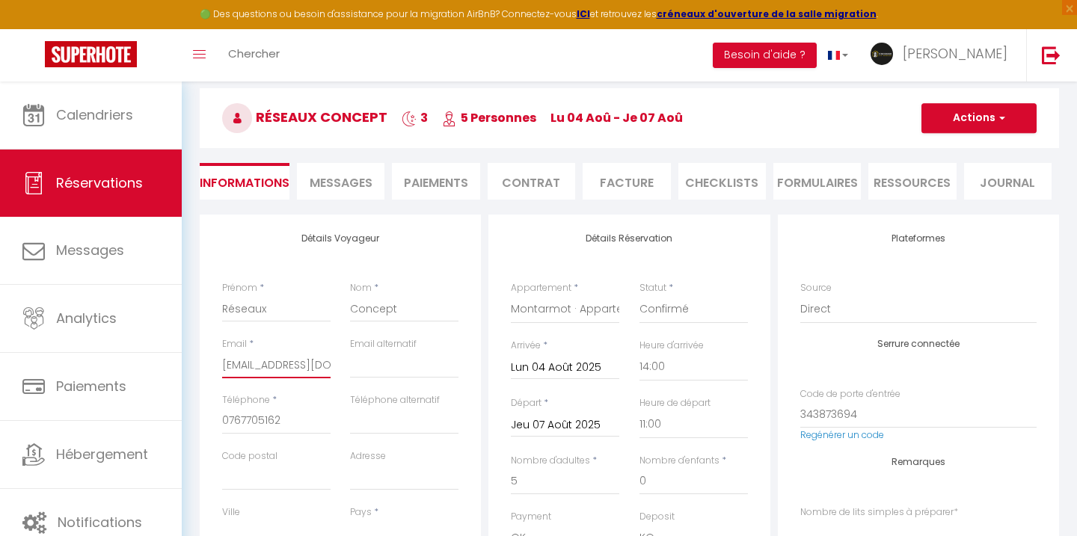
click at [257, 372] on input "[EMAIL_ADDRESS][DOMAIN_NAME]" at bounding box center [276, 364] width 108 height 27
click at [271, 416] on input "0767705162" at bounding box center [276, 420] width 108 height 27
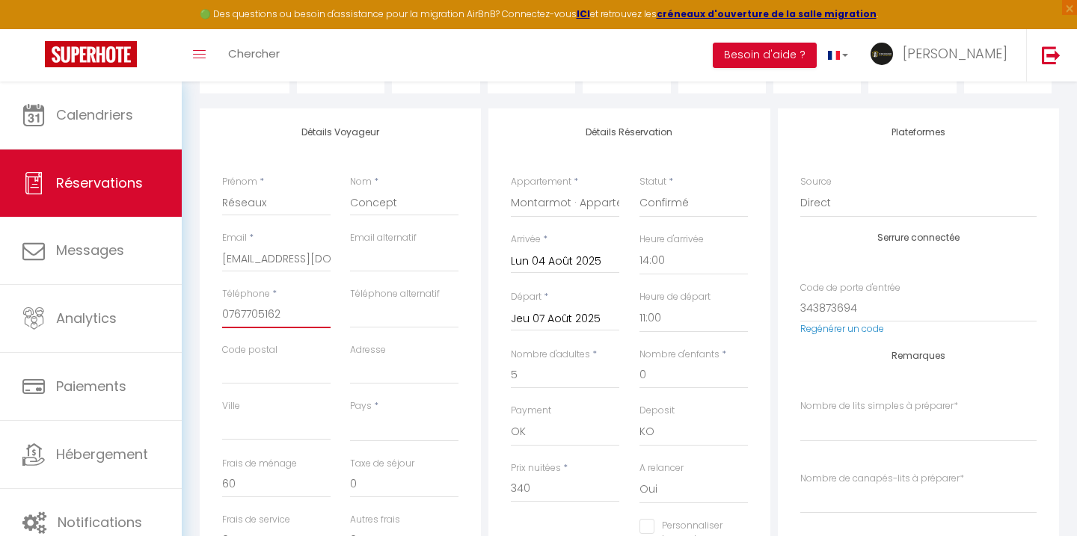
scroll to position [392, 0]
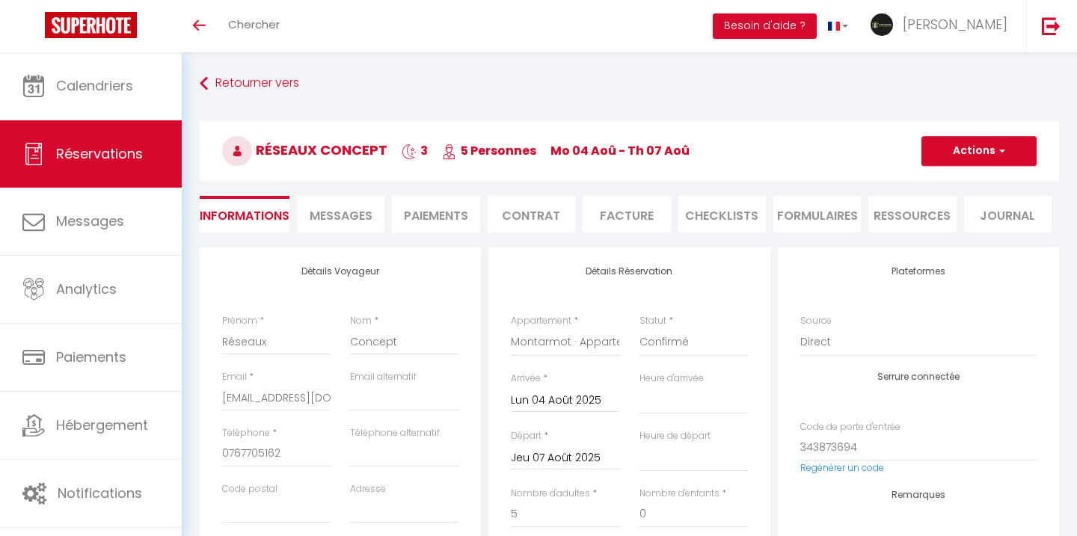
select select "cleaning"
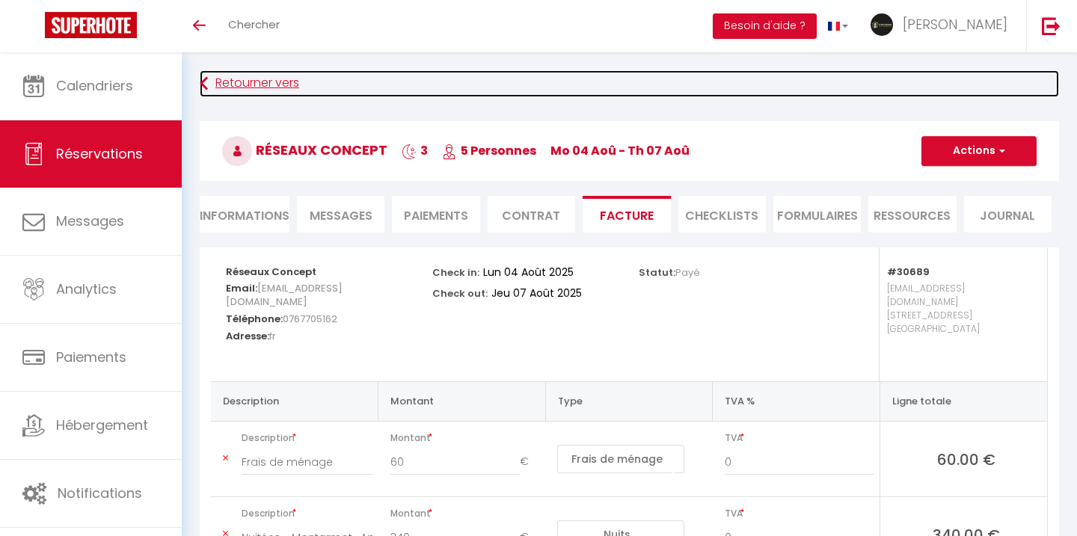
click at [259, 86] on link "Retourner vers" at bounding box center [629, 83] width 859 height 27
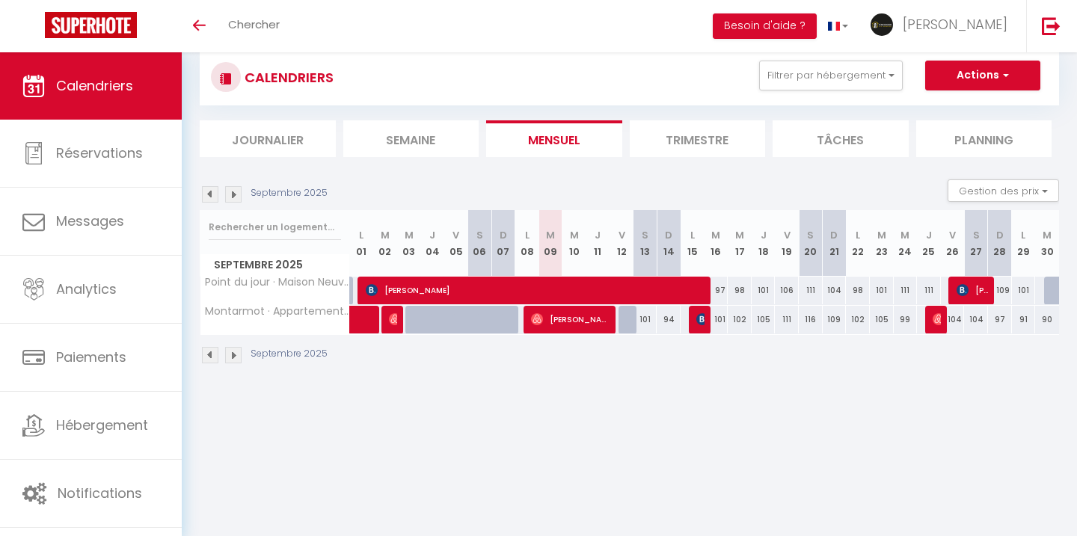
click at [203, 350] on img at bounding box center [210, 355] width 16 height 16
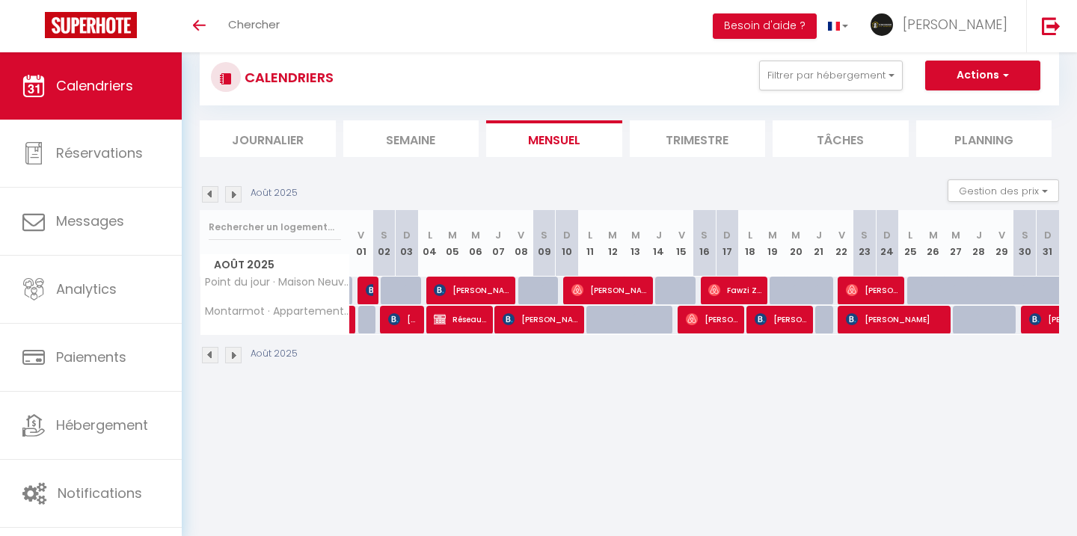
click at [916, 294] on div at bounding box center [918, 291] width 23 height 28
type input "99"
type input "Lun 25 Août 2025"
type input "[DATE] Août 2025"
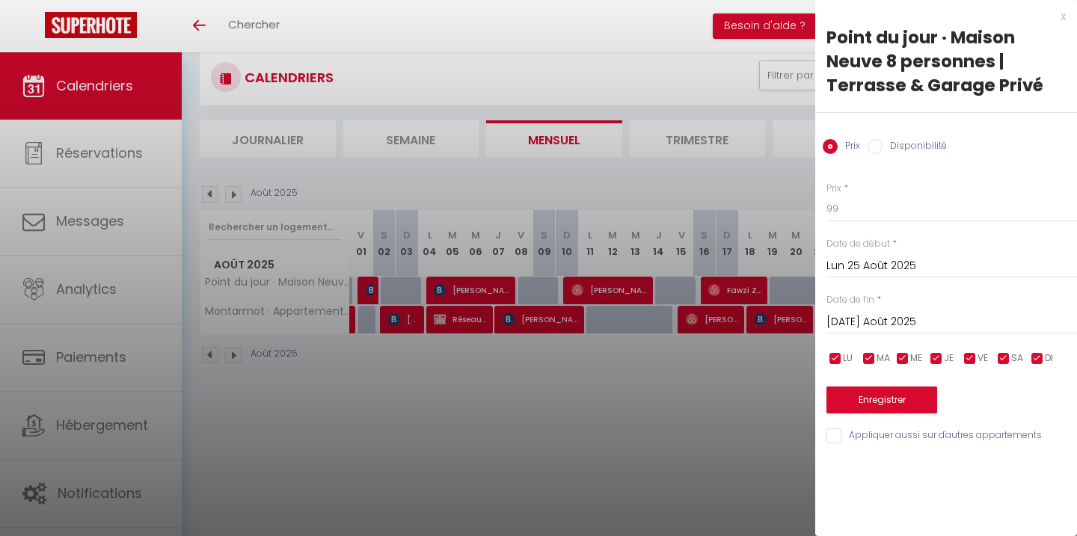
click at [762, 182] on div at bounding box center [538, 268] width 1077 height 536
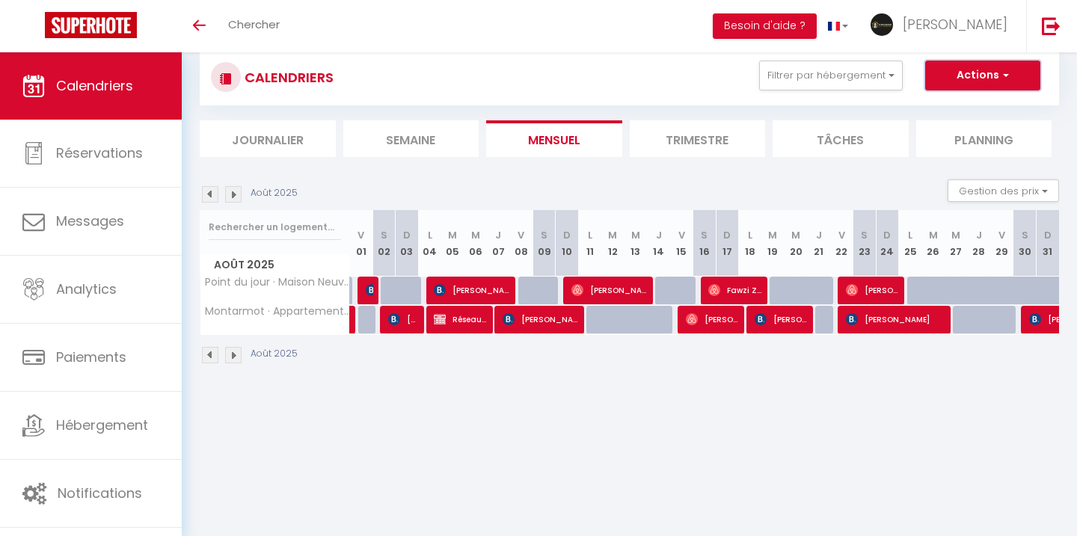
click at [949, 73] on button "Actions" at bounding box center [982, 76] width 115 height 30
click at [947, 110] on link "Nouvelle réservation" at bounding box center [967, 110] width 130 height 22
select select
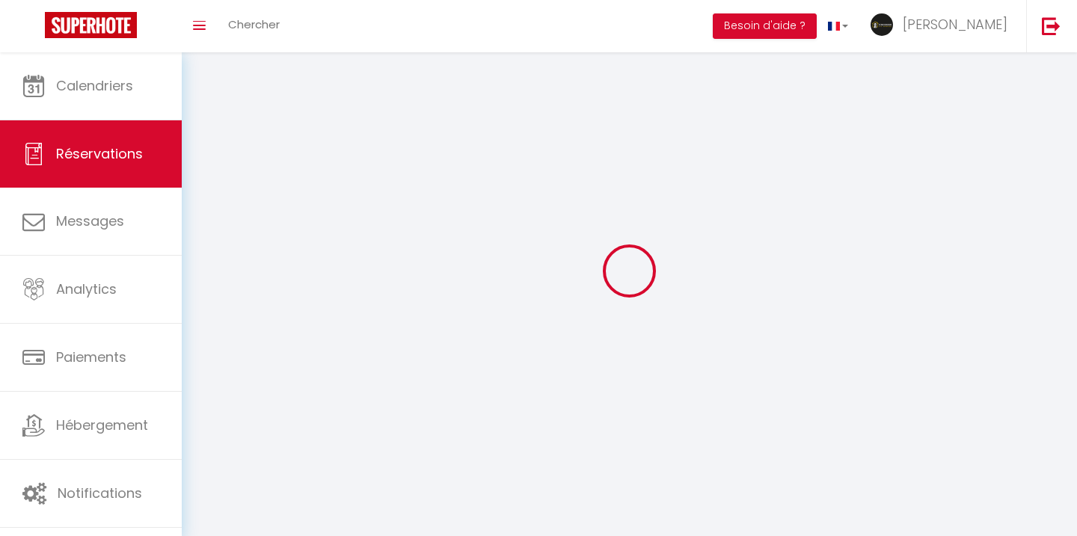
select select
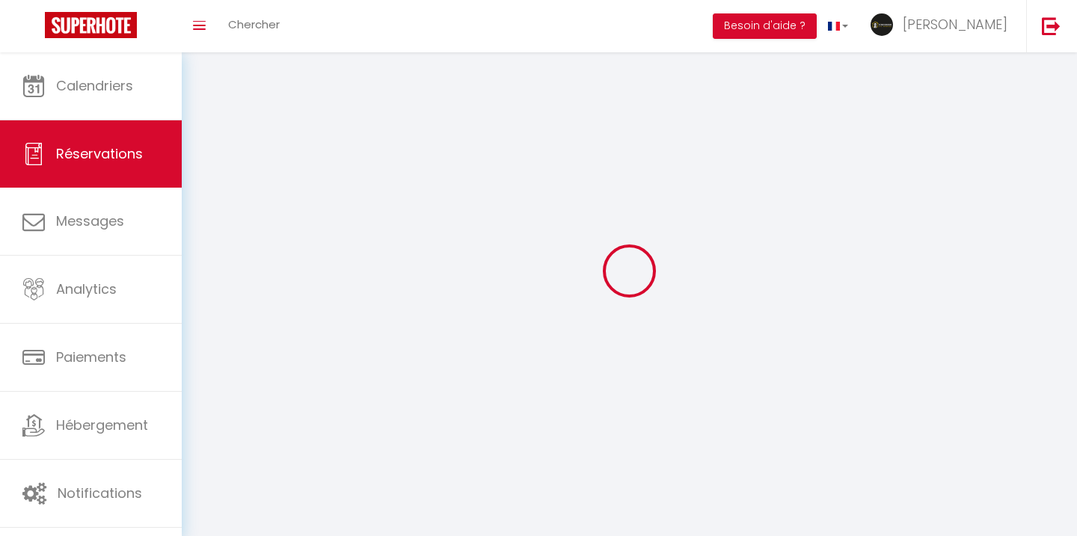
select select
checkbox input "false"
select select
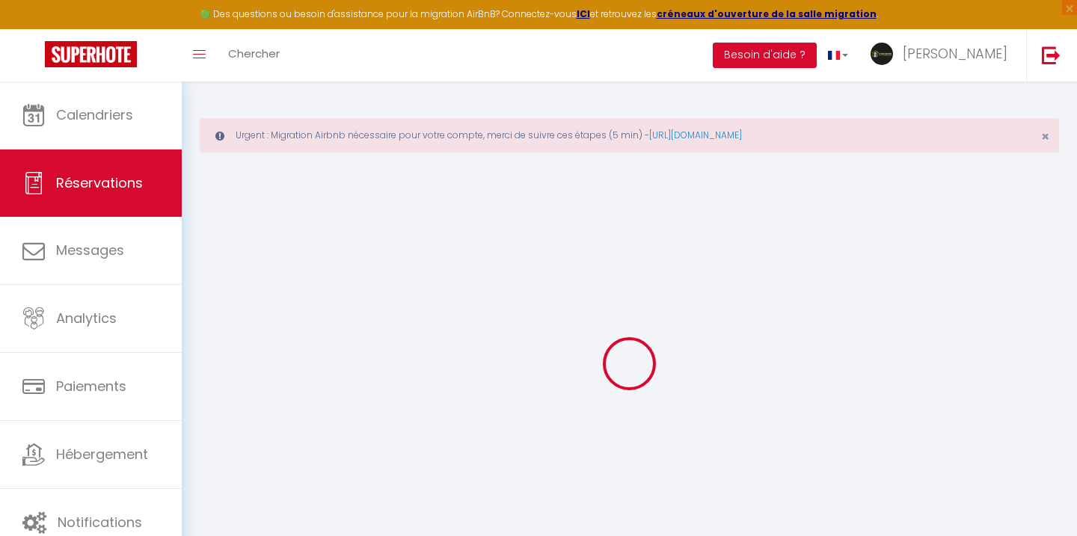
select select
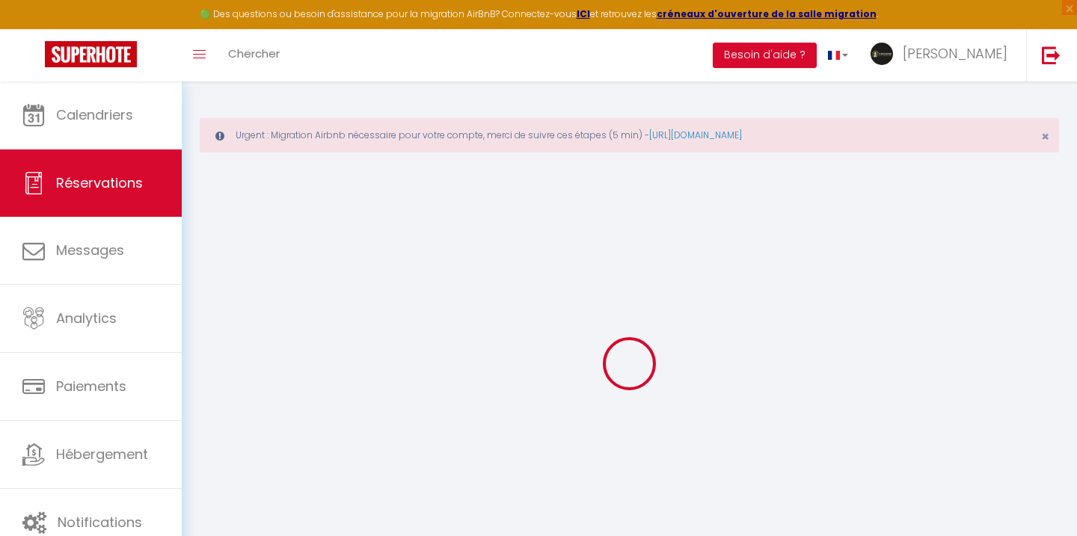
select select
checkbox input "false"
select select
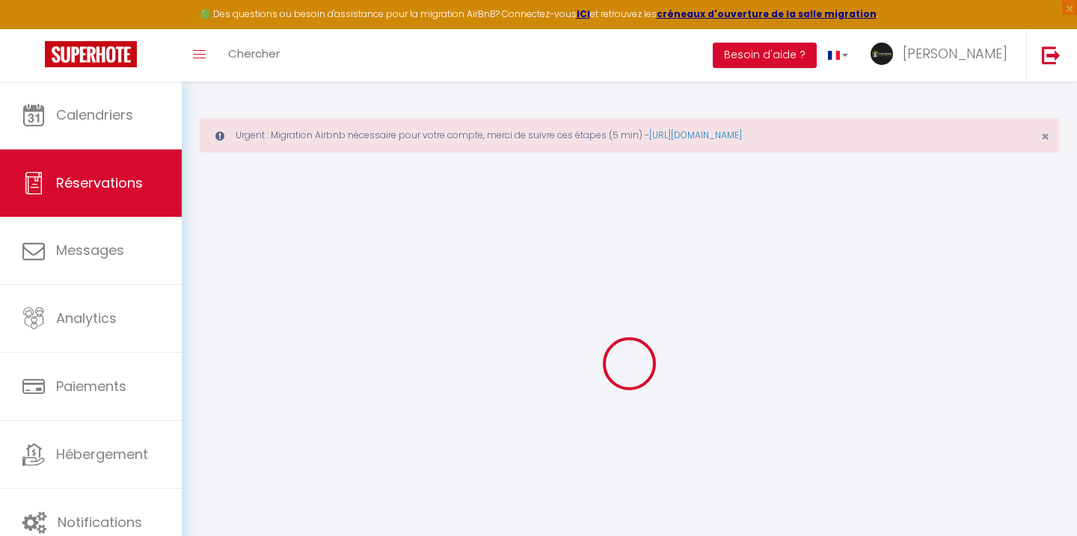
select select
checkbox input "false"
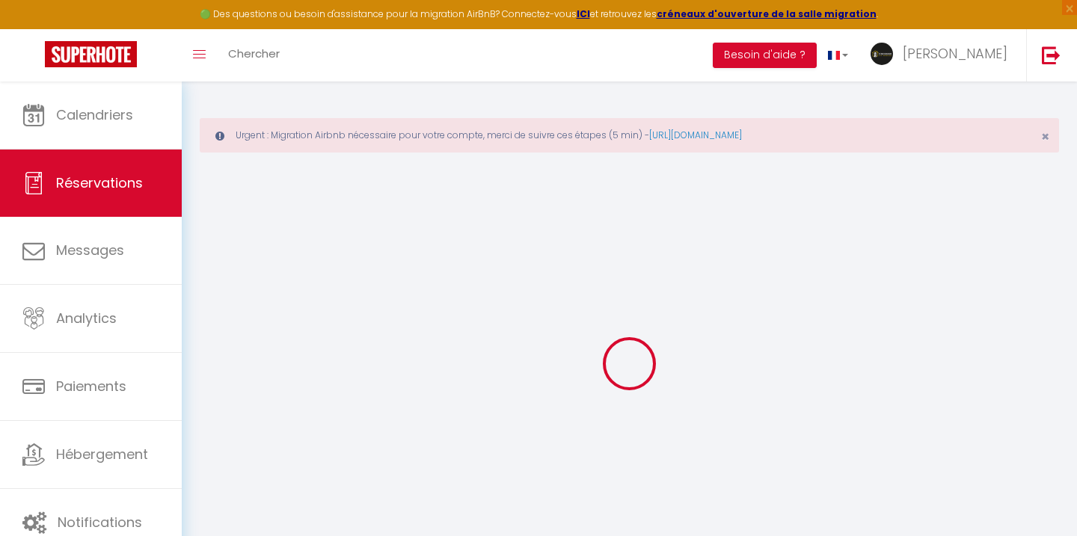
select select
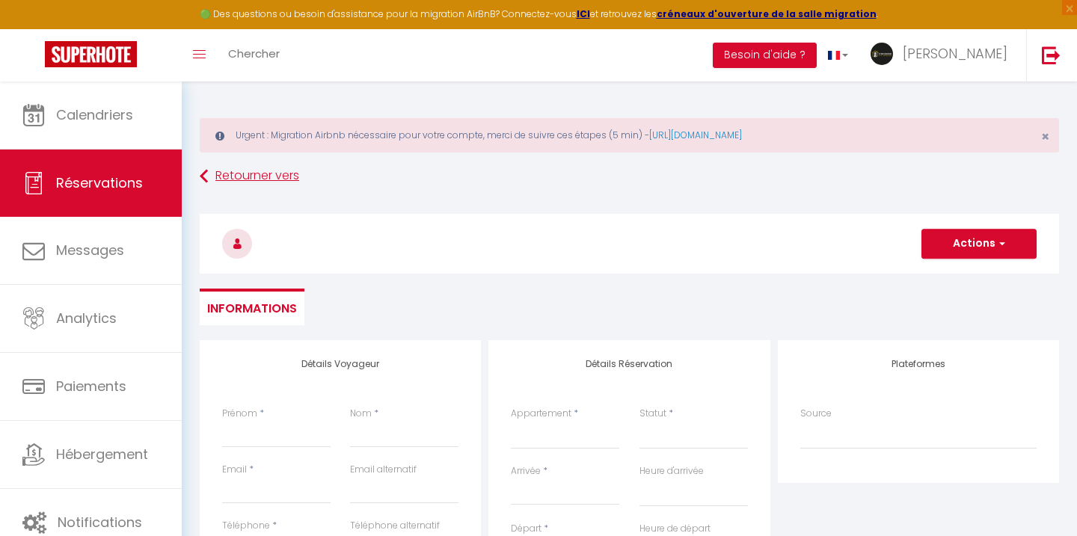
select select
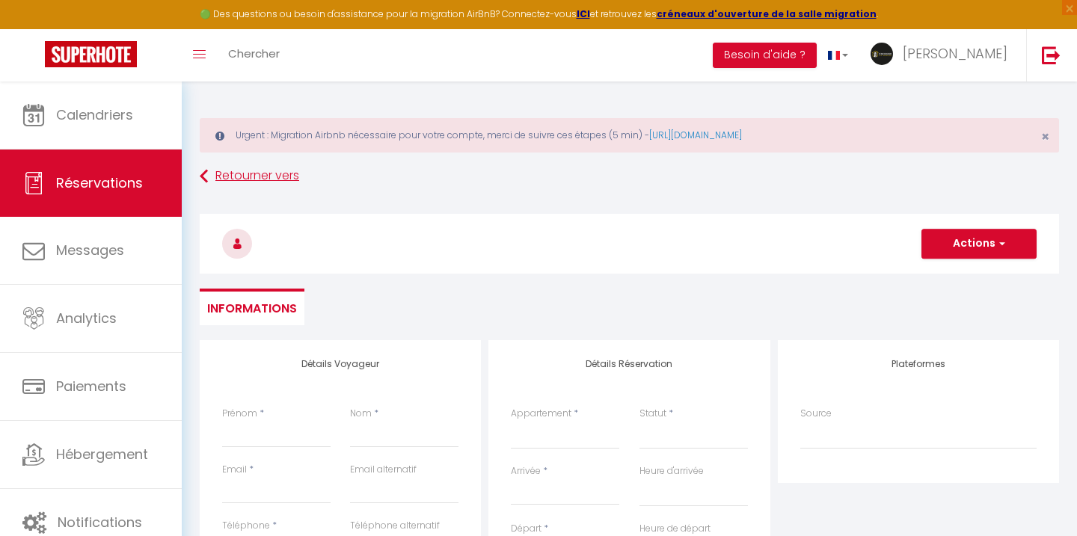
checkbox input "false"
select select
click at [269, 426] on input "Prénom" at bounding box center [276, 434] width 108 height 27
paste input "Réseaux"
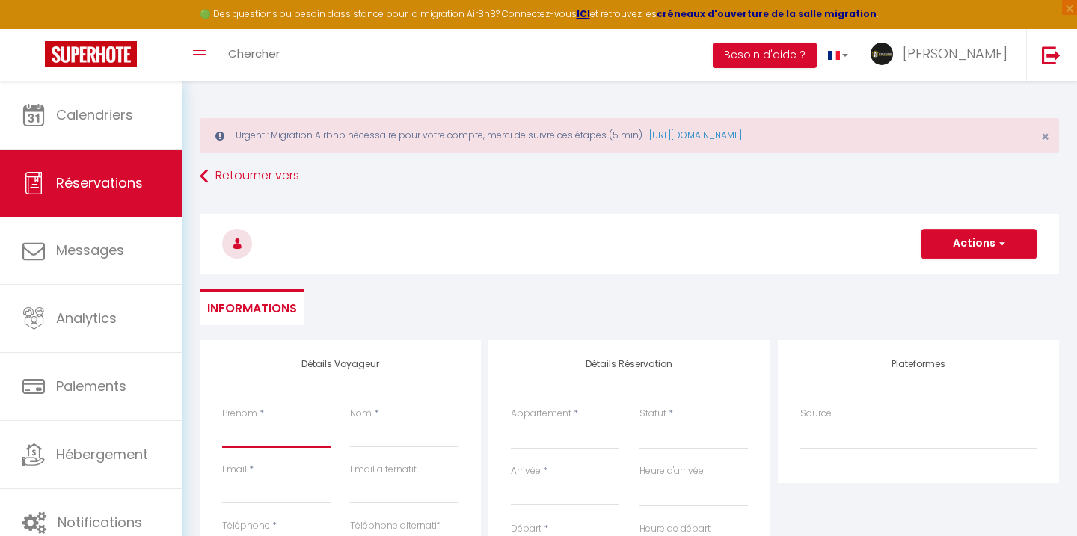
type input "Réseaux"
select select
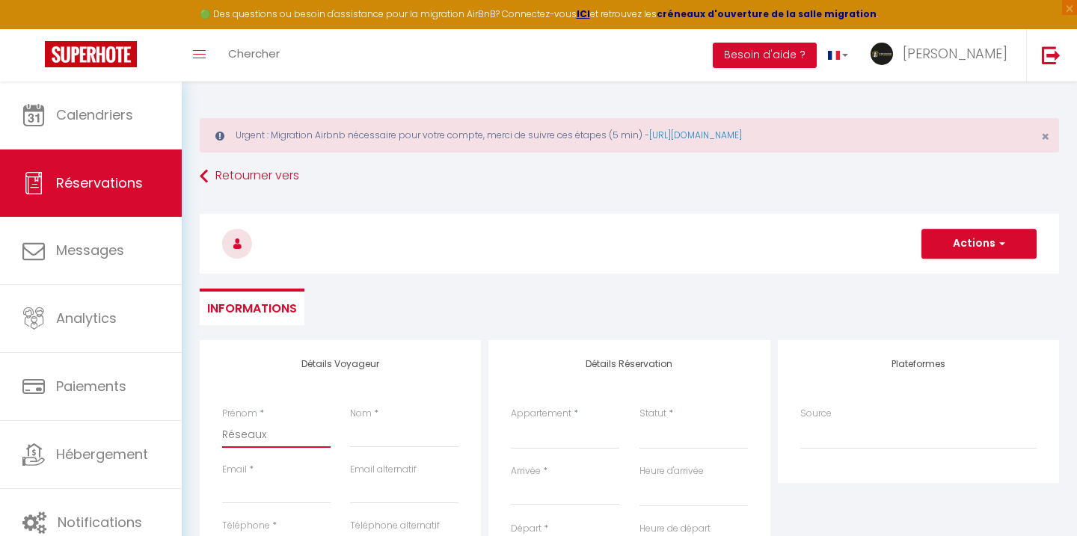
select select
checkbox input "false"
type input "Réseaux"
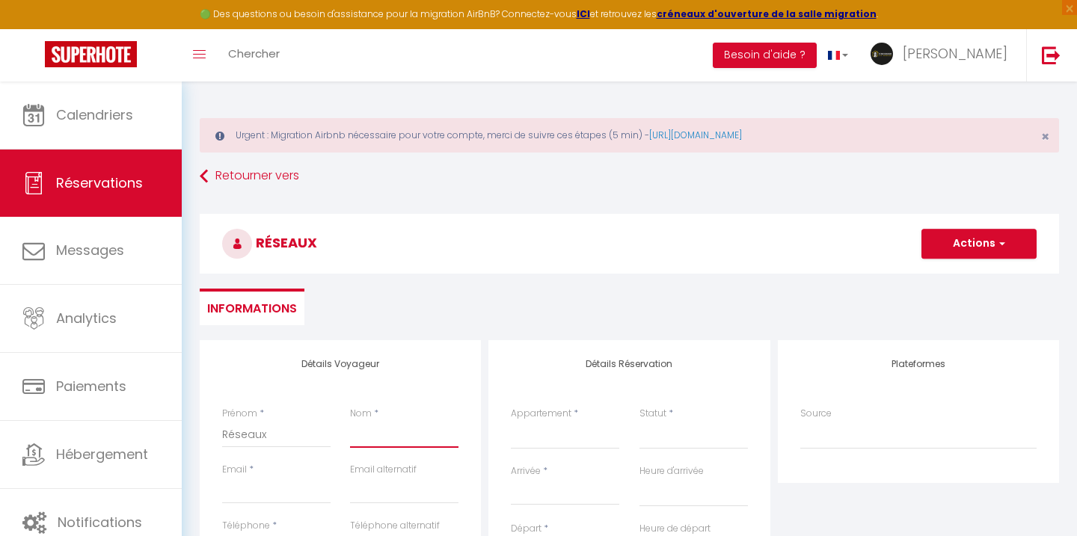
click at [378, 425] on input "Nom" at bounding box center [404, 434] width 108 height 27
paste input "Concept"
type input "Concept"
select select
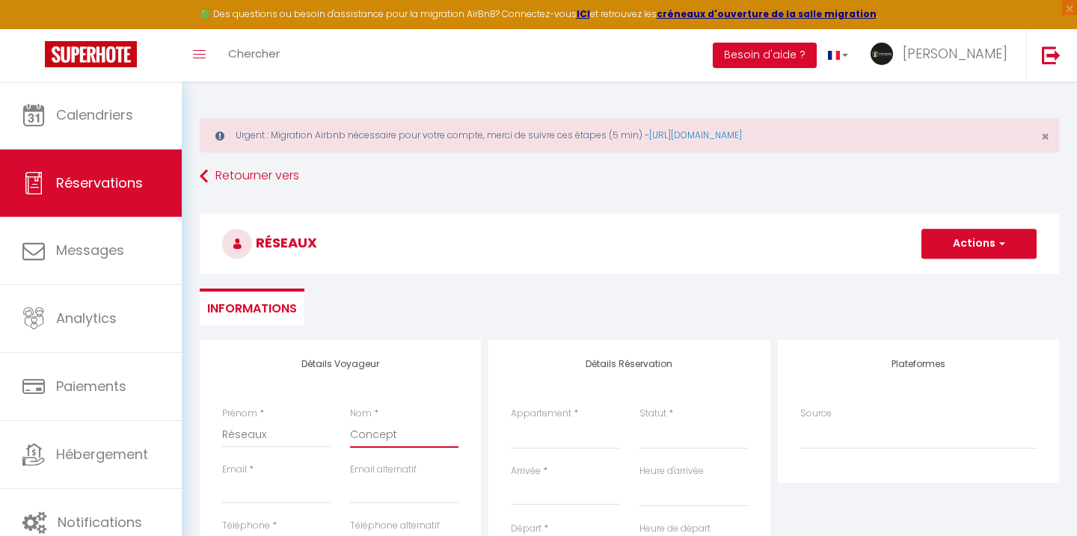
select select
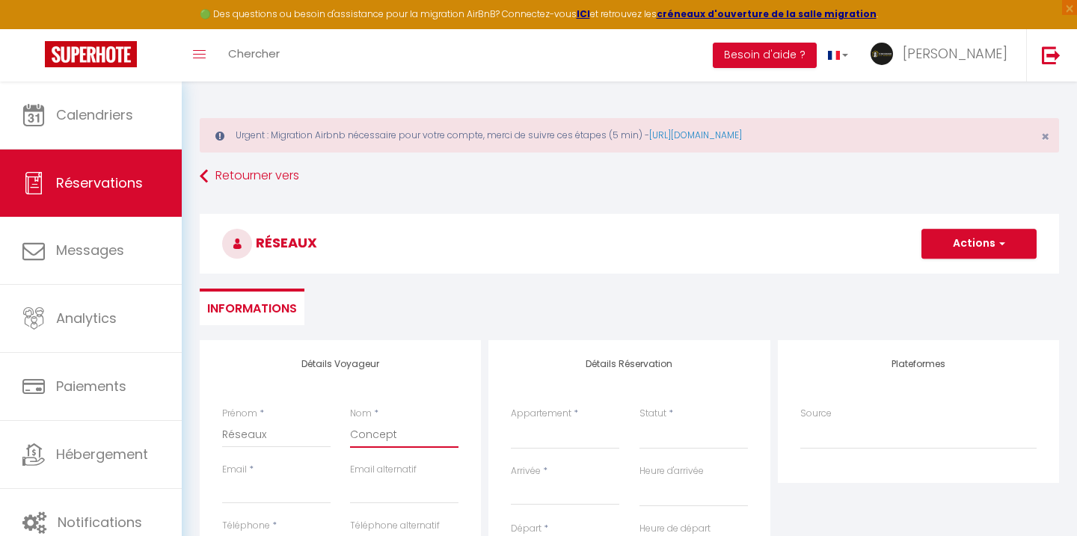
checkbox input "false"
type input "Concept"
click at [265, 477] on input "Email client" at bounding box center [276, 490] width 108 height 27
paste input "[EMAIL_ADDRESS][DOMAIN_NAME]"
type input "[EMAIL_ADDRESS][DOMAIN_NAME]"
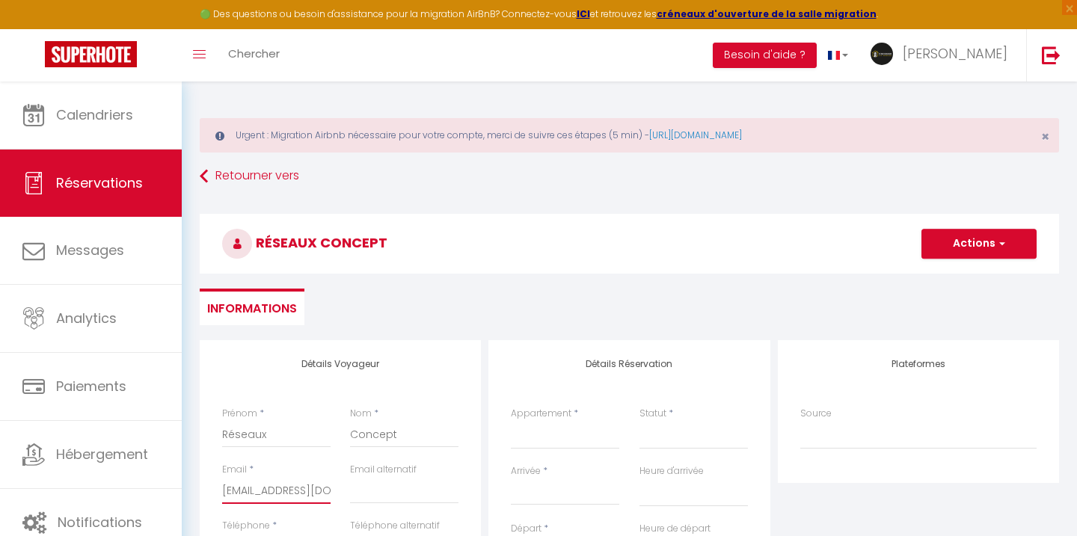
select select
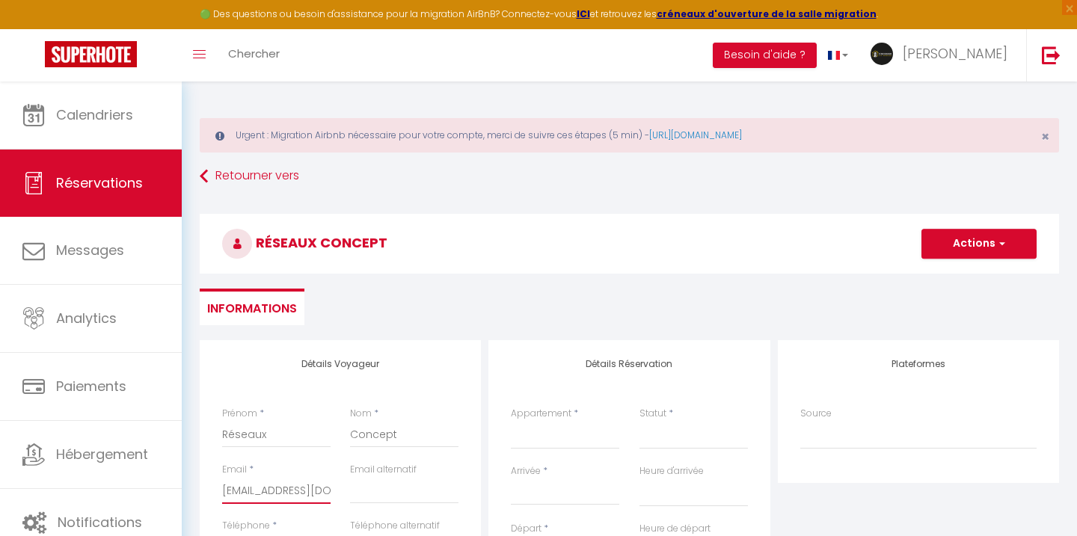
select select
checkbox input "false"
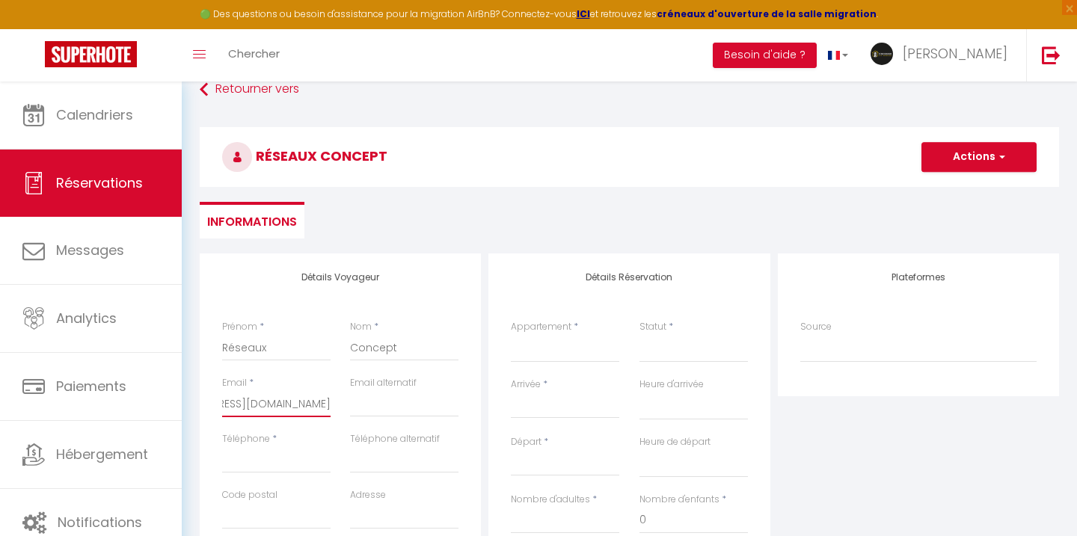
type input "[EMAIL_ADDRESS][DOMAIN_NAME]"
click at [266, 460] on input "Téléphone" at bounding box center [276, 459] width 108 height 27
paste input "0767705162"
type input "0767705162"
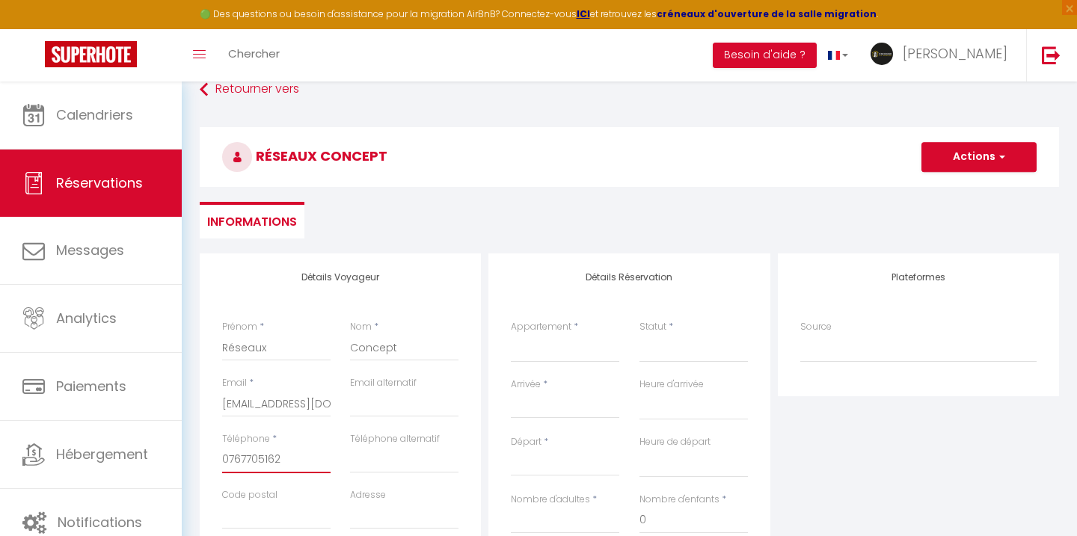
select select
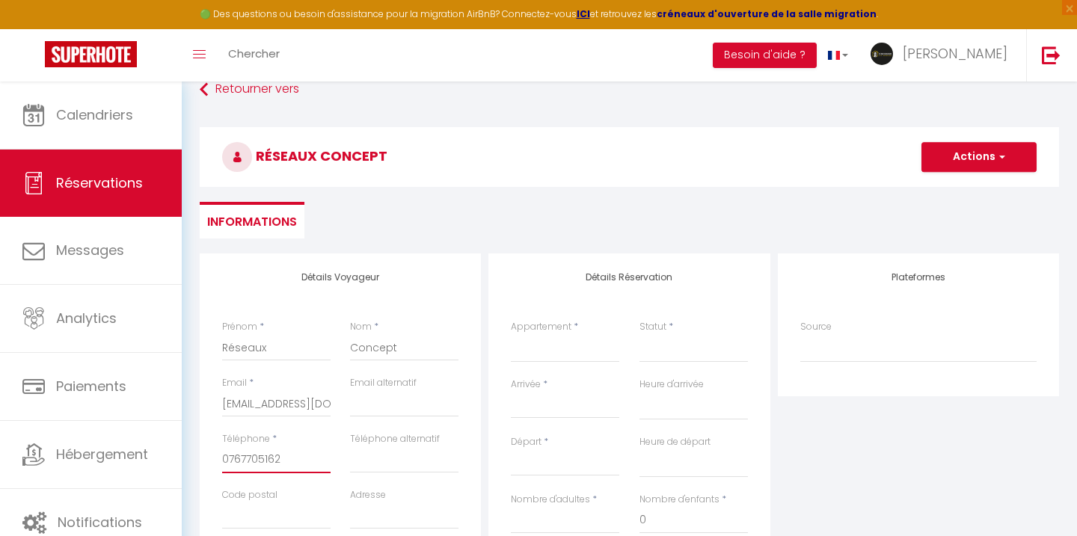
select select
checkbox input "false"
type input "0767705162"
click at [517, 351] on select "[PERSON_NAME] · Appartement 2 prsn | Au cœur du Centre-[GEOGRAPHIC_DATA] E1 · A…" at bounding box center [565, 348] width 108 height 28
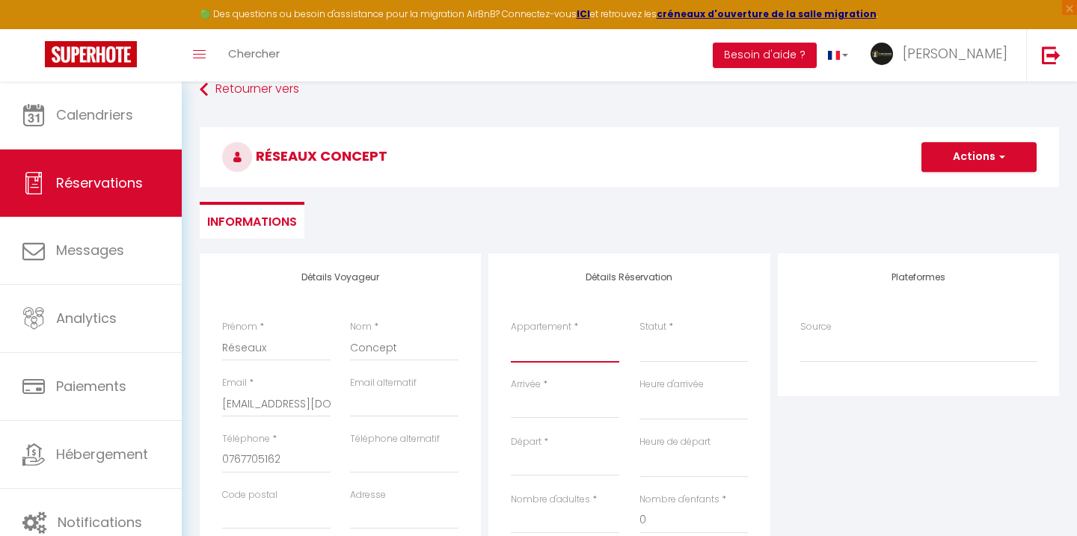
select select "51223"
click at [511, 334] on select "[PERSON_NAME] · Appartement 2 prsn | Au cœur du Centre-[GEOGRAPHIC_DATA] E1 · A…" at bounding box center [565, 348] width 108 height 28
select select
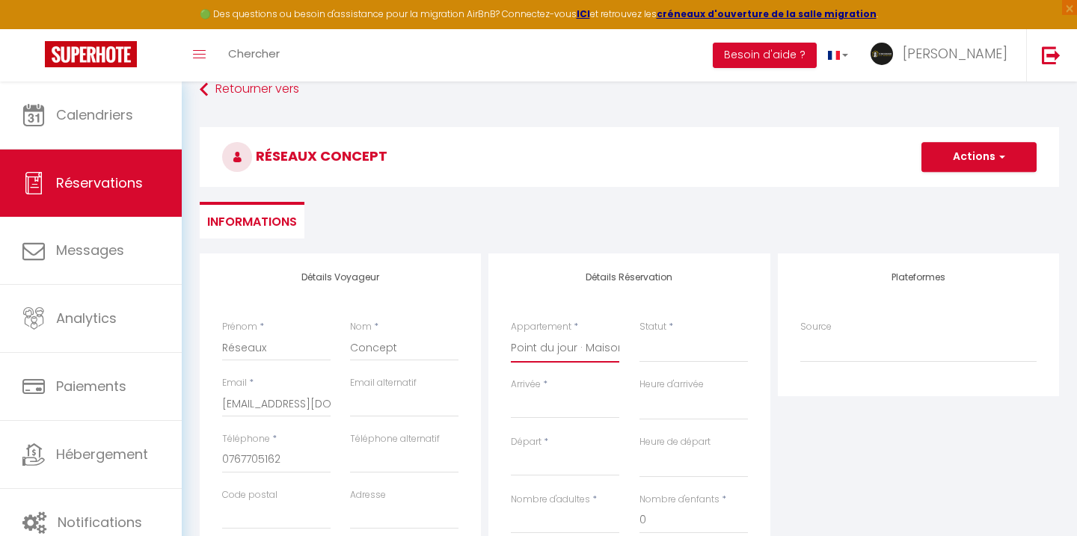
select select
checkbox input "false"
select select
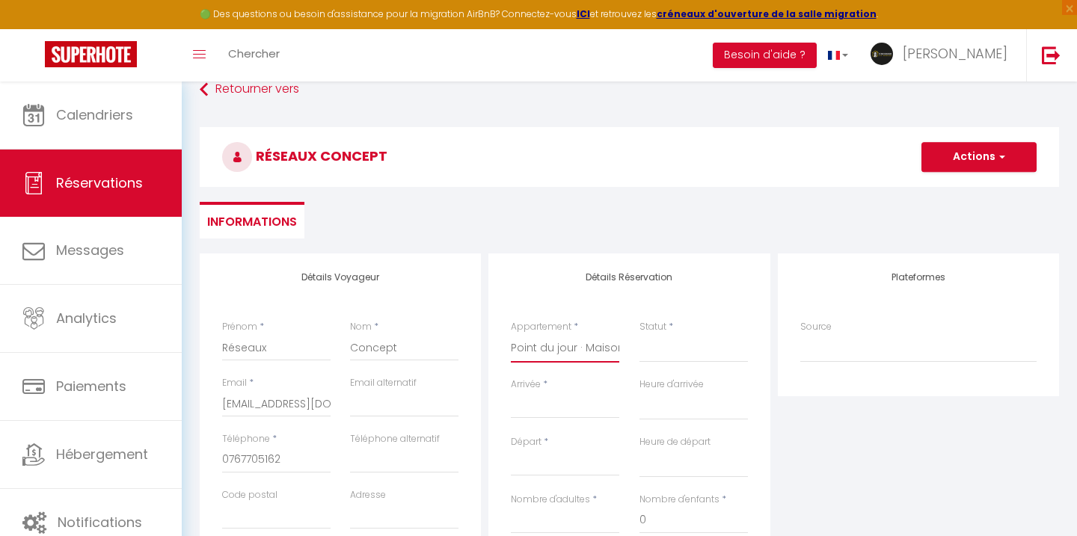
select select
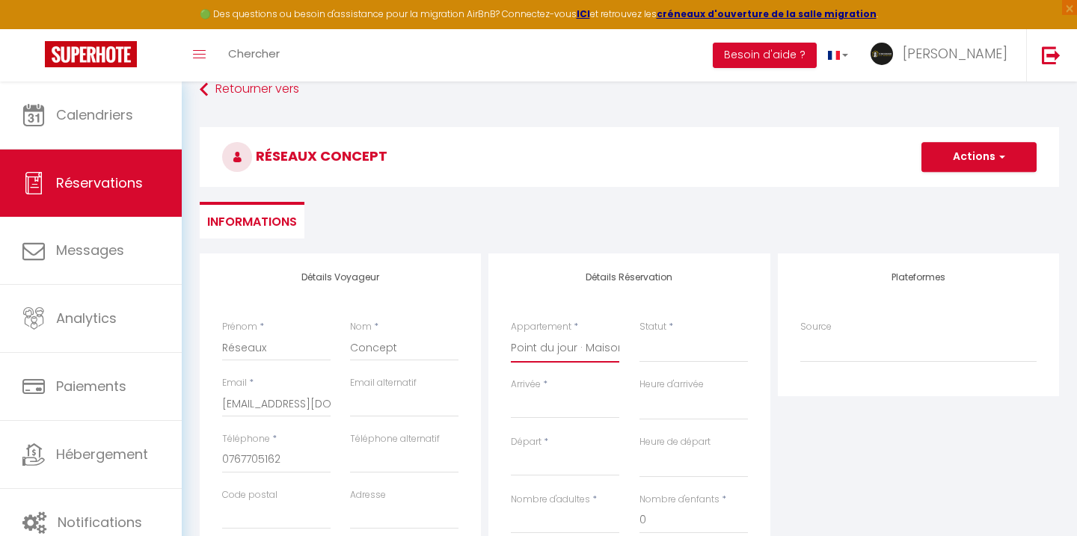
checkbox input "false"
click at [641, 345] on select "Confirmé Non Confirmé [PERSON_NAME] par le voyageur No Show Request" at bounding box center [693, 348] width 108 height 28
select select "1"
click at [639, 334] on select "Confirmé Non Confirmé [PERSON_NAME] par le voyageur No Show Request" at bounding box center [693, 348] width 108 height 28
select select
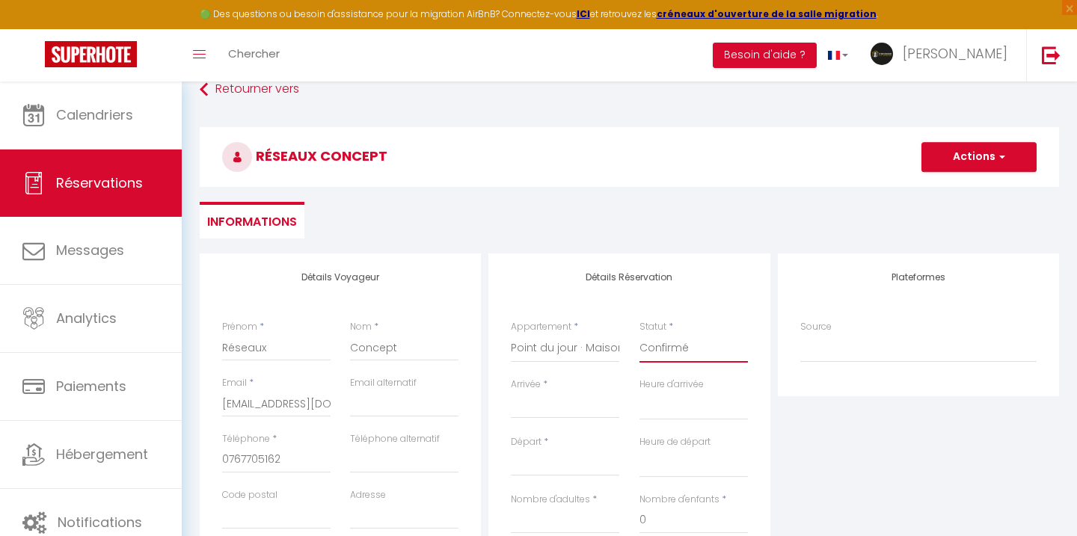
select select
checkbox input "false"
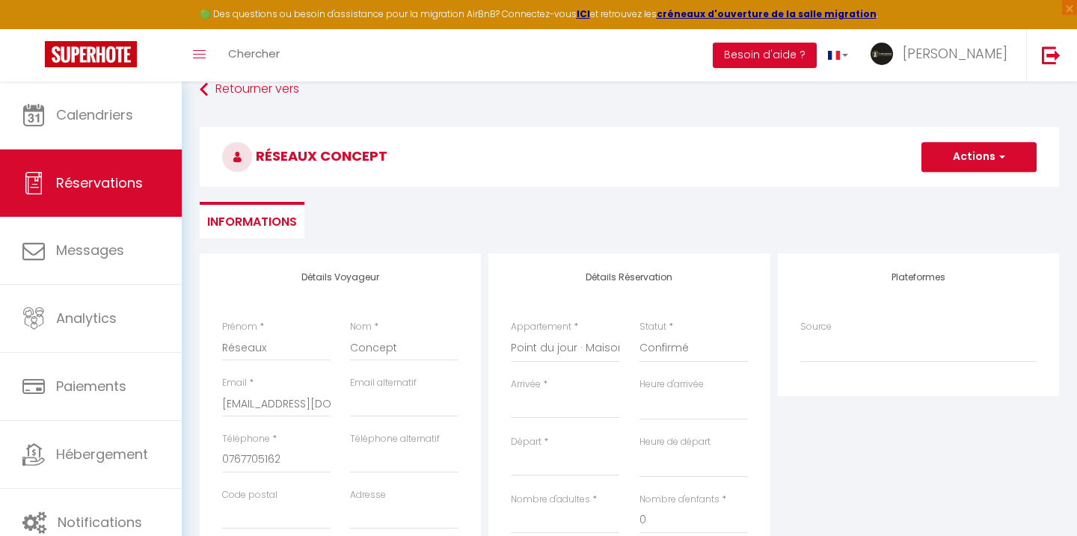
click at [560, 409] on input "Arrivée" at bounding box center [565, 406] width 108 height 19
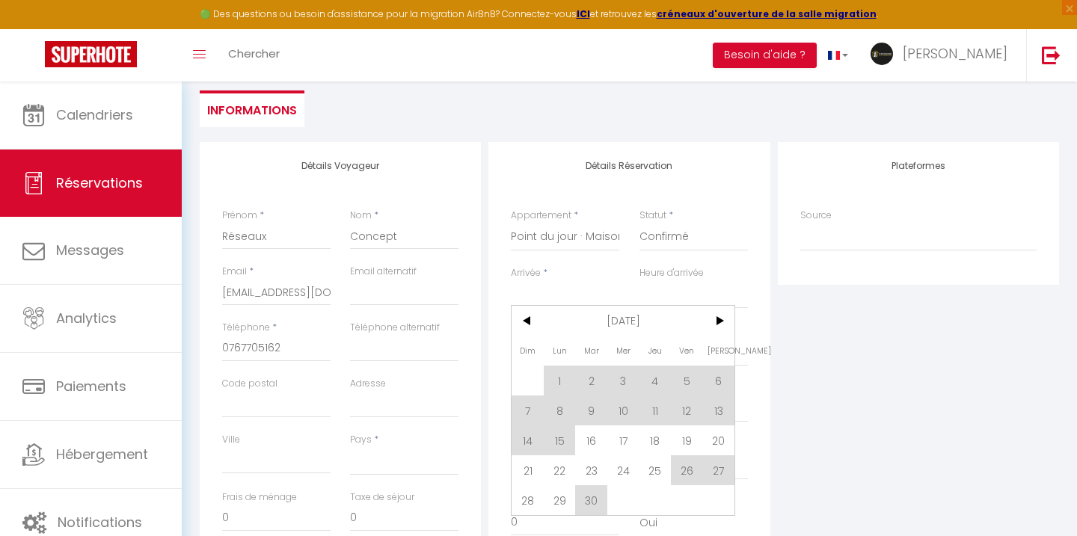
scroll to position [237, 0]
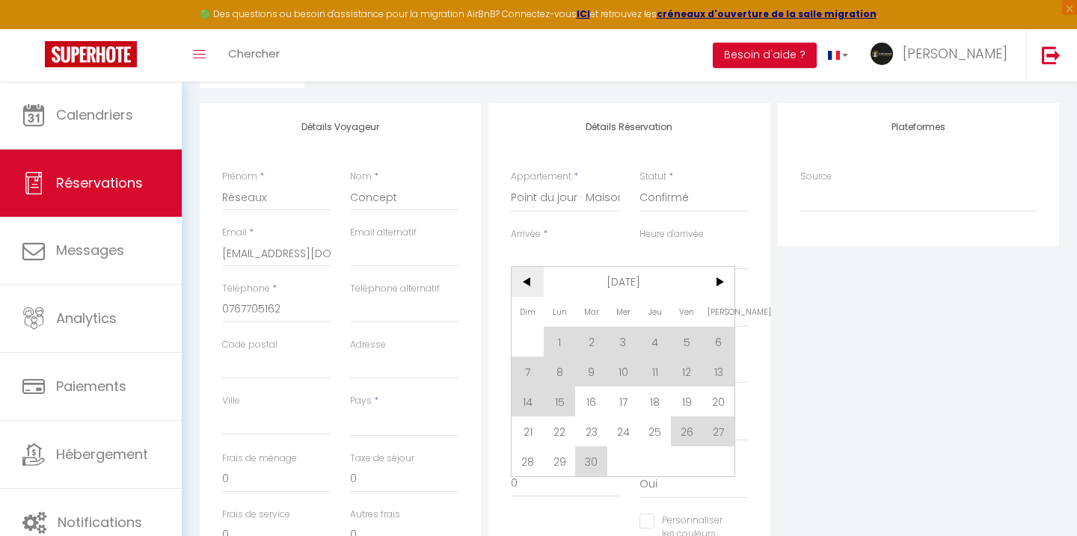
click at [530, 279] on span "<" at bounding box center [527, 282] width 32 height 30
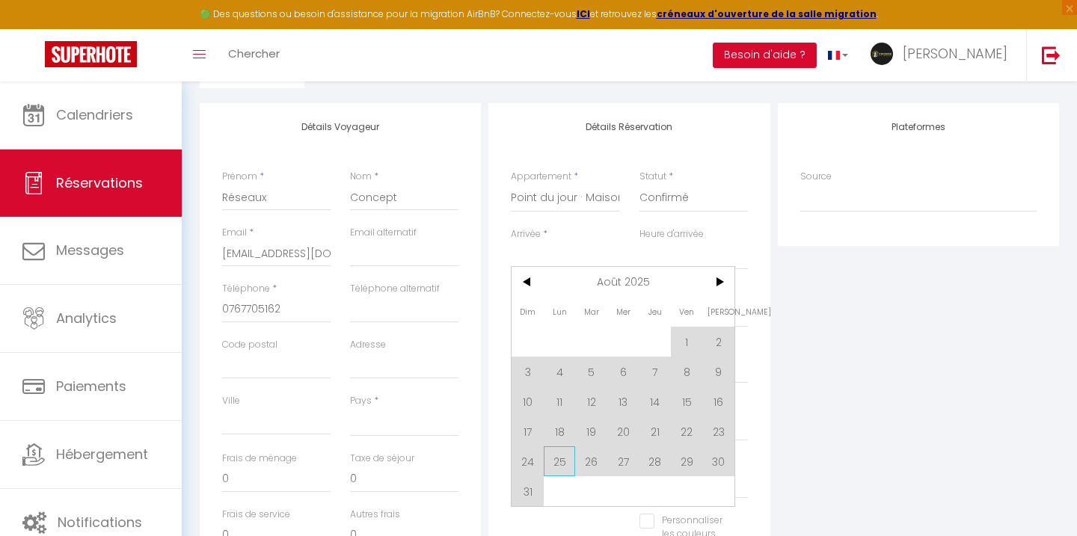
click at [558, 454] on span "25" at bounding box center [560, 461] width 32 height 30
select select
type input "Lun 25 Août 2025"
select select
type input "[DATE] Août 2025"
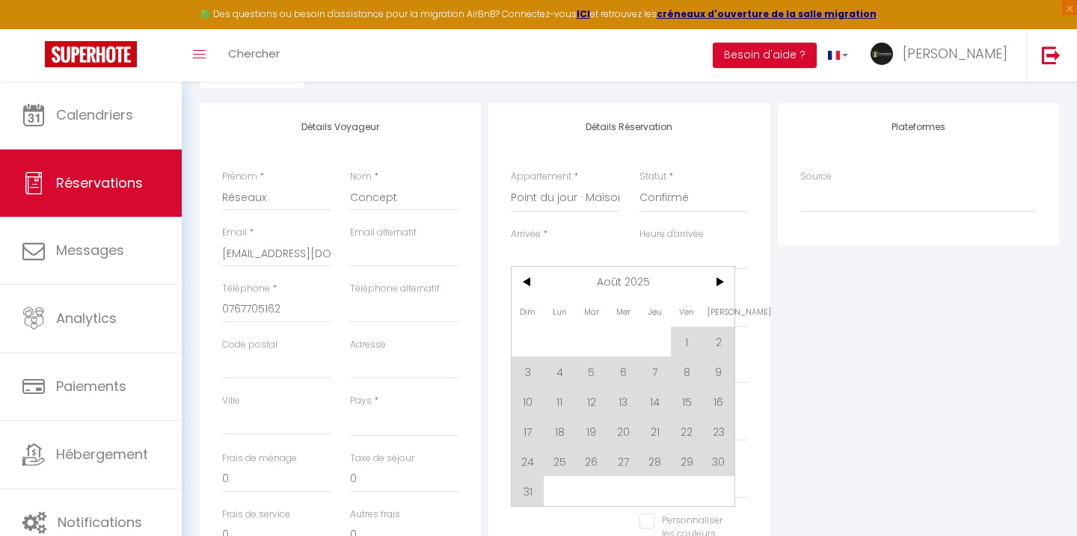
select select
checkbox input "false"
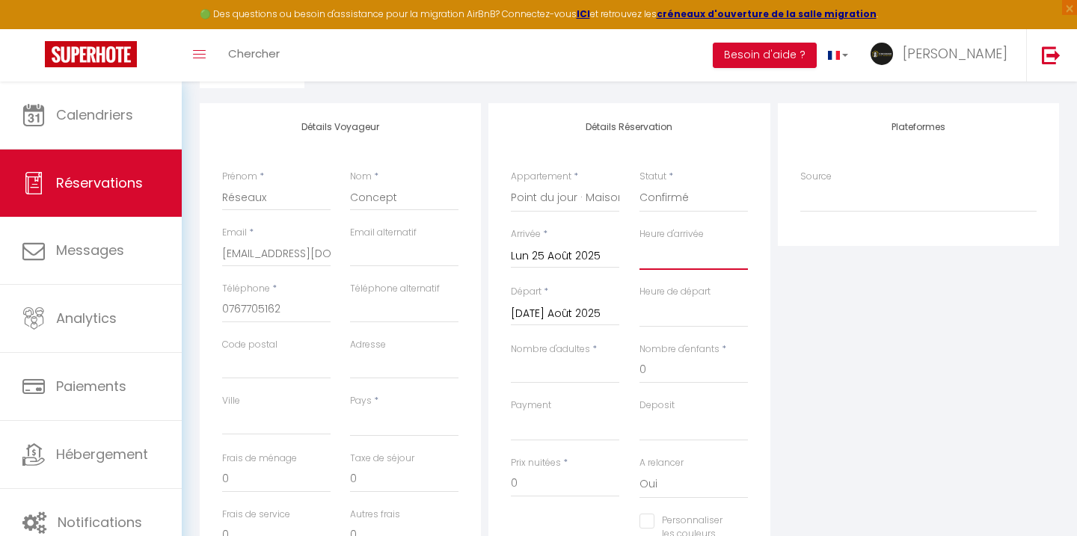
click at [669, 259] on select "00:00 00:30 01:00 01:30 02:00 02:30 03:00 03:30 04:00 04:30 05:00 05:30 06:00 0…" at bounding box center [693, 255] width 108 height 28
select select "16:00"
click at [639, 241] on select "00:00 00:30 01:00 01:30 02:00 02:30 03:00 03:30 04:00 04:30 05:00 05:30 06:00 0…" at bounding box center [693, 255] width 108 height 28
select select
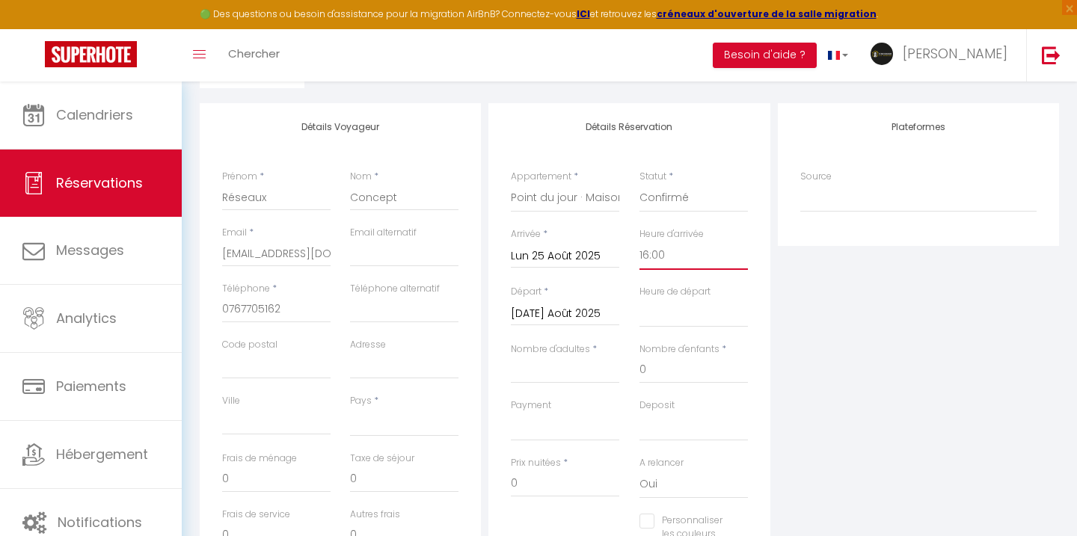
select select
checkbox input "false"
click at [585, 311] on input "[DATE] Août 2025" at bounding box center [565, 313] width 108 height 19
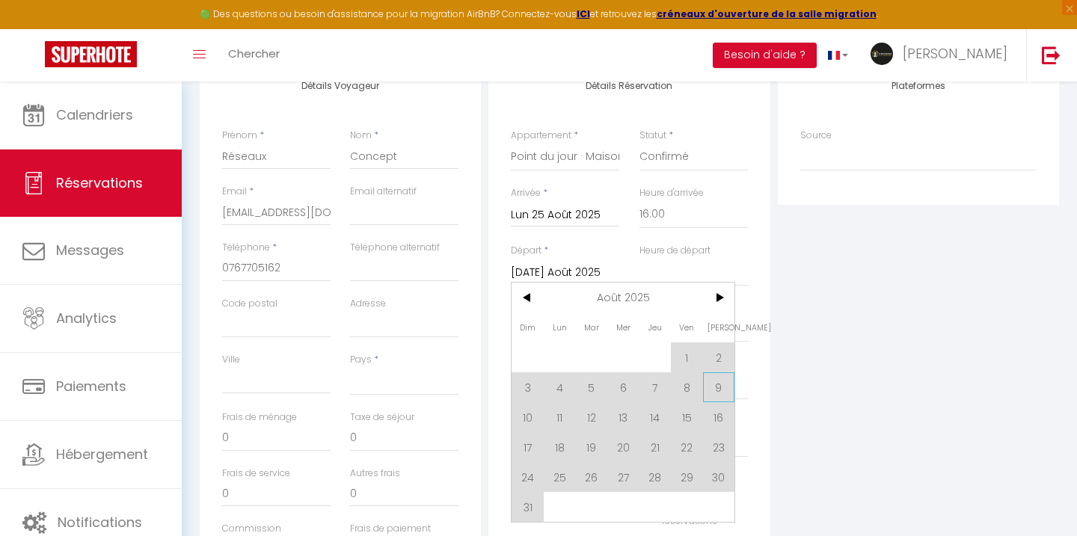
scroll to position [289, 0]
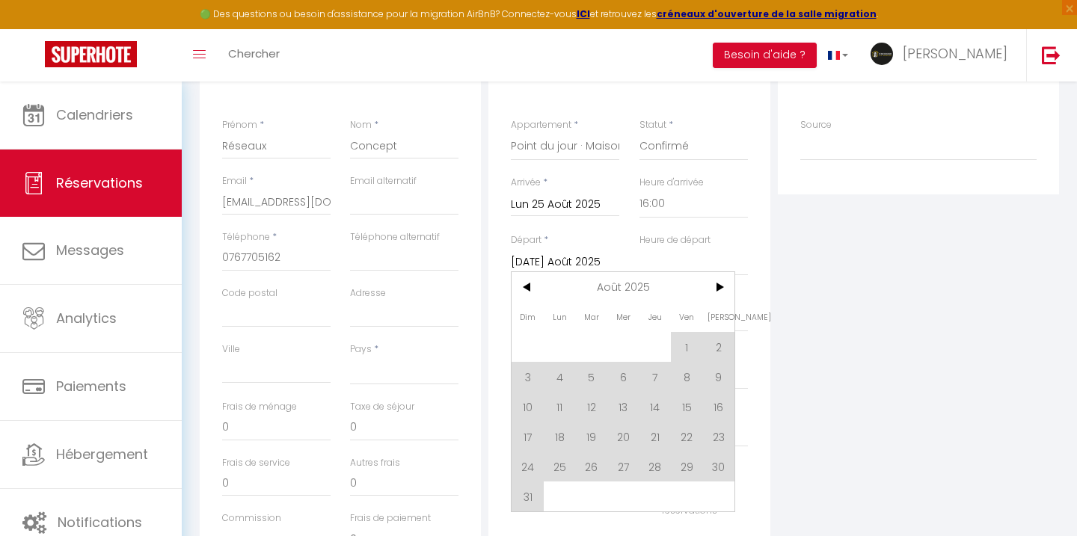
click at [685, 469] on span "29" at bounding box center [687, 467] width 32 height 30
select select
type input "Ven 29 Août 2025"
select select
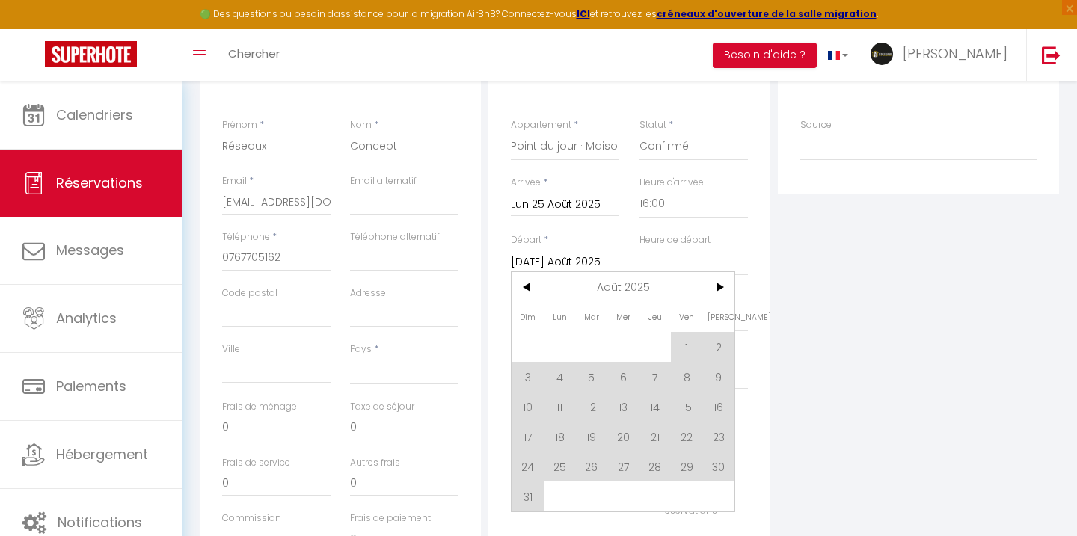
select select
checkbox input "false"
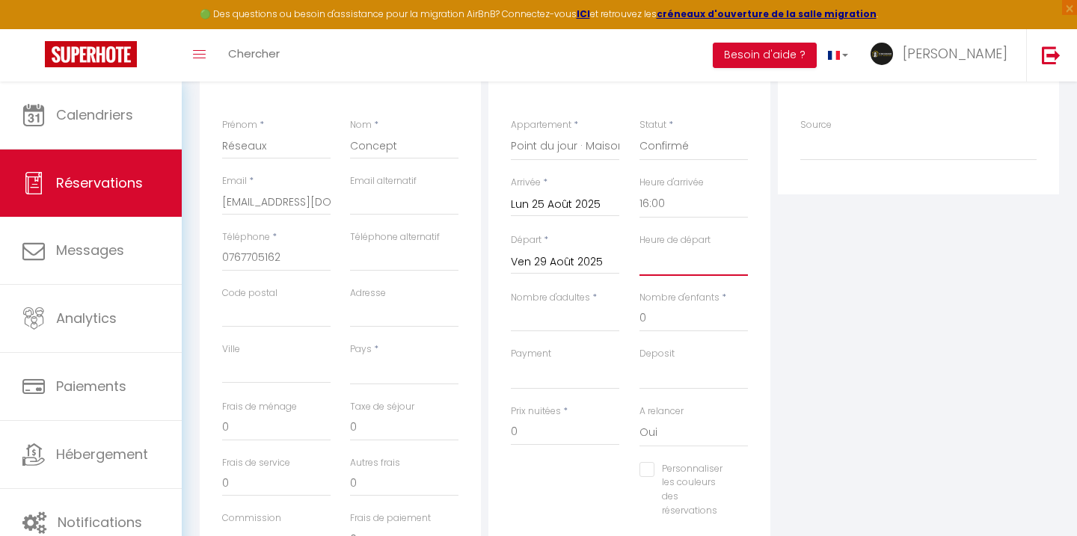
click at [686, 259] on select "00:00 00:30 01:00 01:30 02:00 02:30 03:00 03:30 04:00 04:30 05:00 05:30 06:00 0…" at bounding box center [693, 261] width 108 height 28
select select "11:00"
click at [639, 247] on select "00:00 00:30 01:00 01:30 02:00 02:30 03:00 03:30 04:00 04:30 05:00 05:30 06:00 0…" at bounding box center [693, 261] width 108 height 28
select select
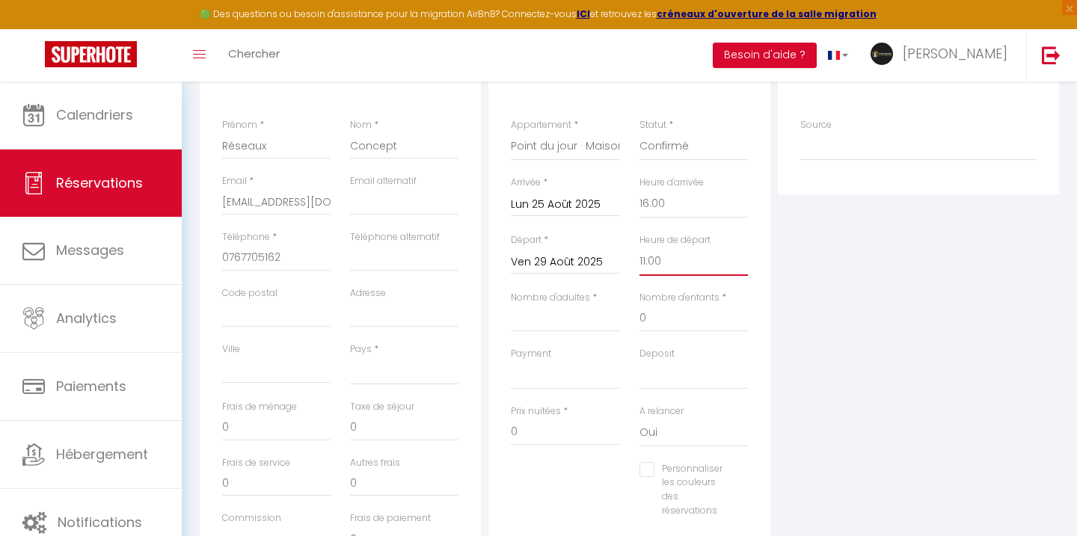
select select
checkbox input "false"
click at [571, 320] on input "Nombre d'adultes" at bounding box center [565, 318] width 108 height 27
type input "5"
select select
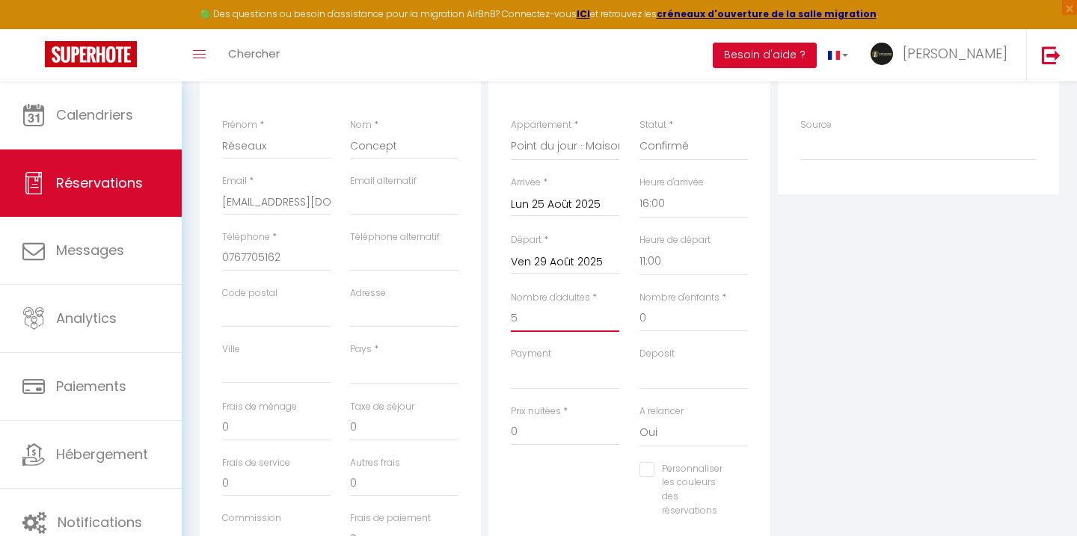
select select
checkbox input "false"
type input "5Q"
select select
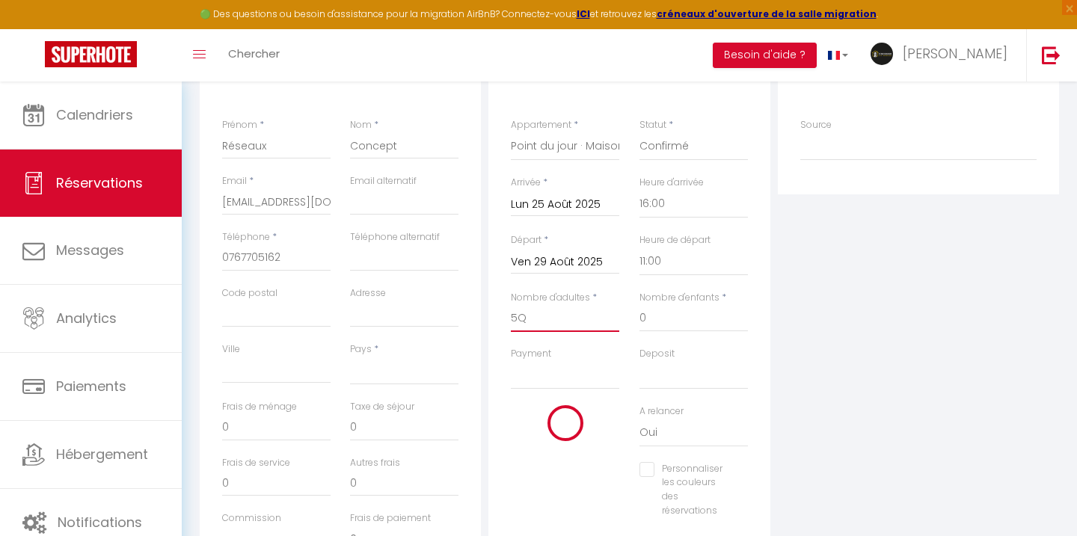
select select
checkbox input "false"
select select
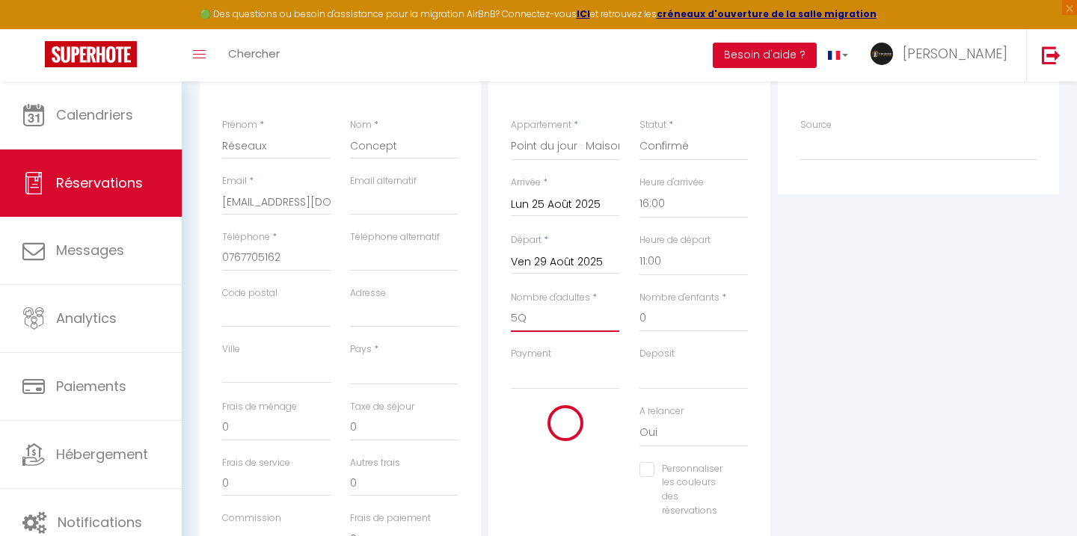
select select
checkbox input "false"
type input "5"
select select
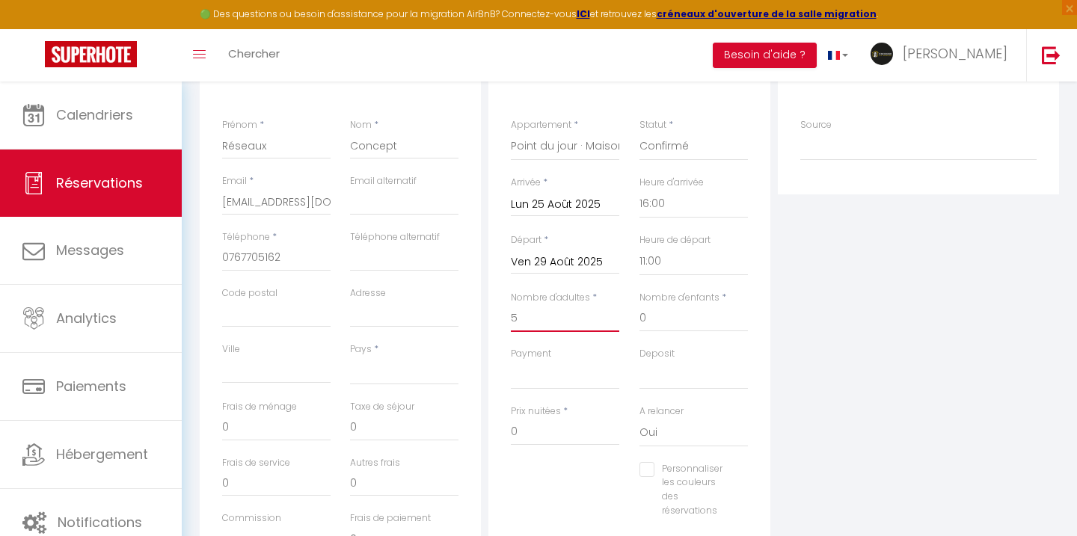
select select
checkbox input "false"
select select
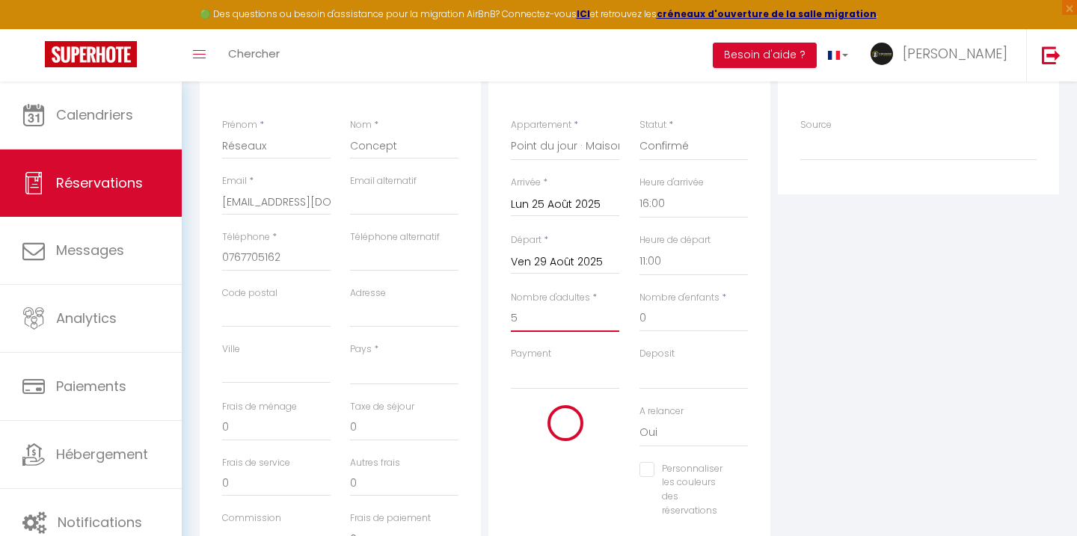
checkbox input "false"
type input "5"
click at [573, 385] on select "OK KO" at bounding box center [565, 375] width 108 height 28
select select "12"
click at [511, 361] on select "OK KO" at bounding box center [565, 375] width 108 height 28
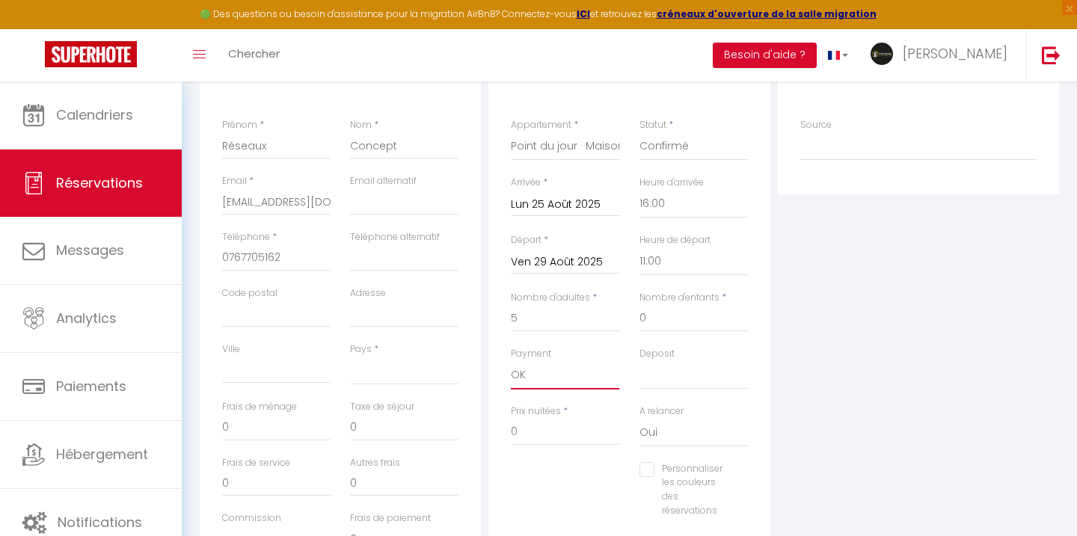
select select
checkbox input "false"
click at [682, 369] on select "OK KO" at bounding box center [693, 375] width 108 height 28
select select "15"
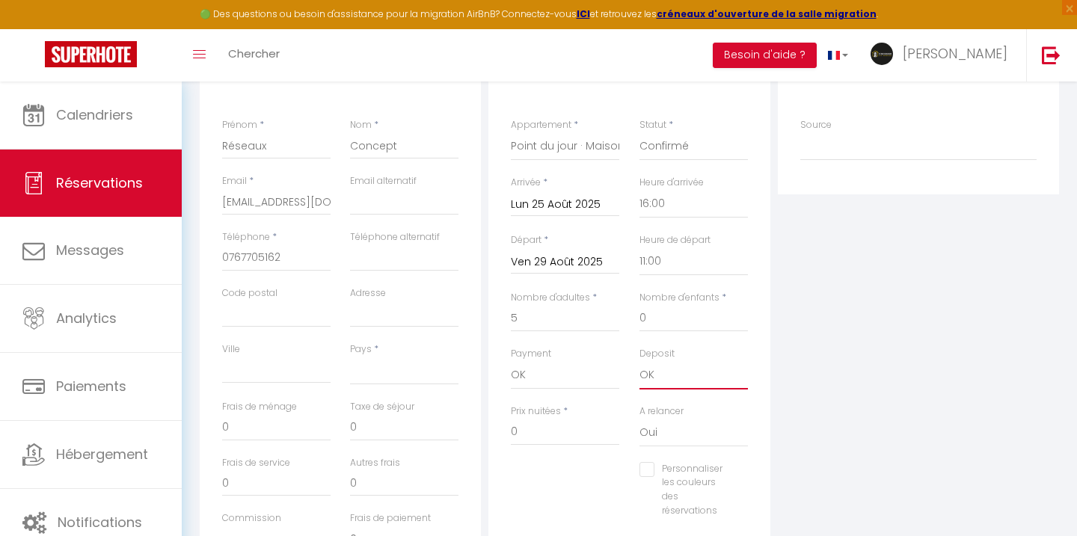
click at [639, 361] on select "OK KO" at bounding box center [693, 375] width 108 height 28
select select
checkbox input "false"
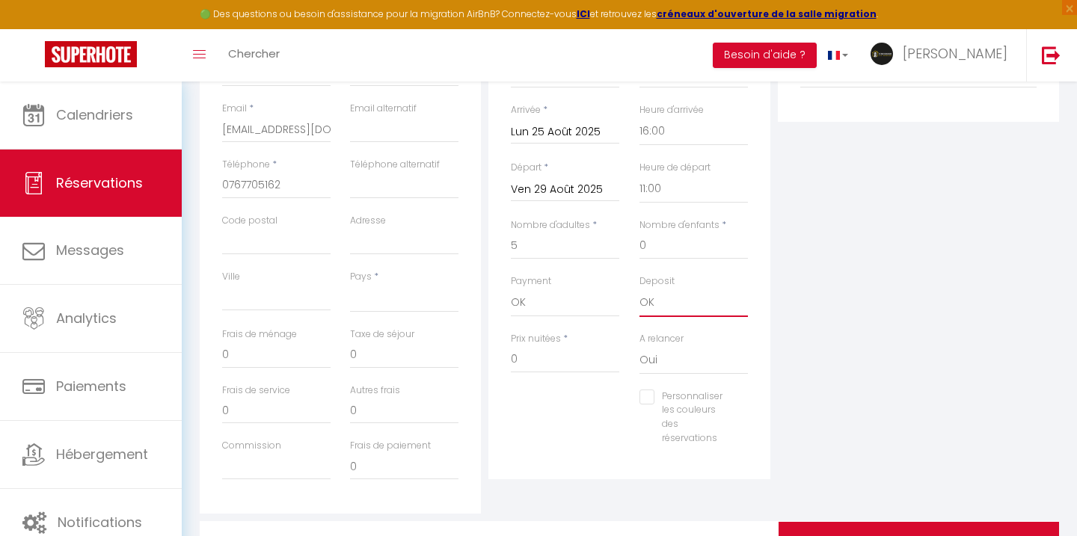
scroll to position [393, 0]
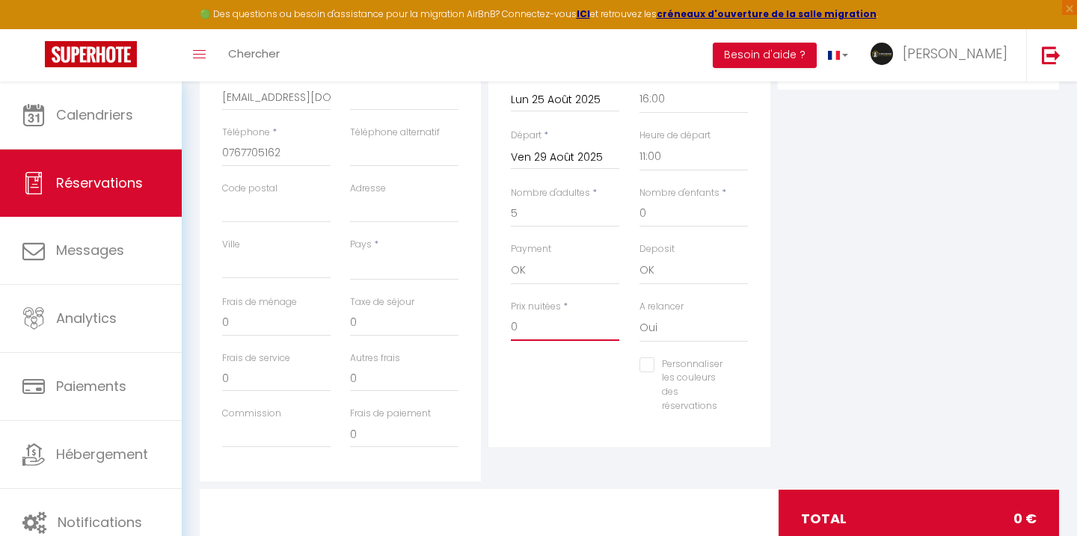
click at [569, 330] on input "0" at bounding box center [565, 327] width 108 height 27
click at [730, 375] on div "Personnaliser les couleurs des réservations #D7092E" at bounding box center [693, 385] width 108 height 56
click at [591, 338] on input "0" at bounding box center [565, 327] width 108 height 27
click at [590, 337] on input "0" at bounding box center [565, 327] width 108 height 27
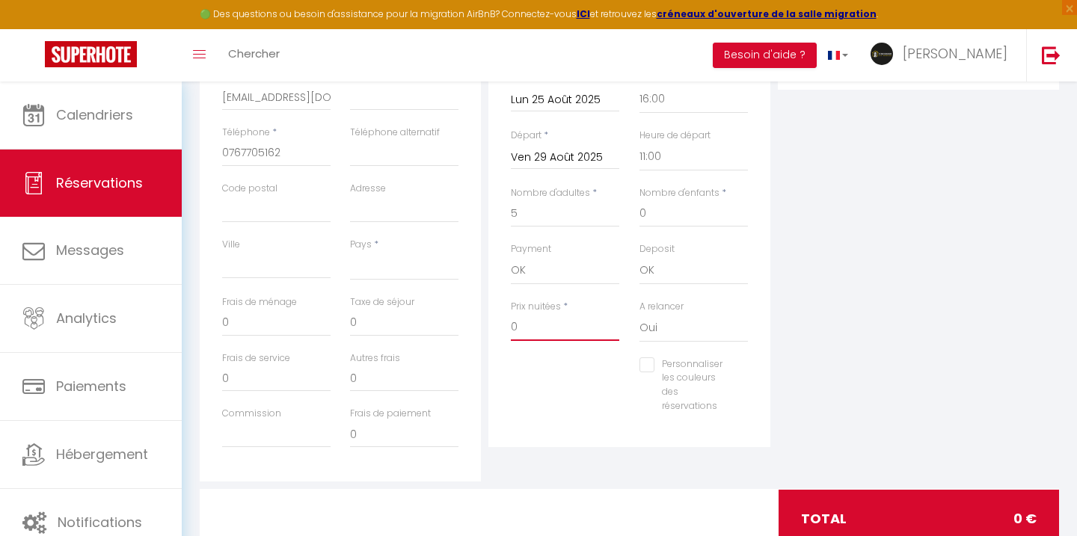
click at [590, 337] on input "0" at bounding box center [565, 327] width 108 height 27
type input "1"
select select
checkbox input "false"
type input "13"
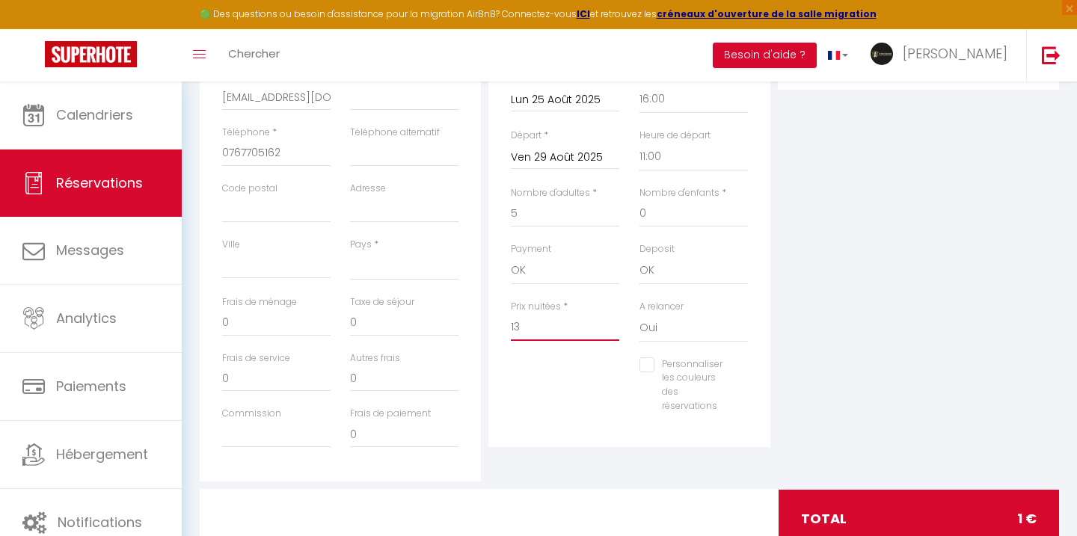
select select
checkbox input "false"
type input "1"
select select
checkbox input "false"
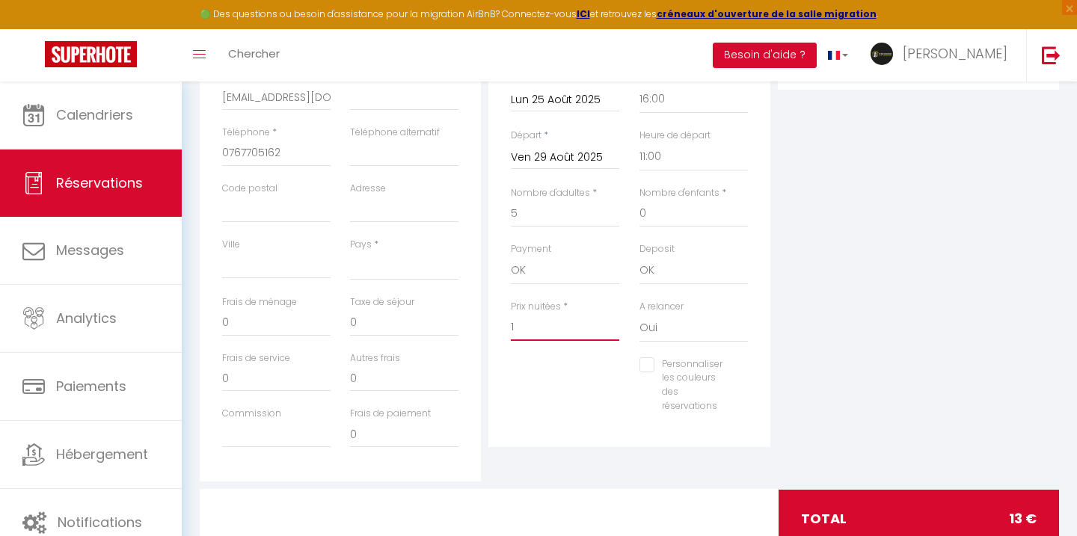
type input "12"
select select
checkbox input "false"
type input "125"
select select
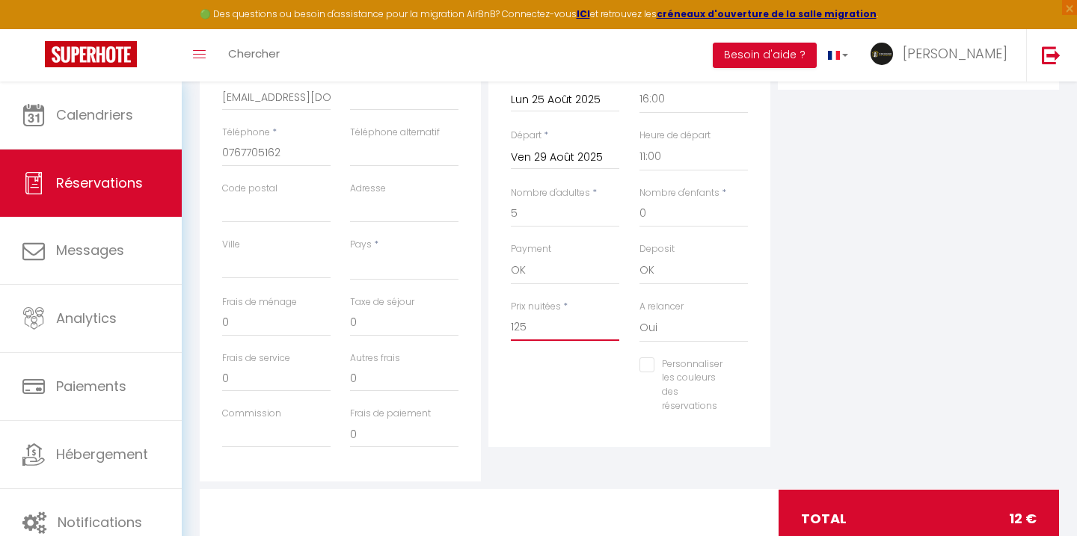
checkbox input "false"
click at [938, 318] on div "Plateformes Source Direct [DOMAIN_NAME] [DOMAIN_NAME] Chalet montagne Expedia G…" at bounding box center [918, 214] width 289 height 535
click at [521, 333] on input "125" at bounding box center [565, 327] width 108 height 27
type input "5"
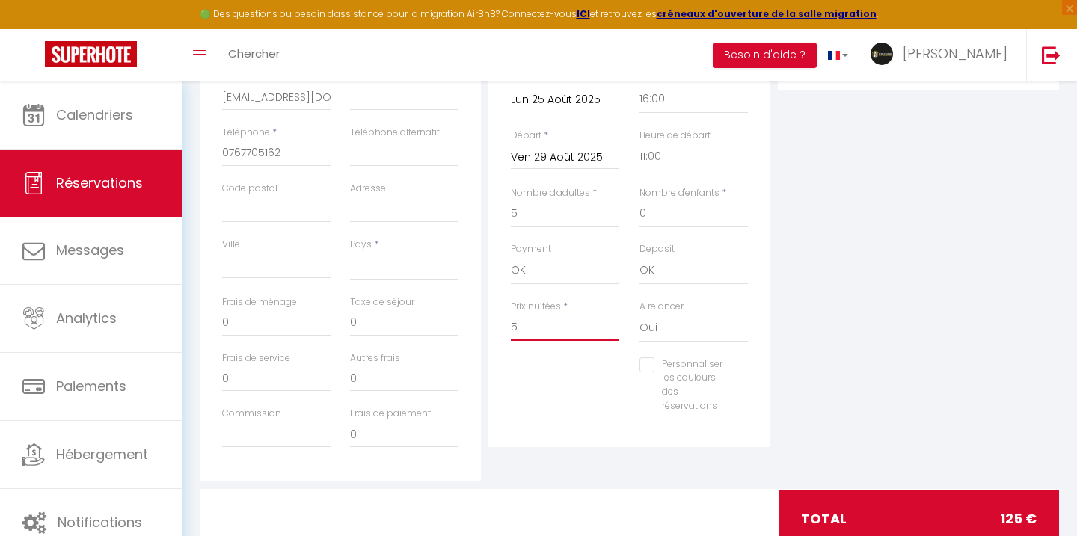
select select
checkbox input "false"
type input "50"
select select
checkbox input "false"
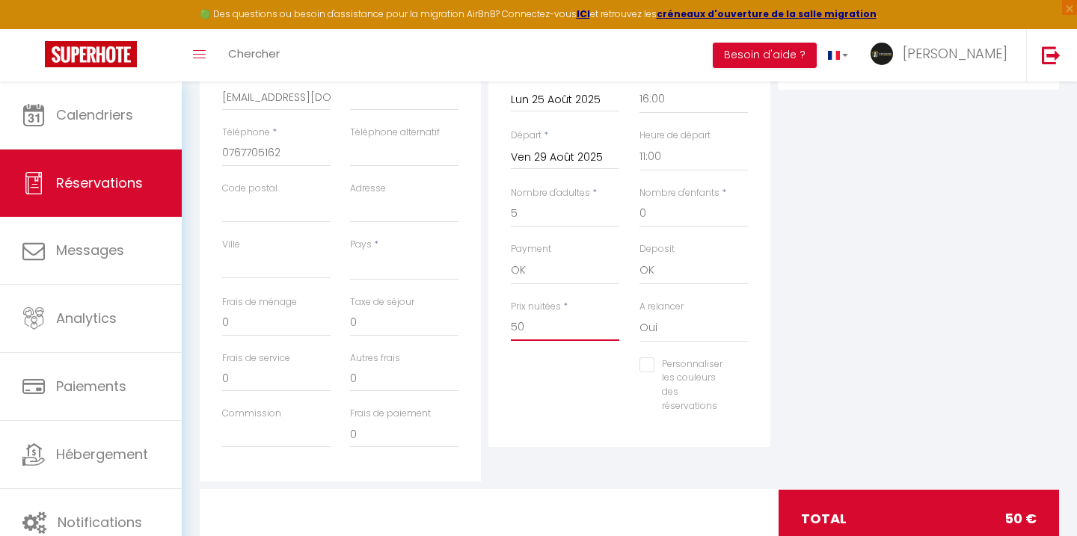
type input "500"
select select
checkbox input "false"
type input "500"
click at [778, 283] on div "Plateformes Source Direct [DOMAIN_NAME] [DOMAIN_NAME] Chalet montagne Expedia G…" at bounding box center [918, 214] width 289 height 535
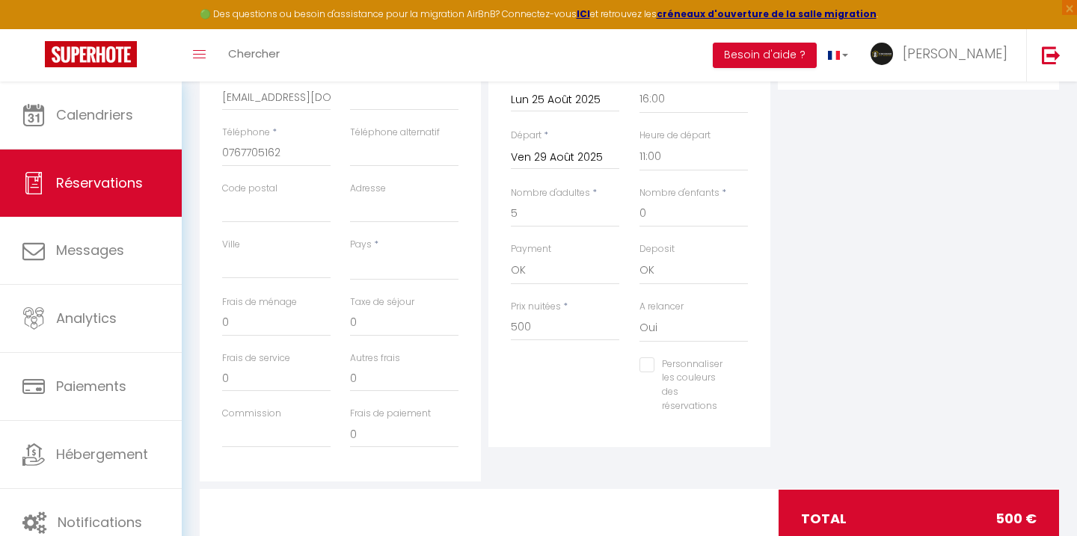
scroll to position [0, 0]
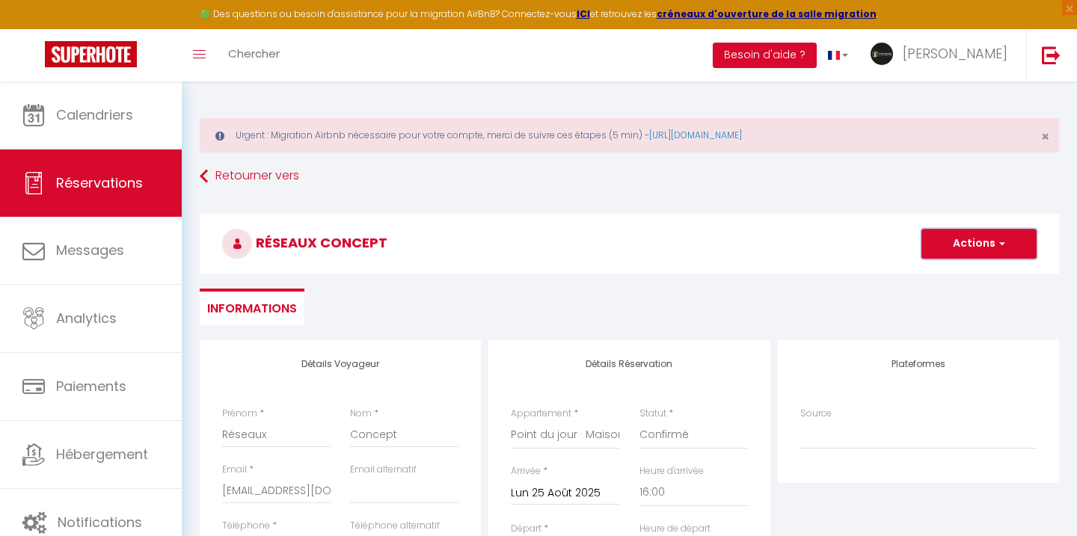
click at [937, 240] on button "Actions" at bounding box center [978, 244] width 115 height 30
click at [926, 276] on link "Enregistrer" at bounding box center [964, 276] width 118 height 19
select select
checkbox input "false"
select select
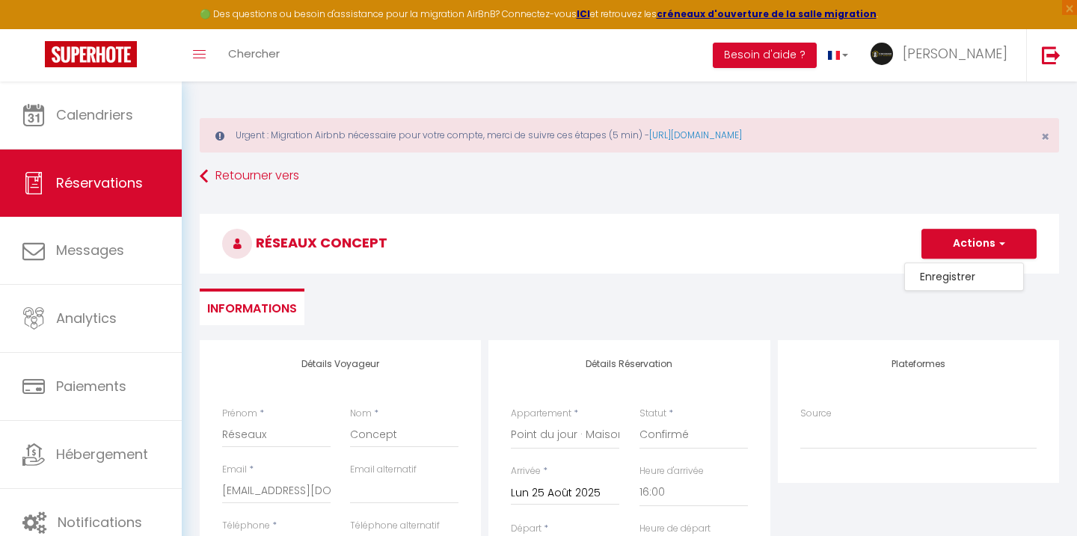
checkbox input "false"
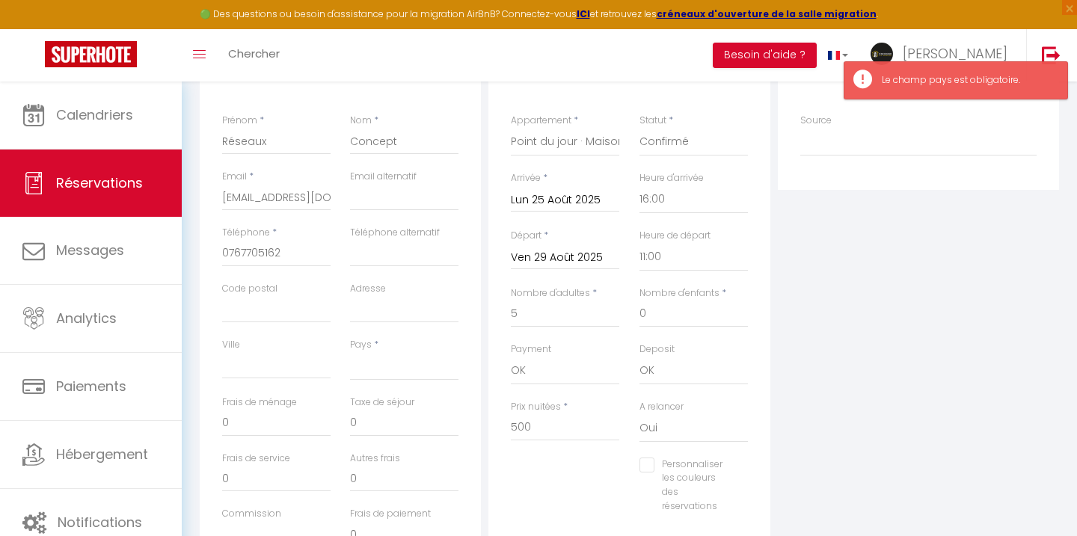
scroll to position [325, 0]
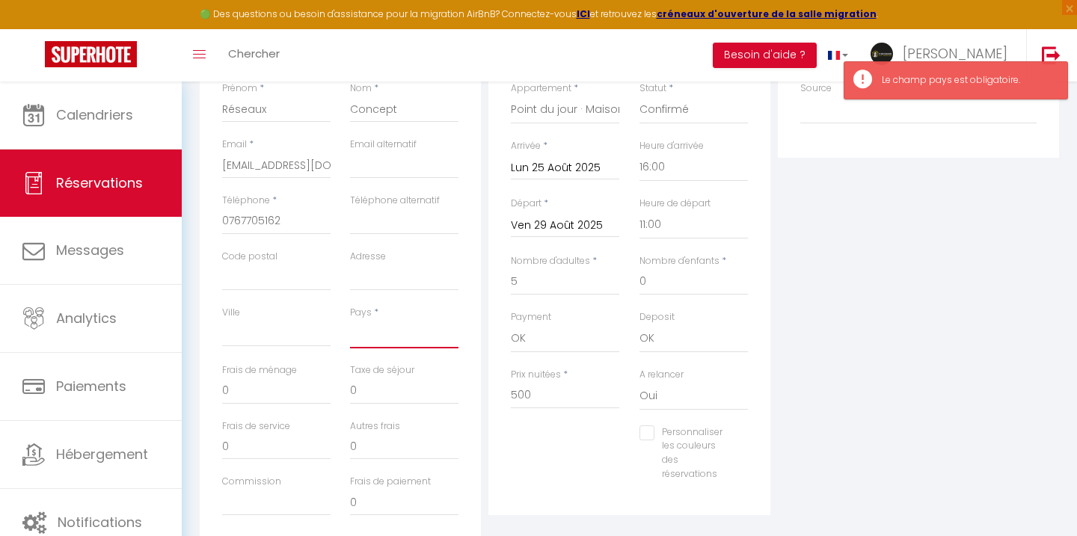
click at [375, 330] on select "[GEOGRAPHIC_DATA] [GEOGRAPHIC_DATA] [GEOGRAPHIC_DATA] [GEOGRAPHIC_DATA] [GEOGRA…" at bounding box center [404, 334] width 108 height 28
select select "FR"
click at [350, 320] on select "[GEOGRAPHIC_DATA] [GEOGRAPHIC_DATA] [GEOGRAPHIC_DATA] [GEOGRAPHIC_DATA] [GEOGRA…" at bounding box center [404, 334] width 108 height 28
checkbox input "false"
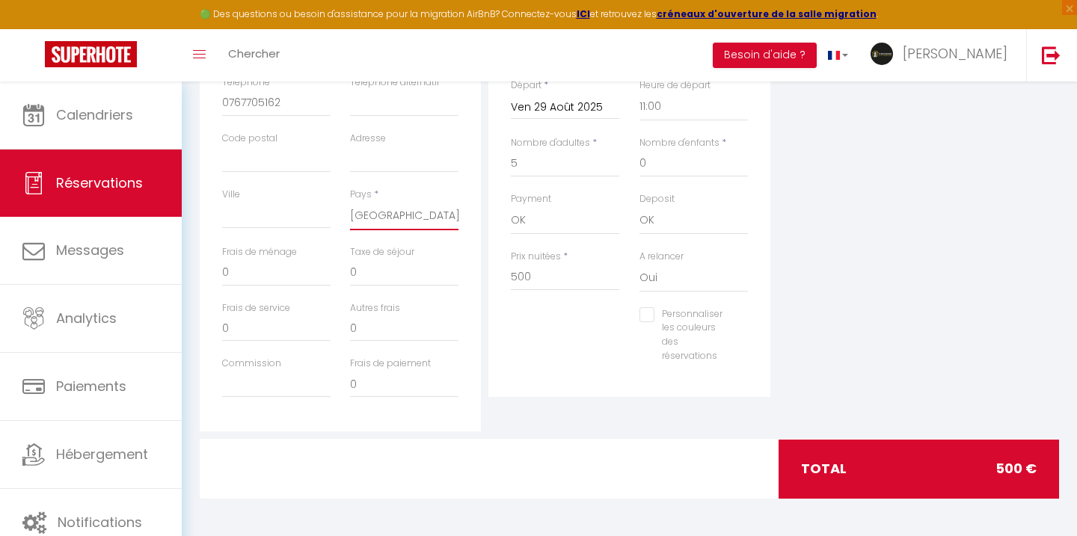
scroll to position [0, 0]
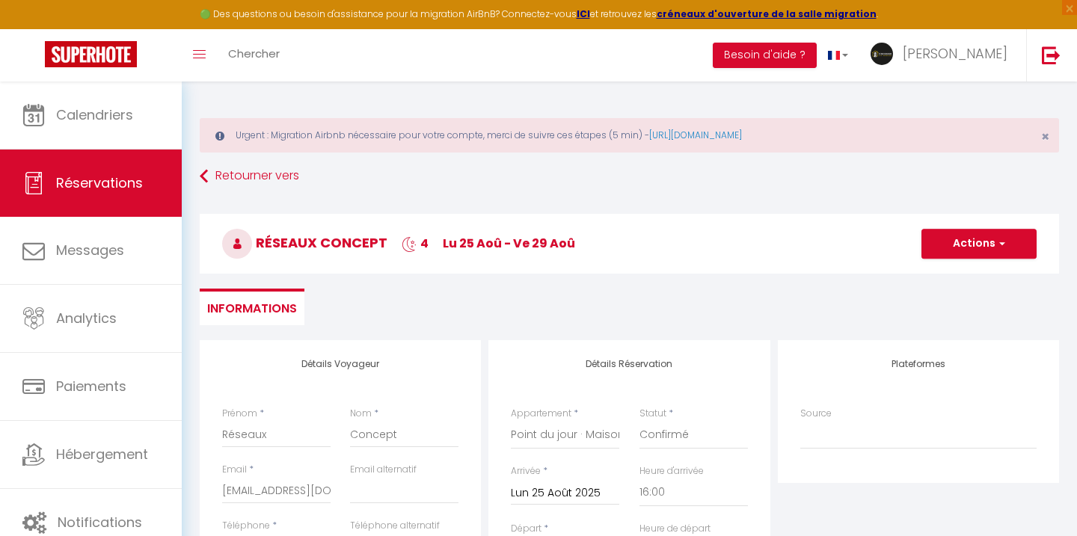
click at [949, 228] on h3 "Réseaux Concept 4 lu 25 Aoû - ve 29 Aoû" at bounding box center [629, 244] width 859 height 60
click at [946, 238] on button "Actions" at bounding box center [978, 244] width 115 height 30
click at [934, 271] on link "Enregistrer" at bounding box center [964, 276] width 118 height 19
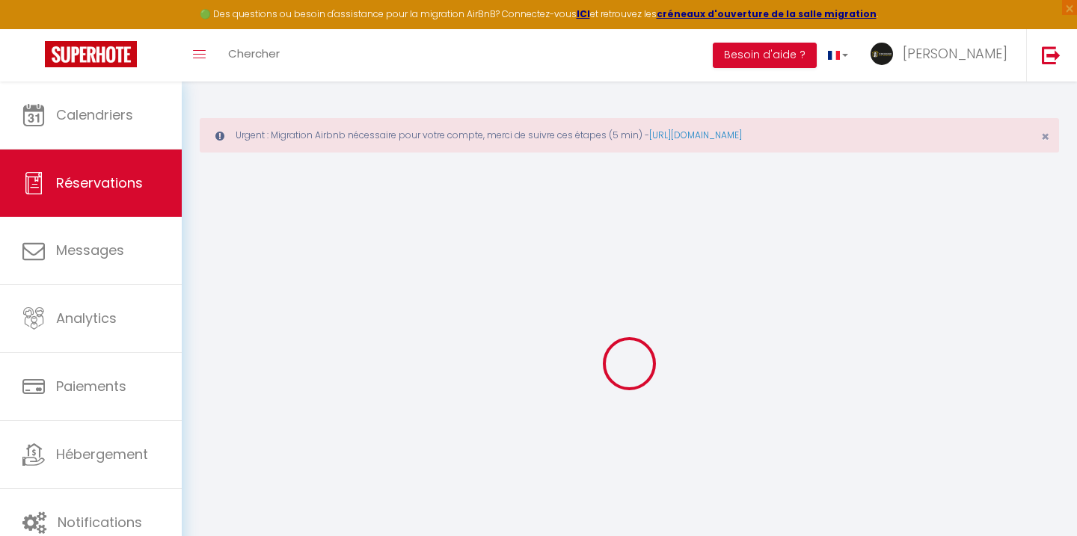
select select "not_cancelled"
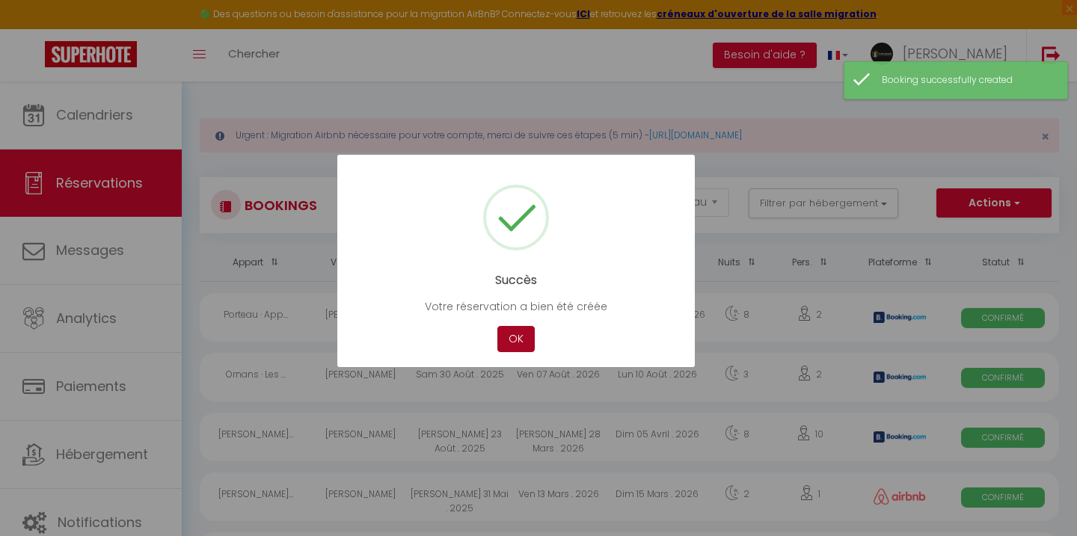
click at [520, 343] on button "OK" at bounding box center [515, 339] width 37 height 26
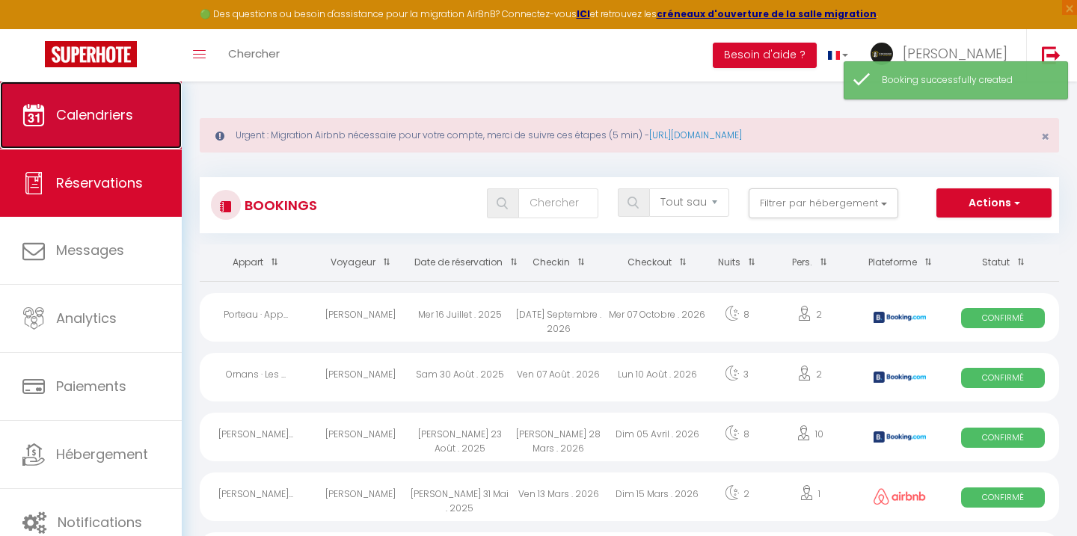
click at [120, 114] on span "Calendriers" at bounding box center [94, 114] width 77 height 19
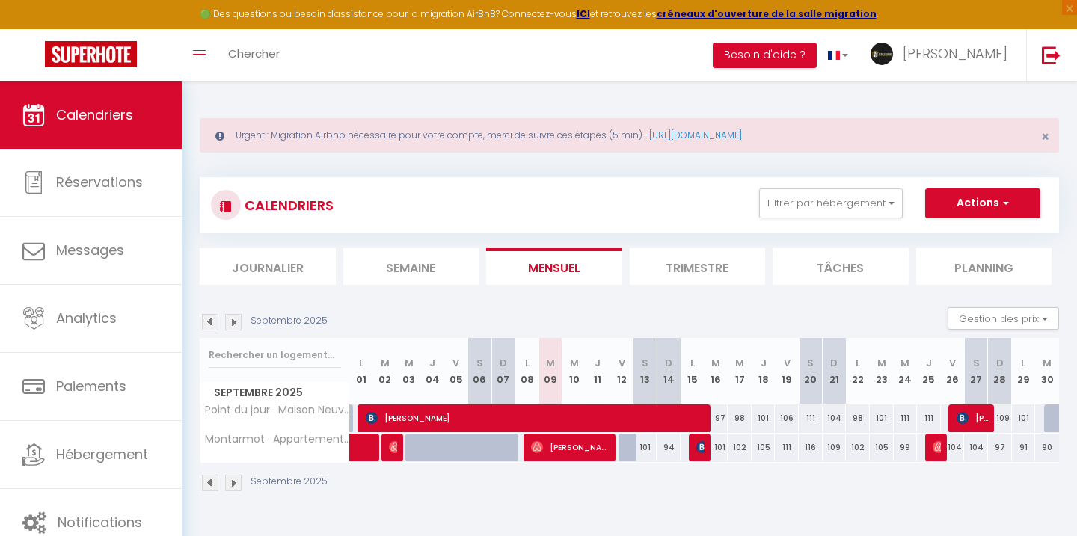
click at [200, 472] on div "Septembre 2025" at bounding box center [629, 485] width 859 height 44
click at [203, 478] on img at bounding box center [210, 483] width 16 height 16
select select
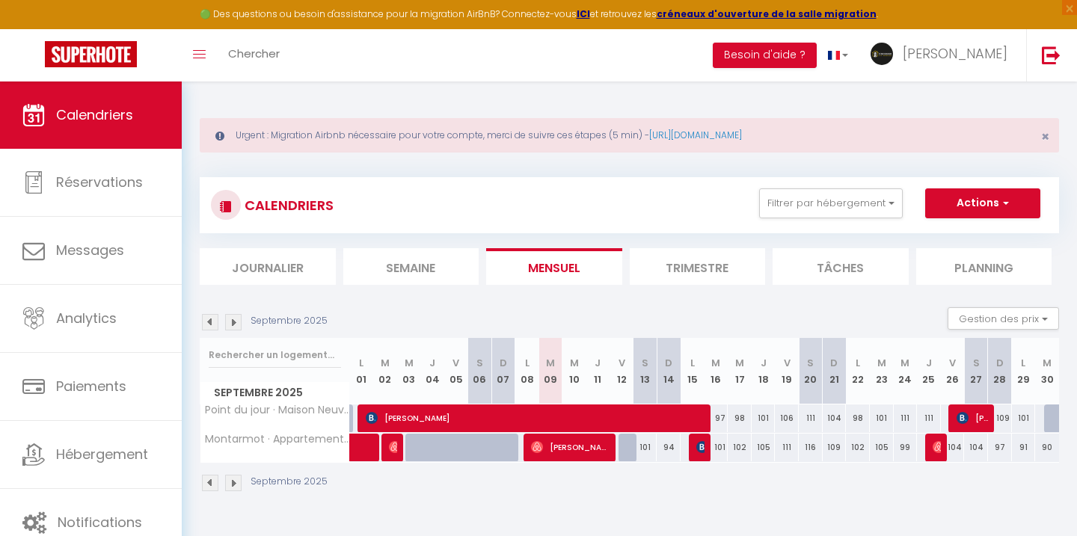
select select
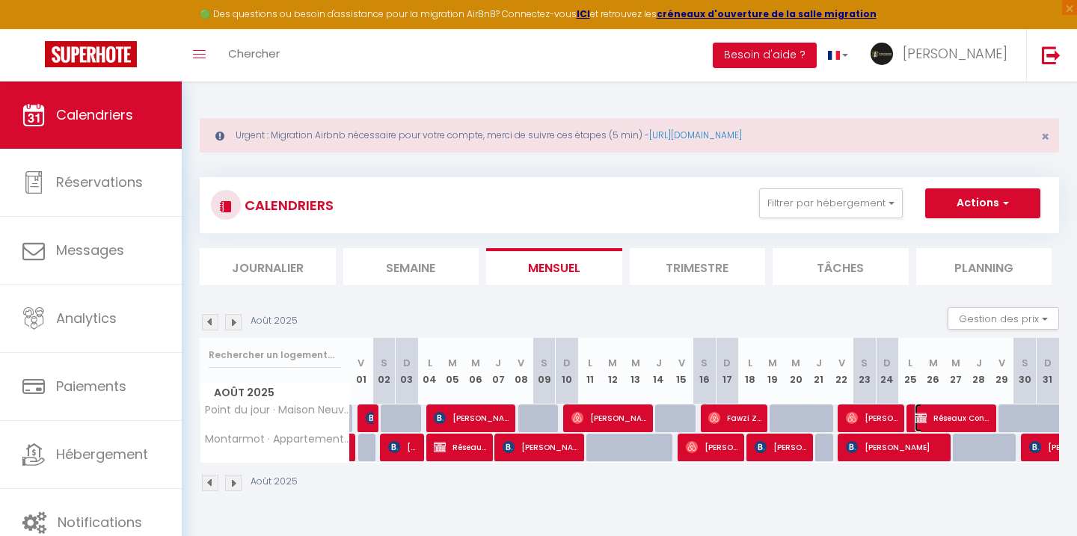
click at [940, 416] on span "Réseaux Concept" at bounding box center [952, 418] width 77 height 28
select select "OK"
select select "0"
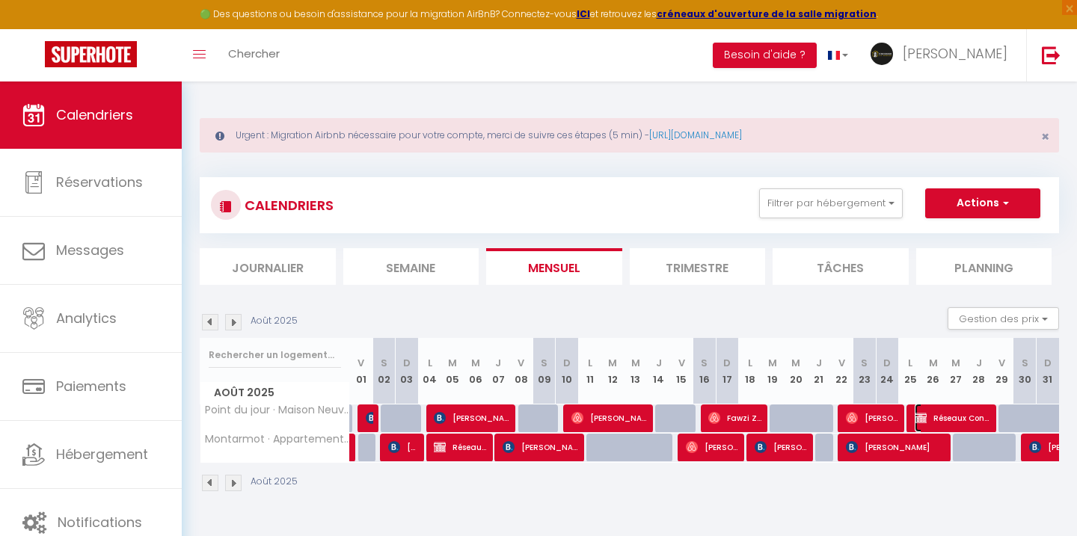
select select "1"
select select
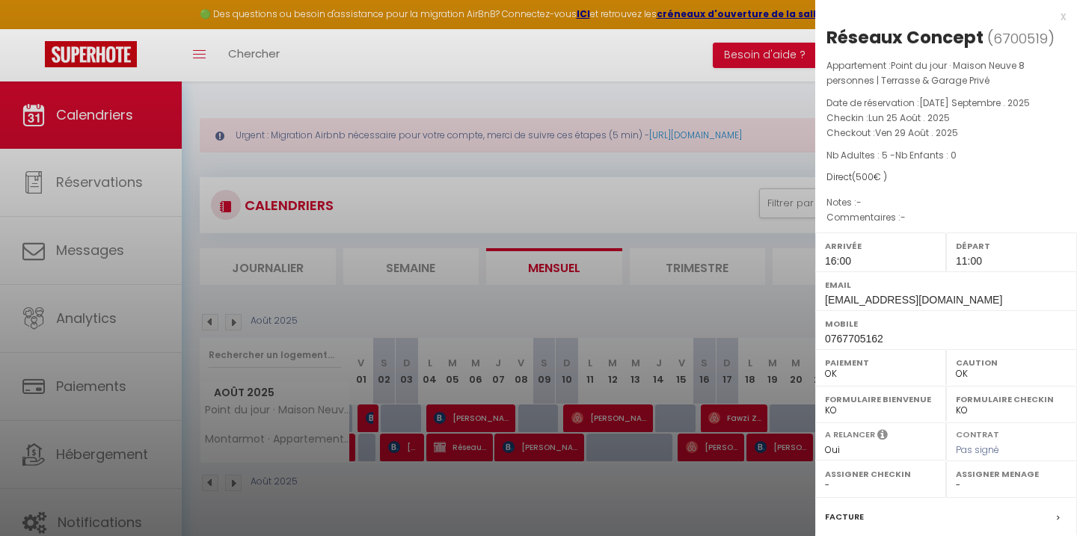
scroll to position [176, 0]
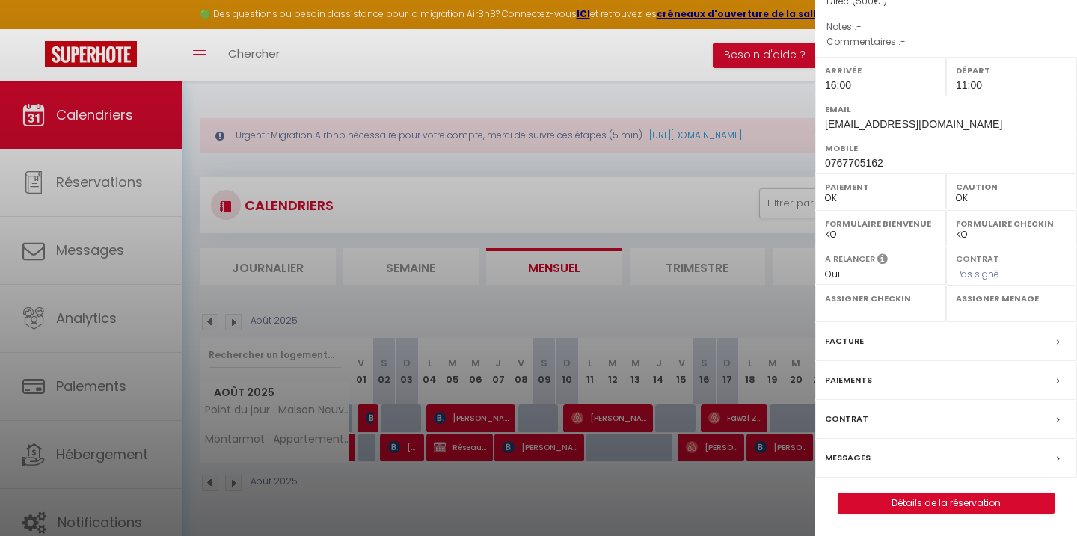
click at [837, 335] on label "Facture" at bounding box center [844, 341] width 39 height 16
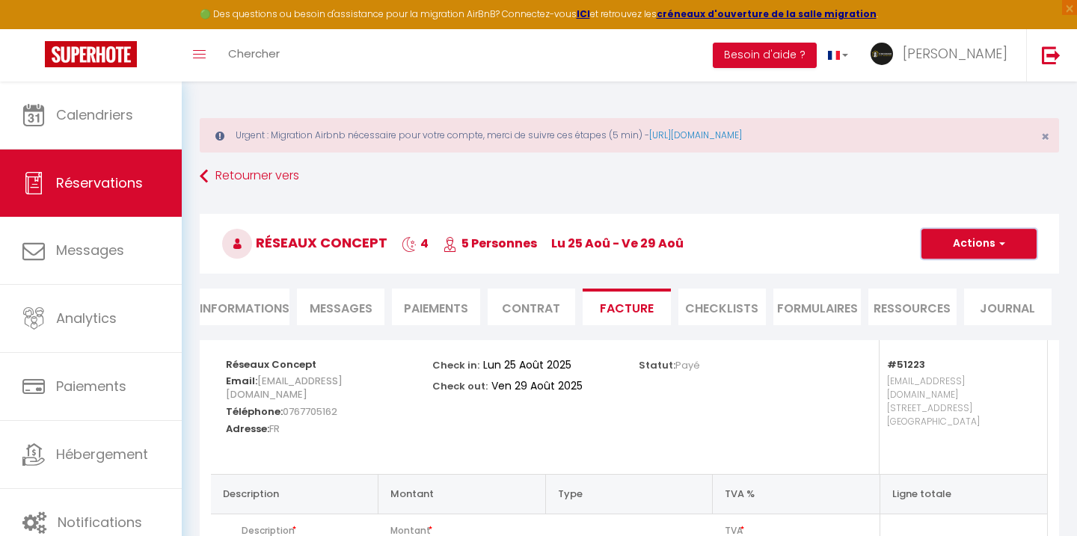
click at [976, 243] on button "Actions" at bounding box center [978, 244] width 115 height 30
click at [936, 310] on link "Envoyer la facture" at bounding box center [968, 315] width 126 height 19
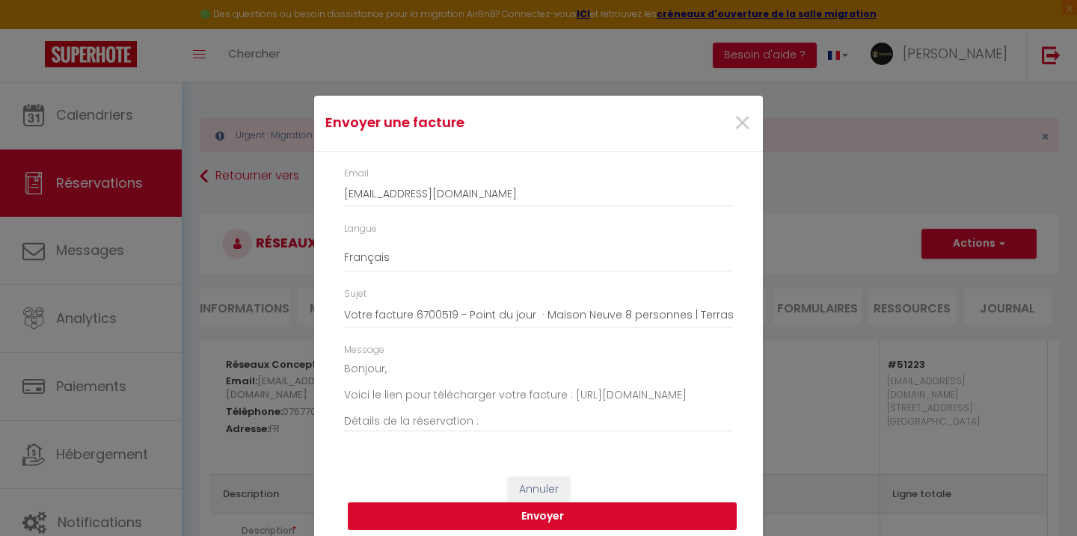
click at [638, 510] on button "Envoyer" at bounding box center [542, 516] width 389 height 28
